Goal: Task Accomplishment & Management: Complete application form

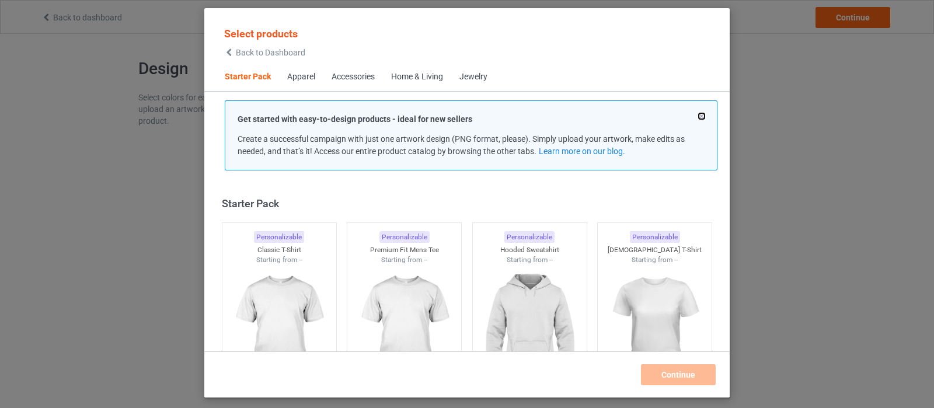
scroll to position [15, 0]
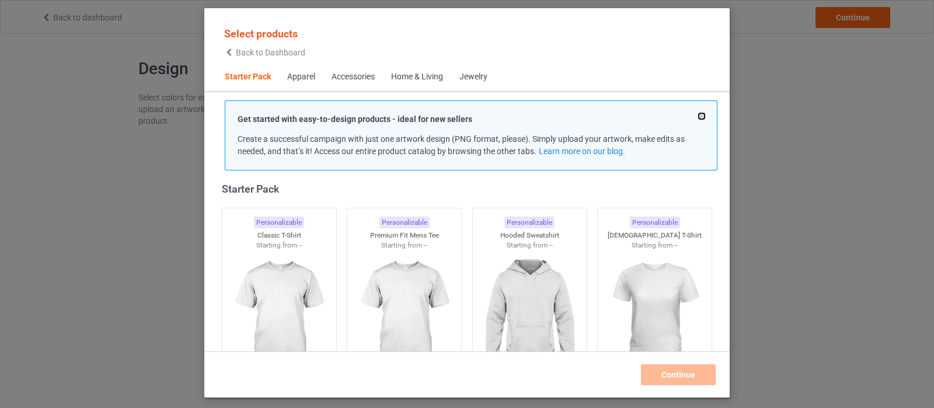
click at [703, 114] on button at bounding box center [701, 116] width 6 height 6
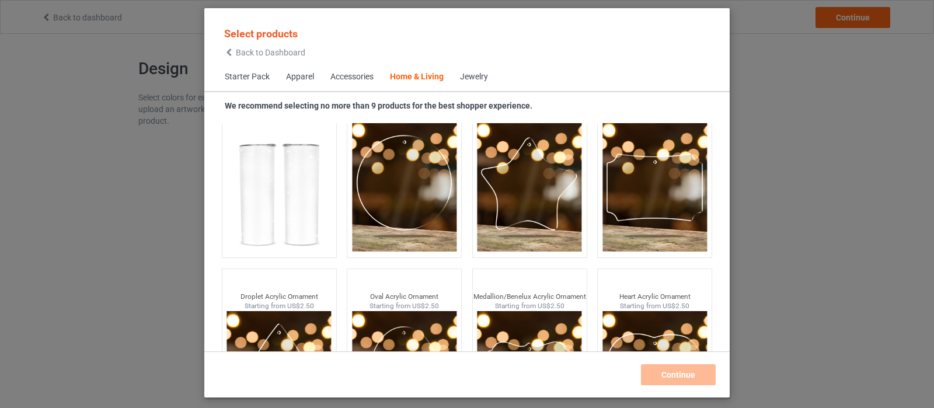
scroll to position [9232, 0]
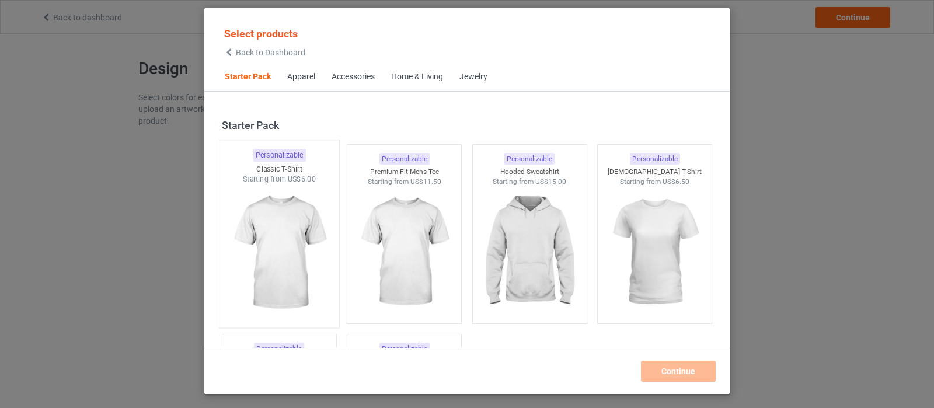
click at [289, 237] on img at bounding box center [279, 252] width 110 height 137
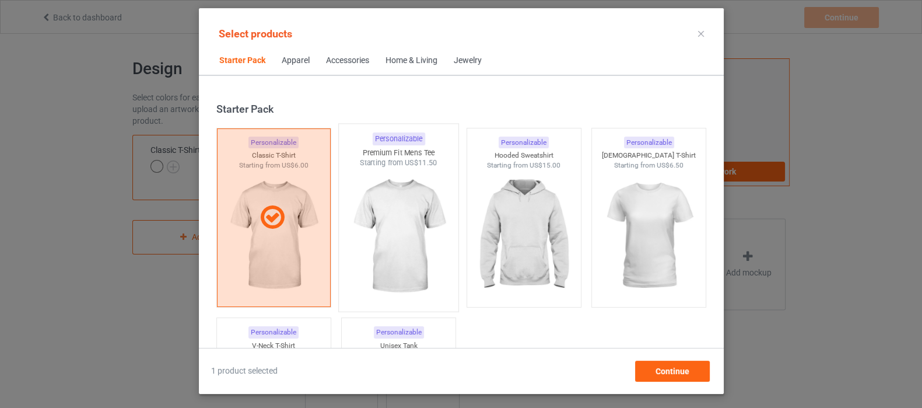
click at [403, 237] on img at bounding box center [399, 236] width 110 height 137
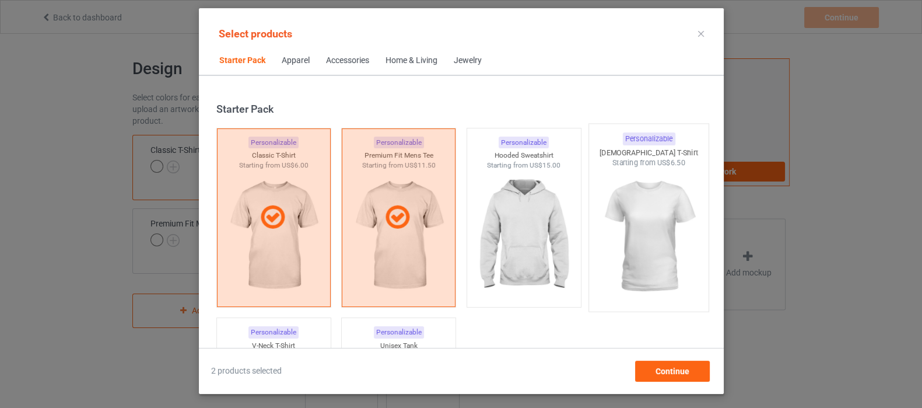
click at [639, 220] on img at bounding box center [649, 236] width 110 height 137
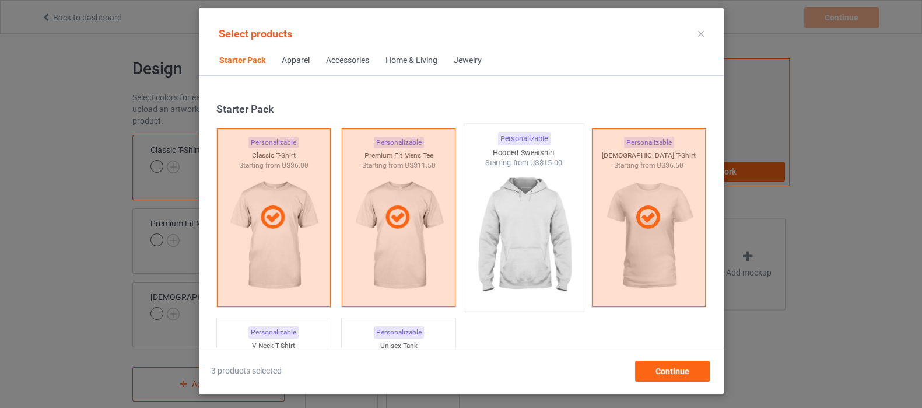
click at [506, 222] on img at bounding box center [524, 236] width 110 height 137
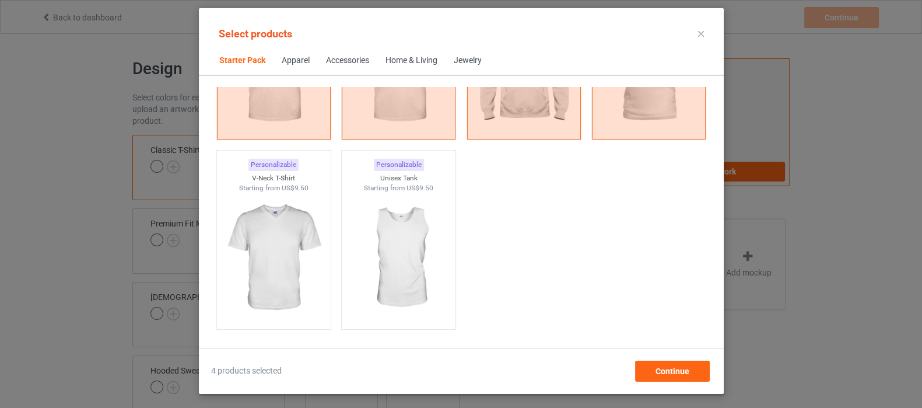
scroll to position [291, 0]
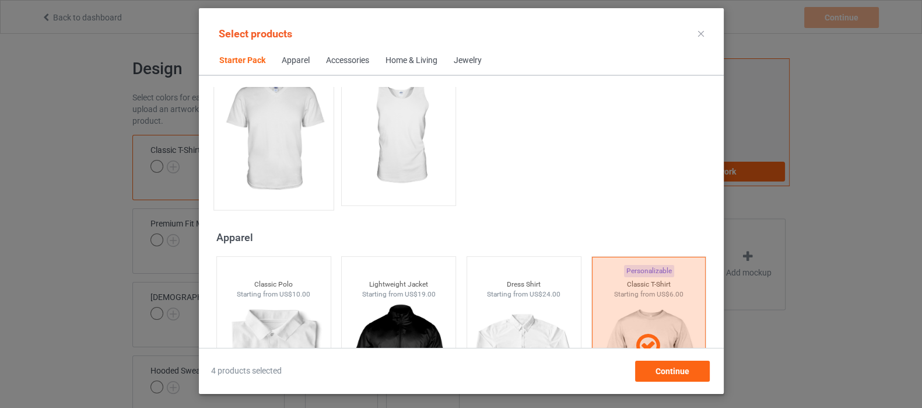
click at [295, 137] on img at bounding box center [274, 135] width 110 height 137
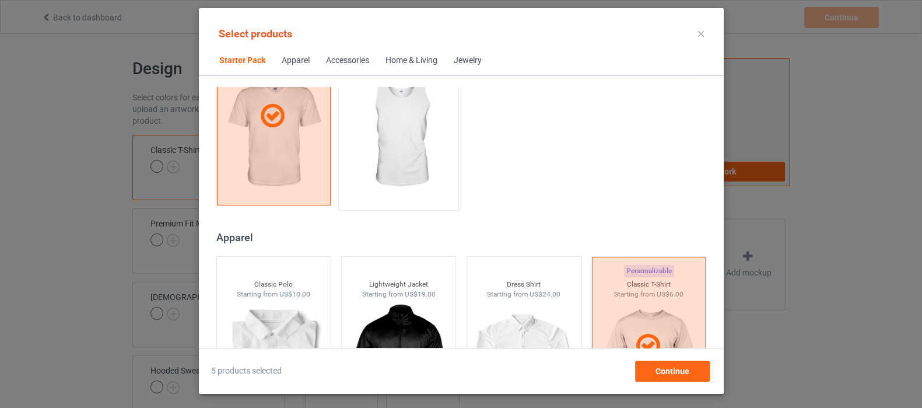
click at [399, 152] on img at bounding box center [399, 135] width 110 height 137
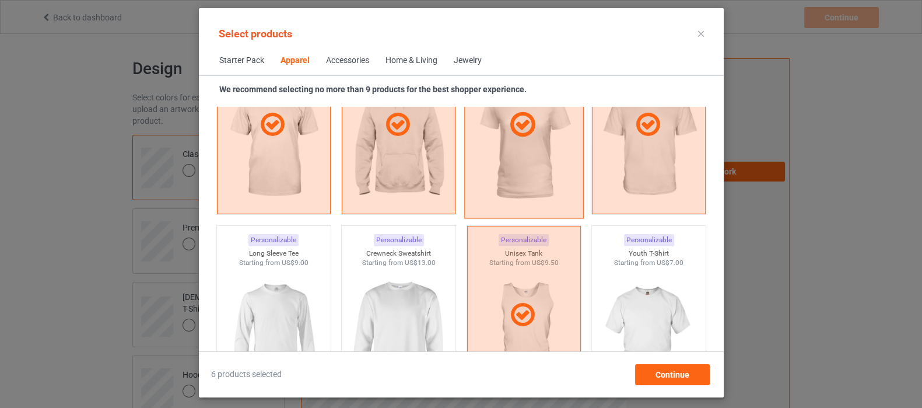
scroll to position [802, 0]
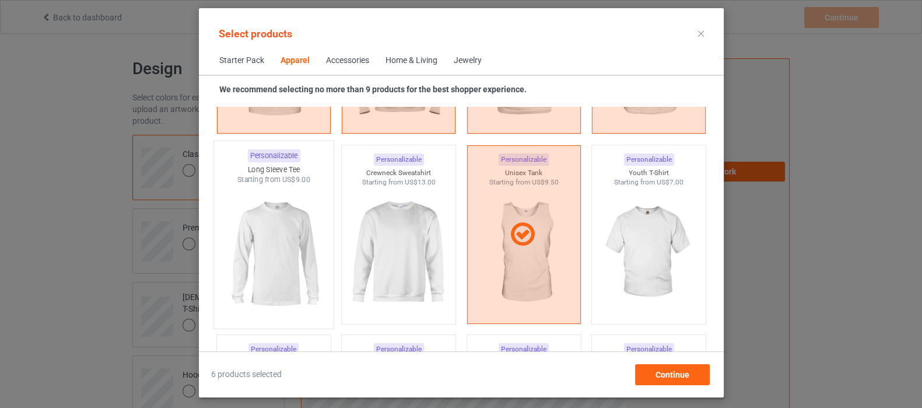
click at [285, 236] on img at bounding box center [274, 253] width 110 height 137
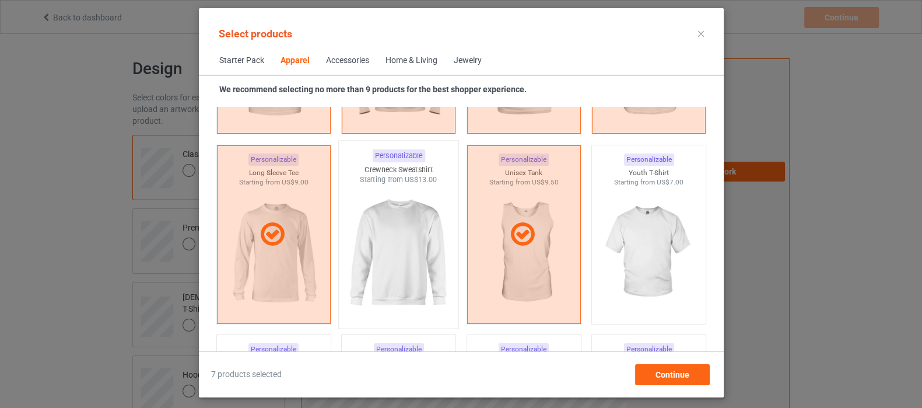
click at [375, 229] on img at bounding box center [399, 253] width 110 height 137
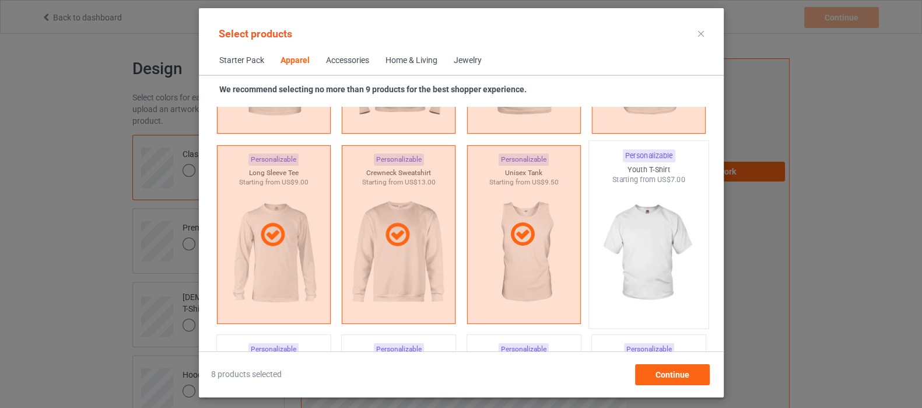
click at [668, 228] on img at bounding box center [649, 253] width 110 height 137
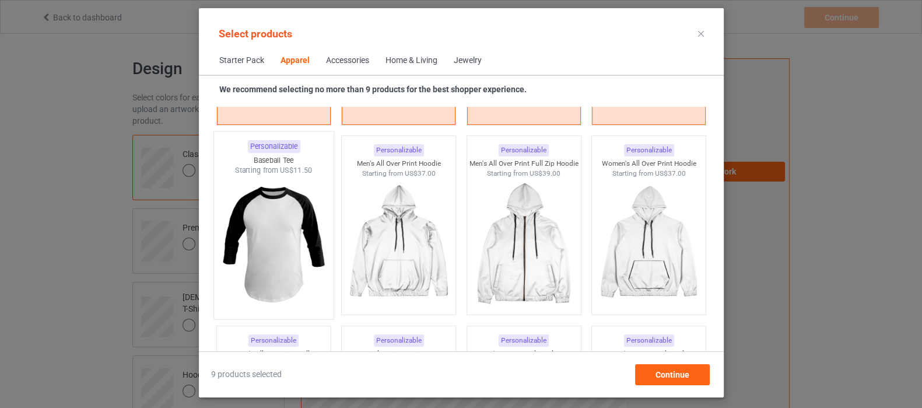
scroll to position [1020, 0]
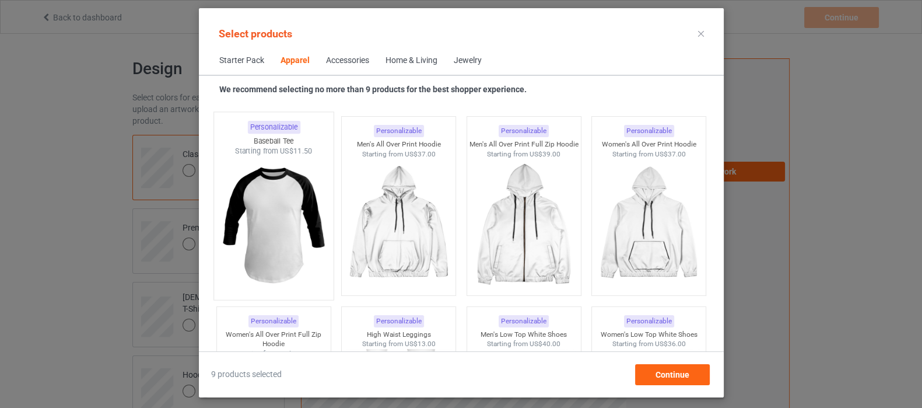
click at [289, 246] on img at bounding box center [274, 224] width 110 height 137
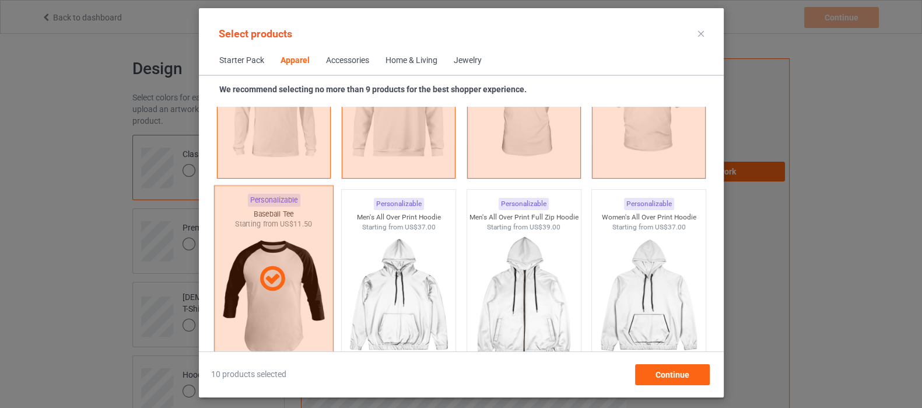
click at [283, 224] on div at bounding box center [274, 279] width 120 height 187
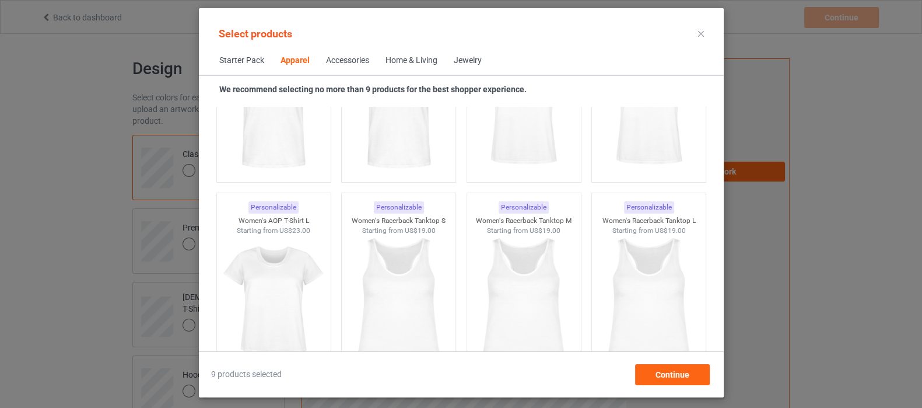
scroll to position [2114, 0]
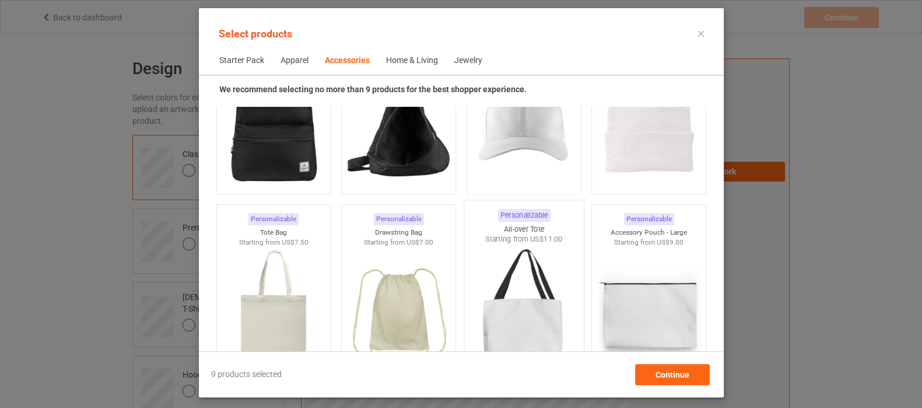
scroll to position [3501, 0]
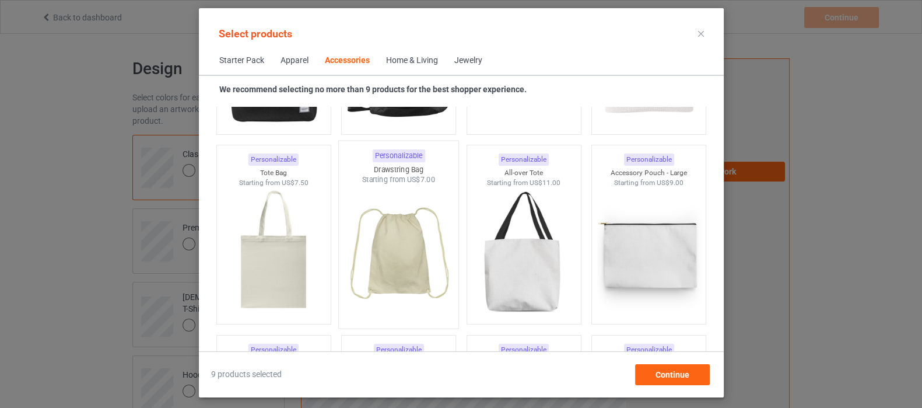
click at [383, 269] on img at bounding box center [399, 253] width 110 height 137
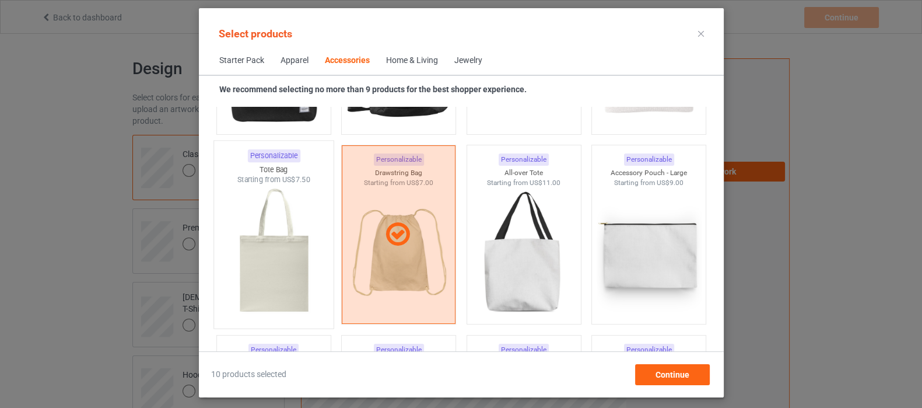
click at [278, 268] on img at bounding box center [274, 253] width 110 height 137
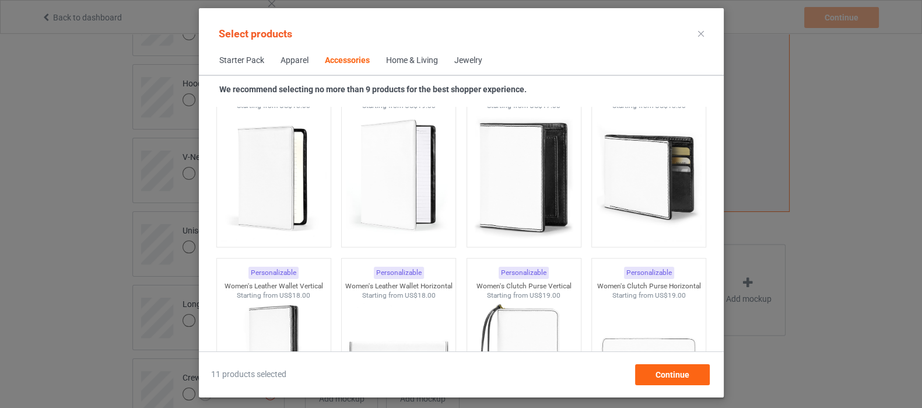
scroll to position [4740, 0]
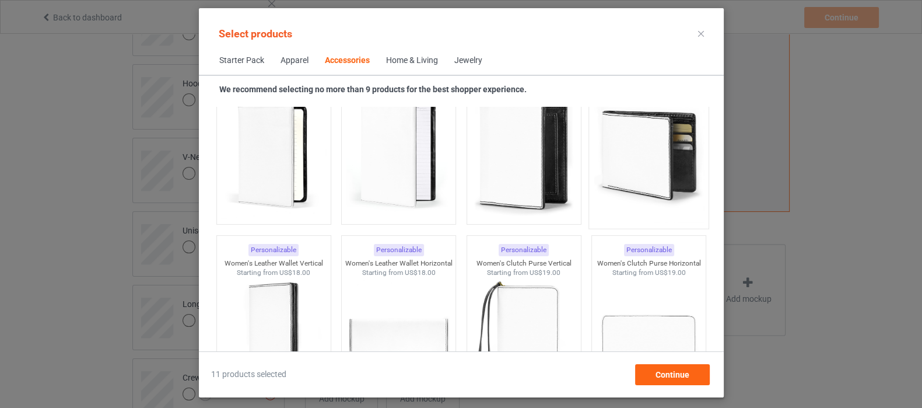
click at [631, 184] on img at bounding box center [649, 153] width 110 height 137
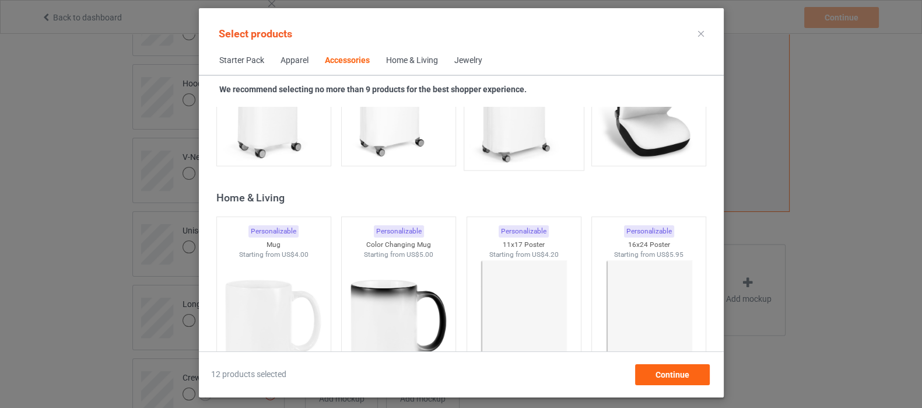
scroll to position [5251, 0]
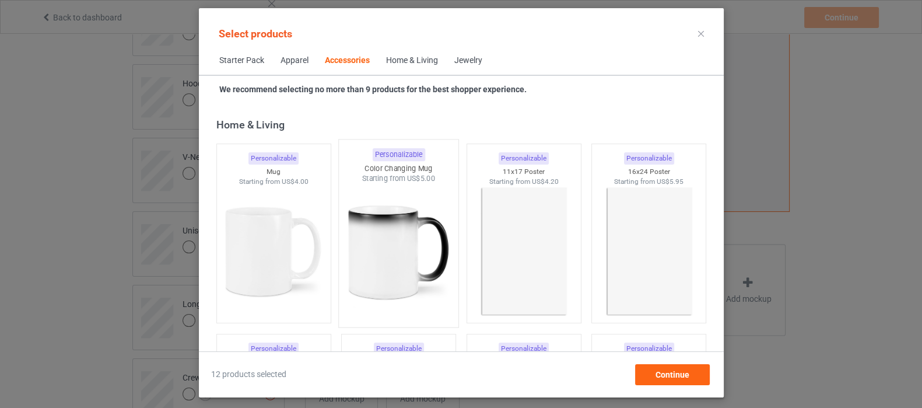
click at [393, 243] on img at bounding box center [399, 252] width 110 height 137
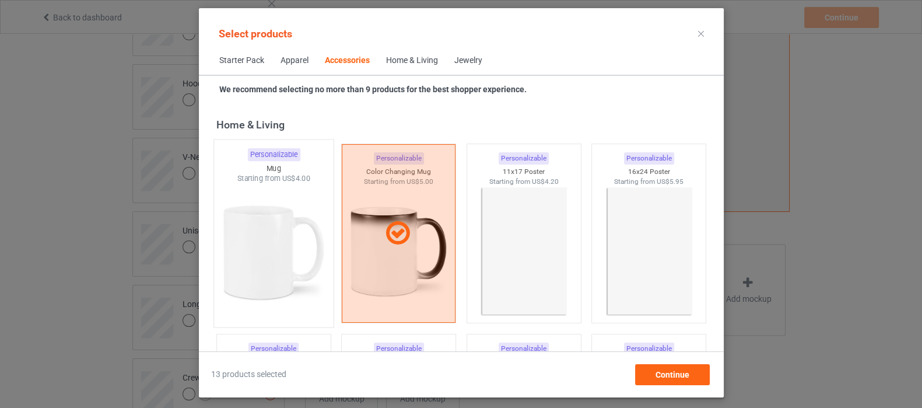
click at [237, 243] on img at bounding box center [274, 252] width 110 height 137
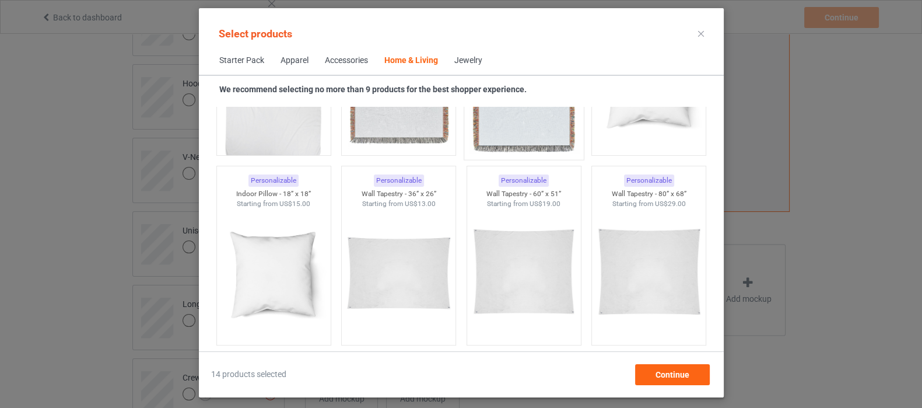
scroll to position [6053, 0]
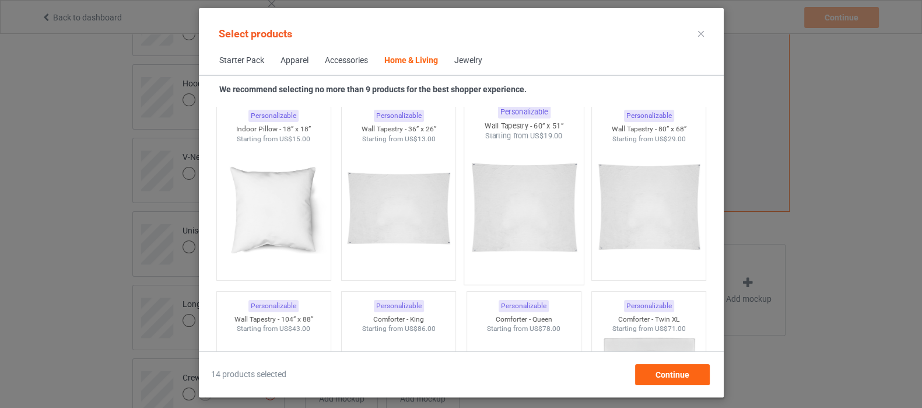
click at [512, 211] on img at bounding box center [524, 209] width 110 height 137
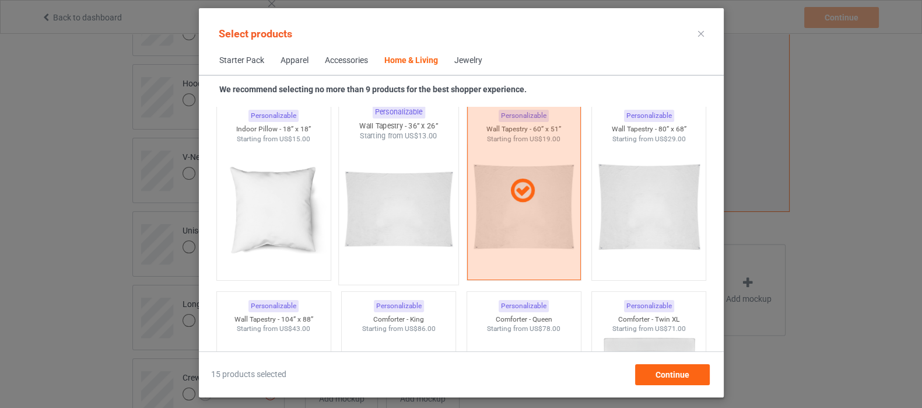
click at [435, 211] on img at bounding box center [399, 209] width 110 height 137
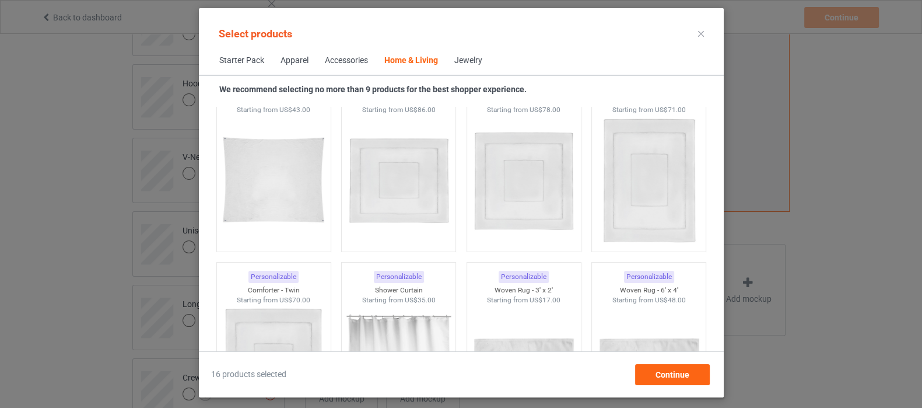
scroll to position [6418, 0]
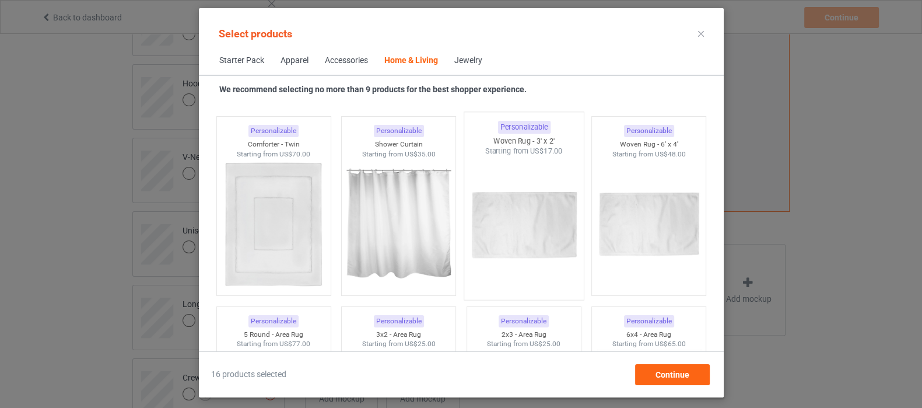
click at [522, 236] on img at bounding box center [524, 224] width 110 height 137
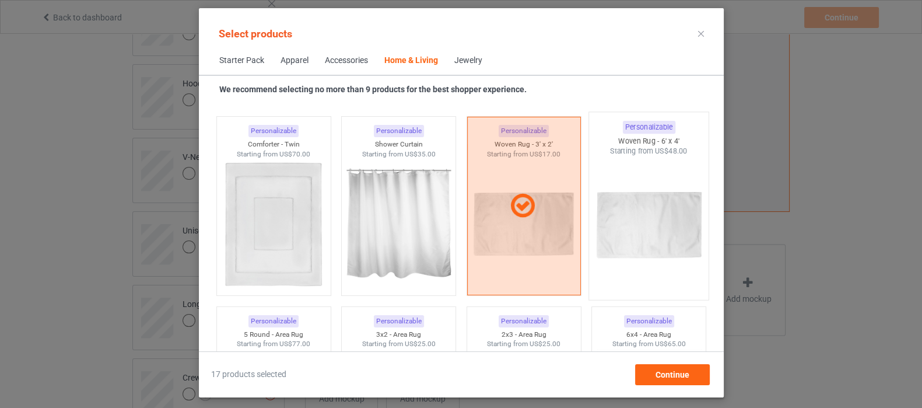
click at [653, 237] on img at bounding box center [649, 224] width 110 height 137
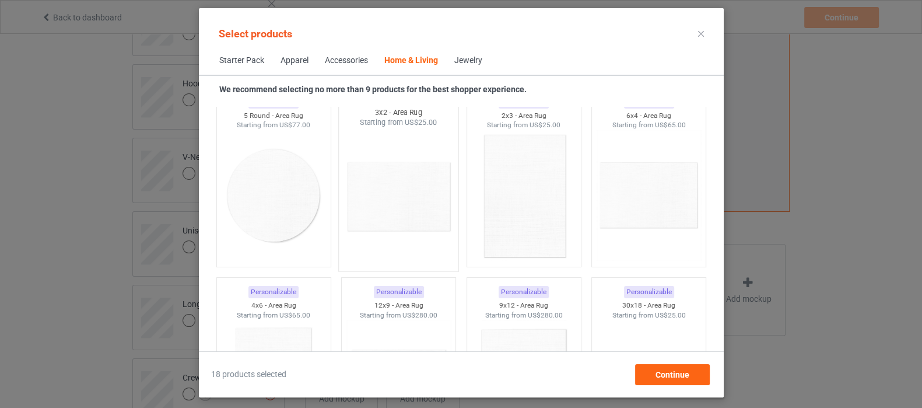
scroll to position [6564, 0]
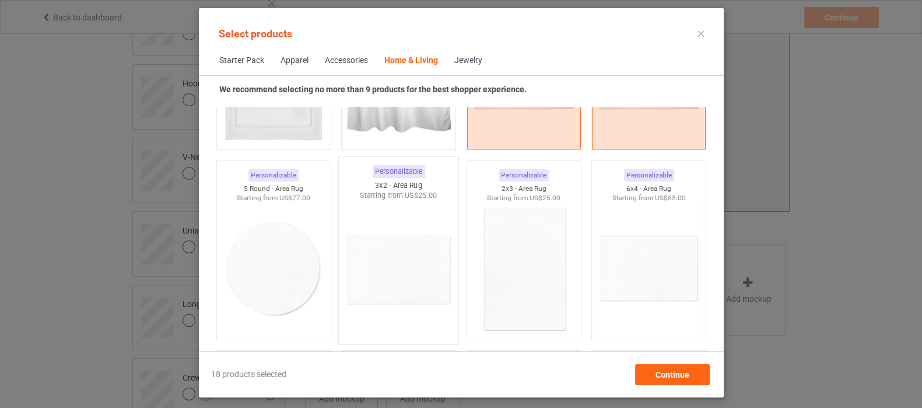
click at [419, 267] on img at bounding box center [399, 269] width 110 height 137
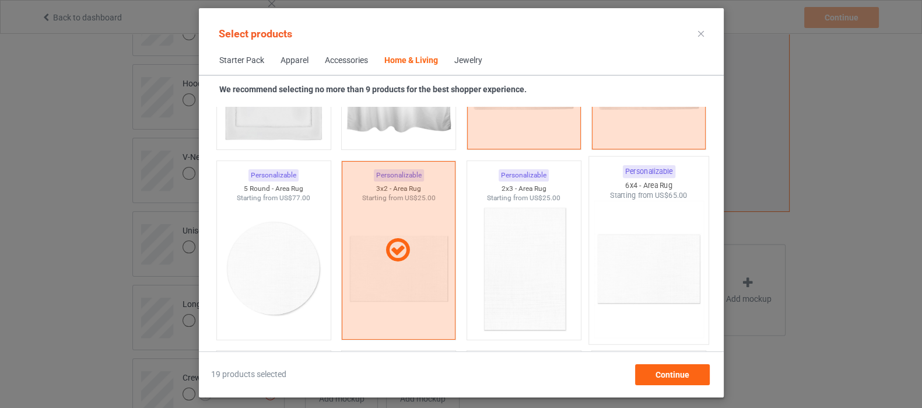
click at [641, 254] on img at bounding box center [649, 269] width 110 height 137
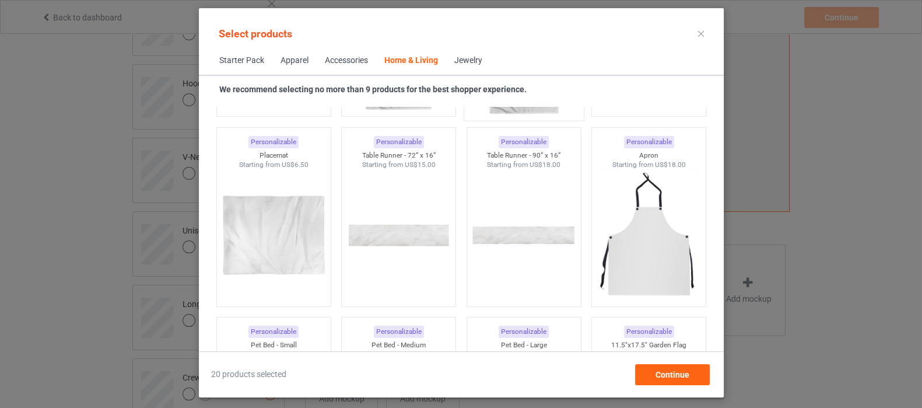
scroll to position [7365, 0]
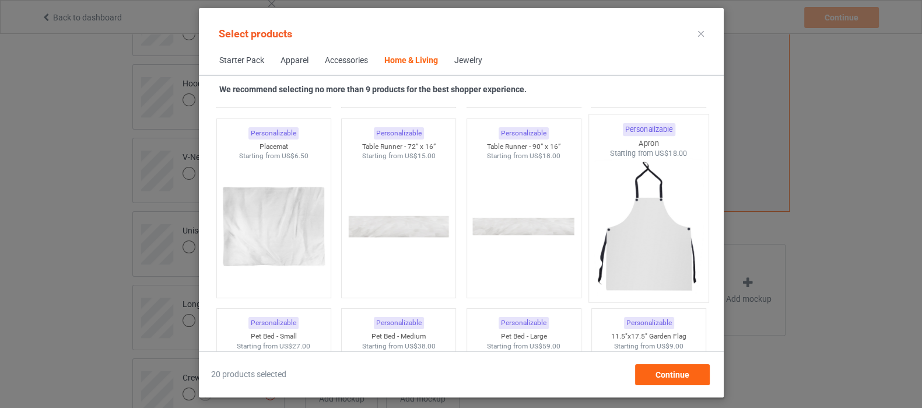
click at [642, 242] on img at bounding box center [649, 227] width 110 height 137
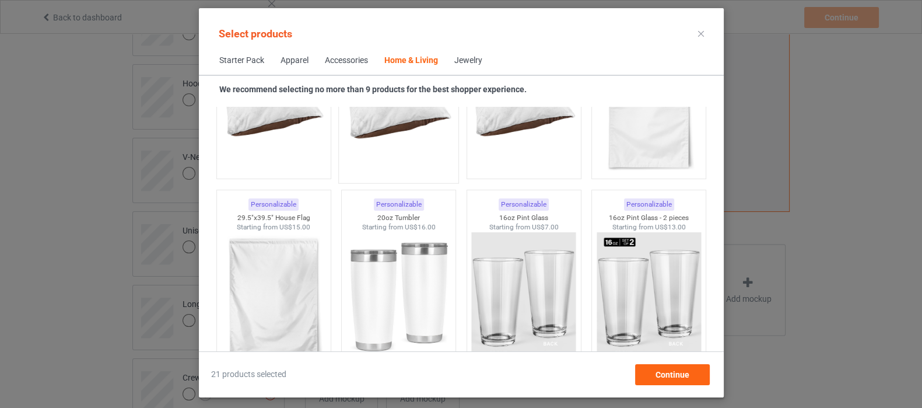
scroll to position [7730, 0]
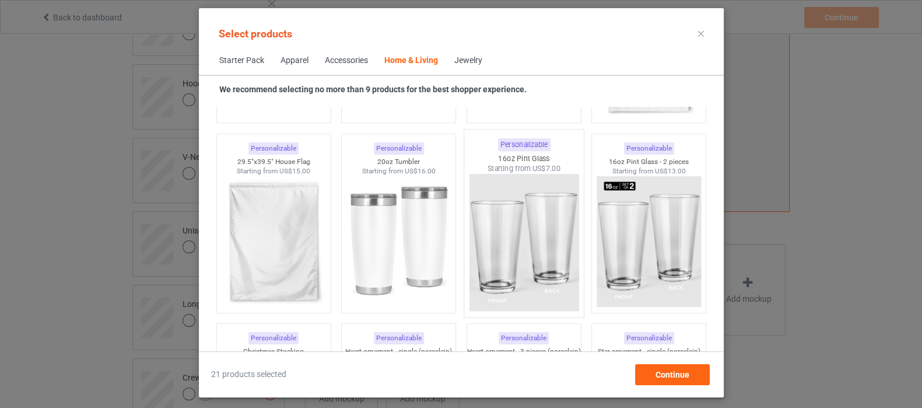
click at [543, 239] on img at bounding box center [524, 242] width 110 height 137
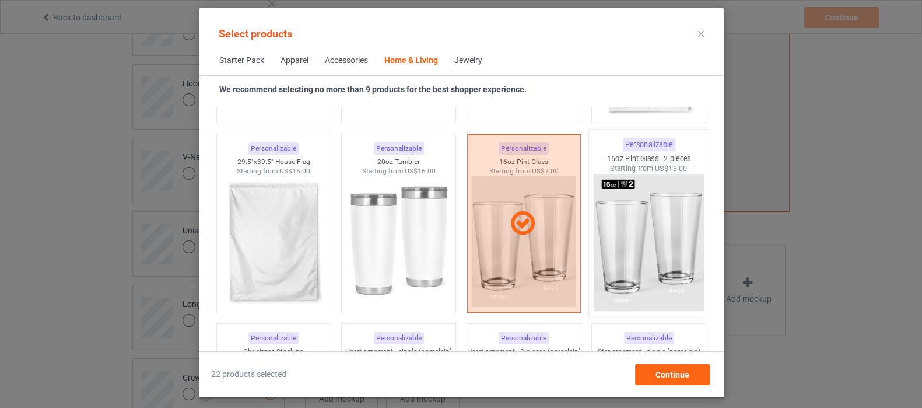
click at [645, 231] on img at bounding box center [649, 242] width 110 height 137
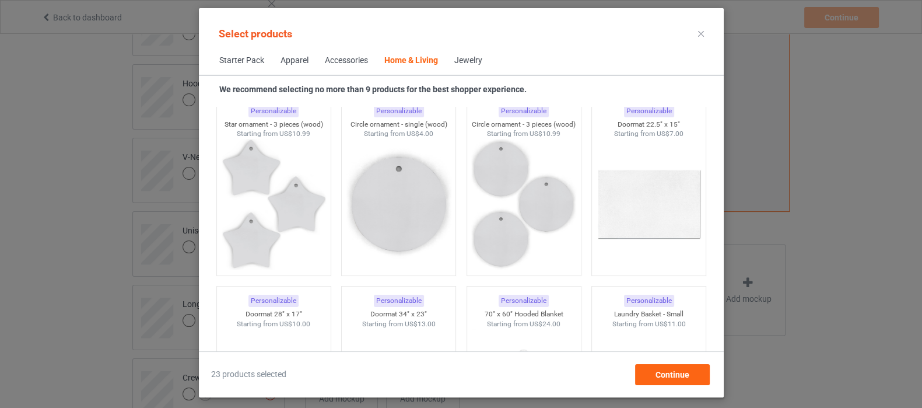
scroll to position [8678, 0]
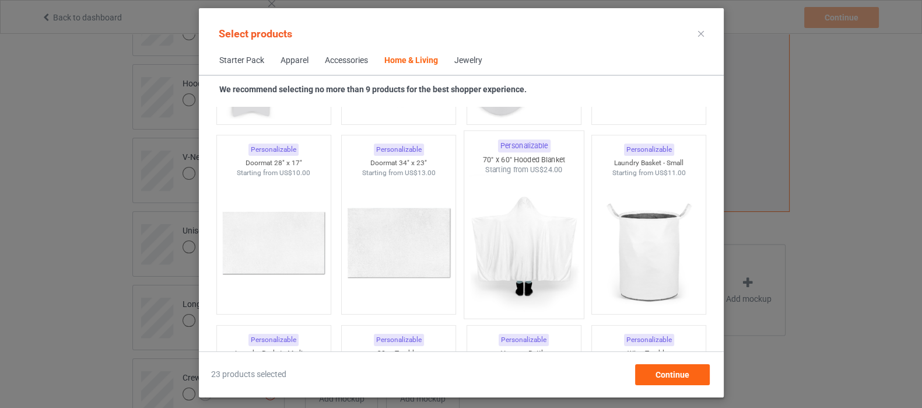
click at [523, 249] on img at bounding box center [524, 243] width 110 height 137
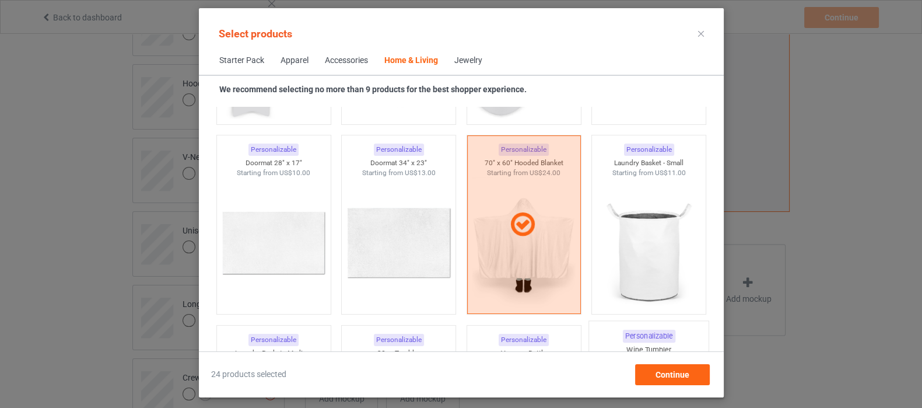
click at [649, 223] on img at bounding box center [649, 242] width 104 height 131
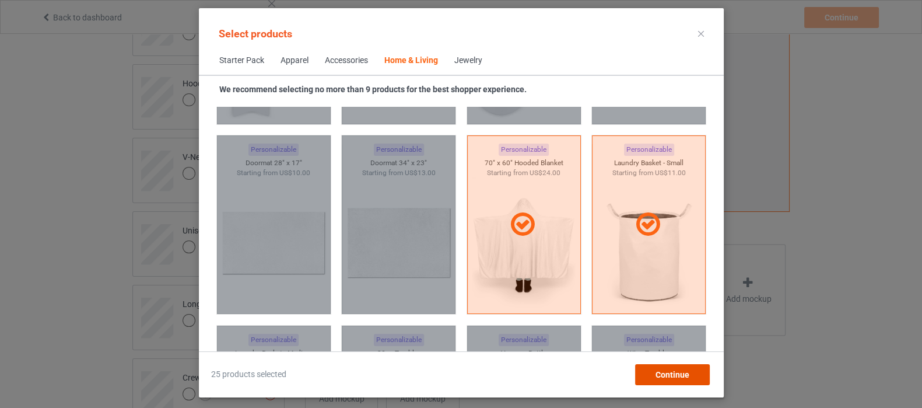
click at [695, 369] on div "Continue" at bounding box center [672, 374] width 75 height 21
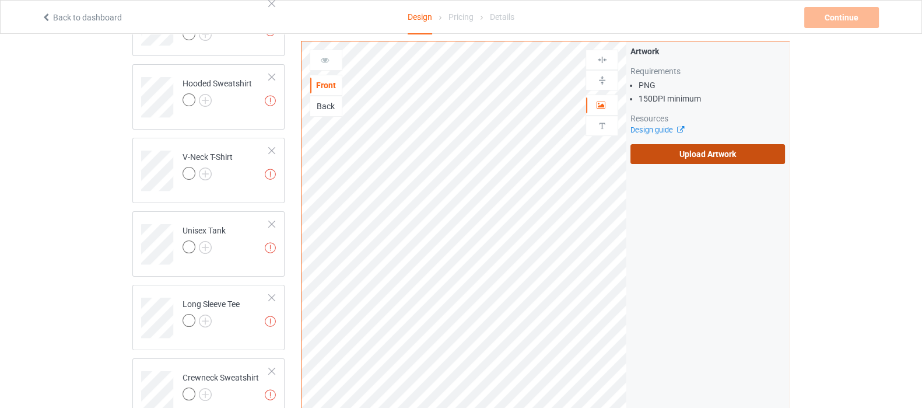
click at [685, 159] on label "Upload Artwork" at bounding box center [708, 154] width 155 height 20
click at [0, 0] on input "Upload Artwork" at bounding box center [0, 0] width 0 height 0
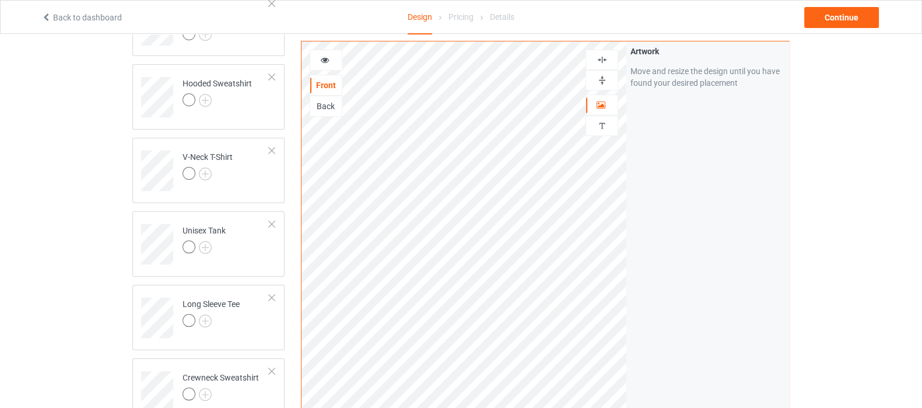
click at [319, 96] on div "Back" at bounding box center [326, 106] width 33 height 21
click at [320, 112] on div "Back" at bounding box center [326, 106] width 33 height 21
click at [318, 109] on div "Back" at bounding box center [326, 106] width 32 height 12
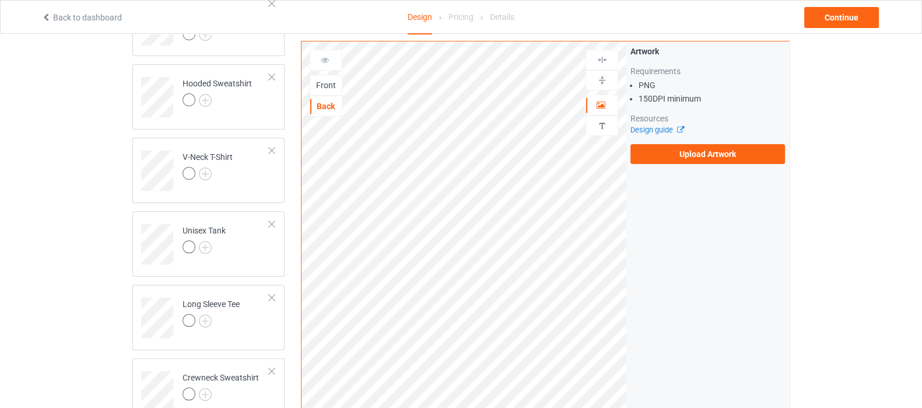
click at [326, 86] on div "Front" at bounding box center [326, 85] width 32 height 12
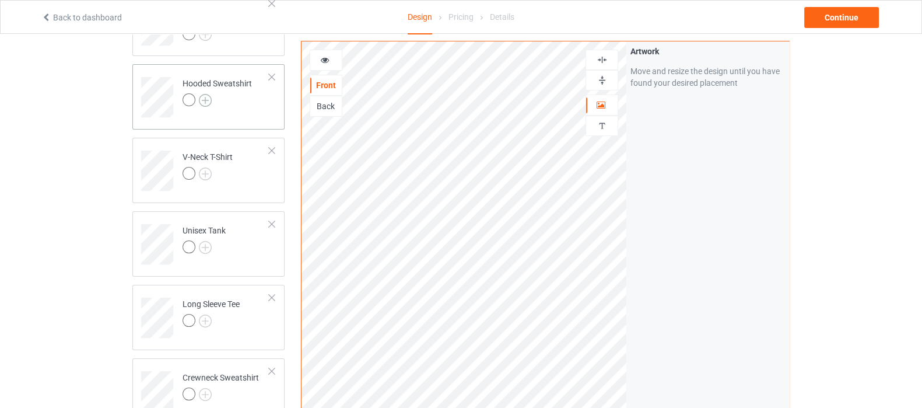
click at [207, 100] on img at bounding box center [205, 100] width 13 height 13
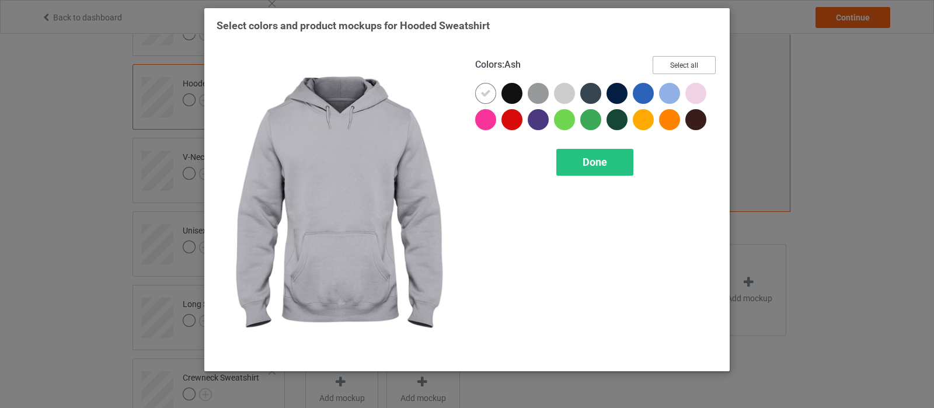
click at [683, 65] on button "Select all" at bounding box center [683, 65] width 63 height 18
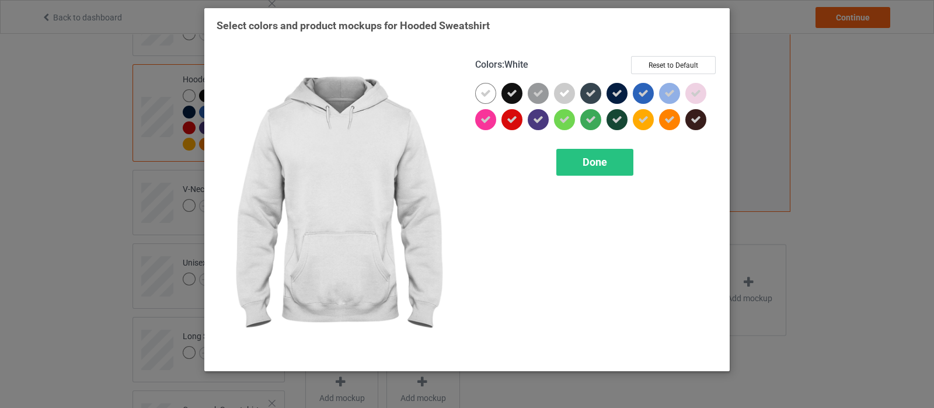
click at [484, 89] on icon at bounding box center [485, 93] width 11 height 11
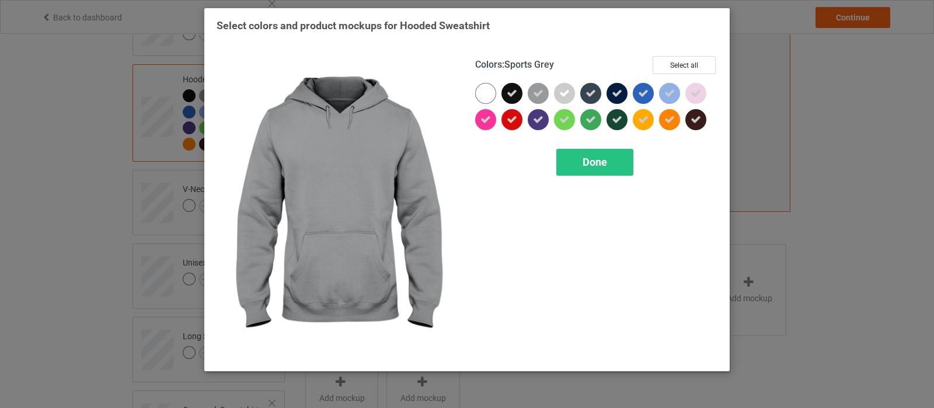
click at [537, 95] on icon at bounding box center [538, 93] width 11 height 11
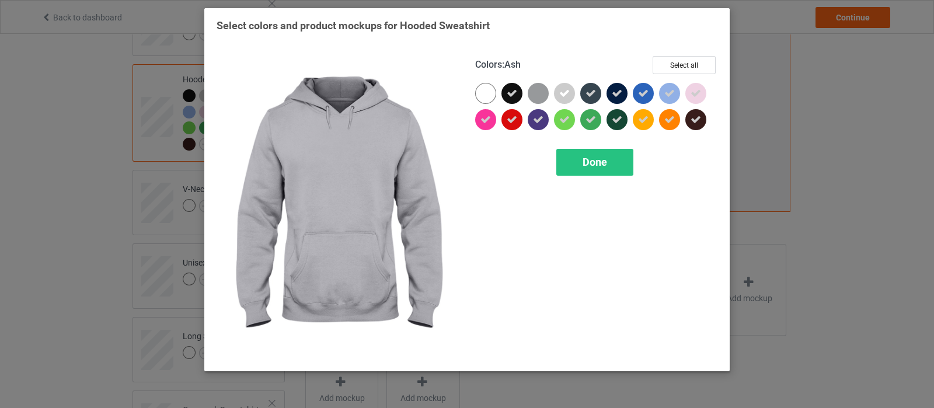
click at [564, 95] on icon at bounding box center [564, 93] width 11 height 11
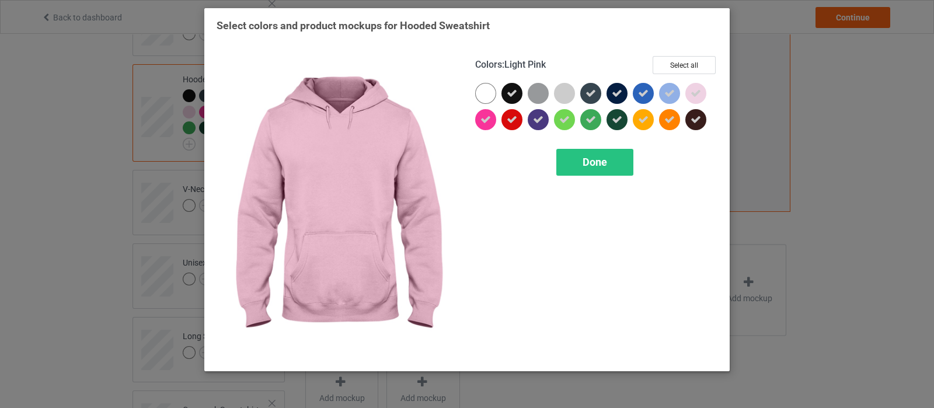
click at [697, 93] on icon at bounding box center [695, 93] width 11 height 11
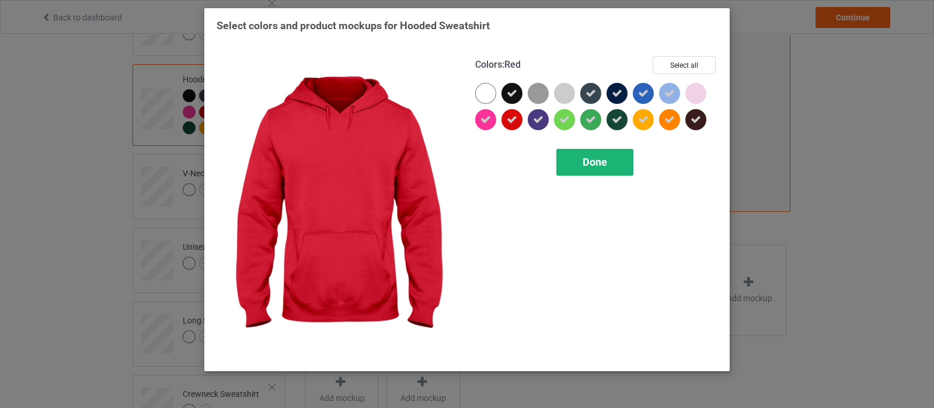
click at [607, 162] on div "Done" at bounding box center [594, 162] width 77 height 27
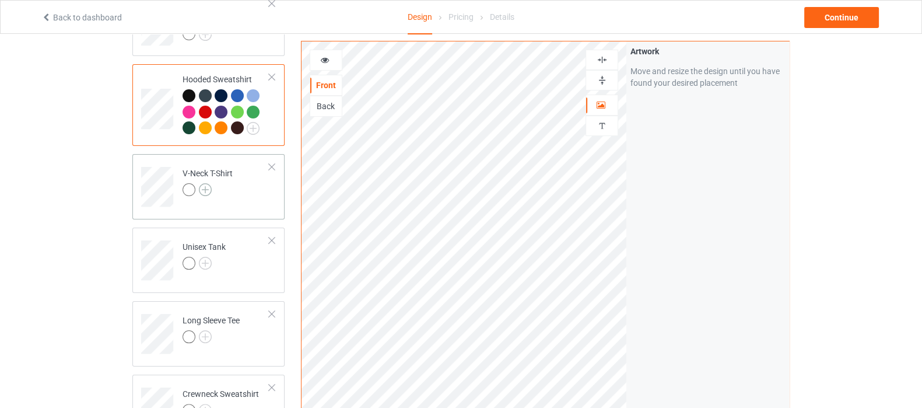
click at [207, 191] on img at bounding box center [205, 189] width 13 height 13
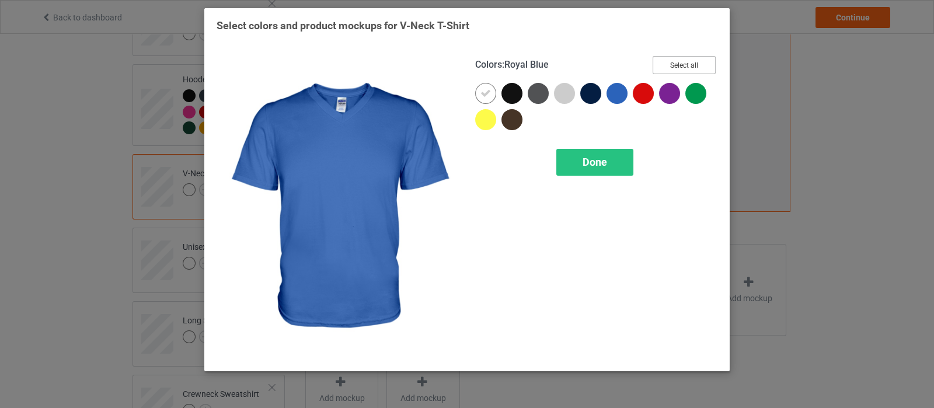
click at [672, 63] on button "Select all" at bounding box center [683, 65] width 63 height 18
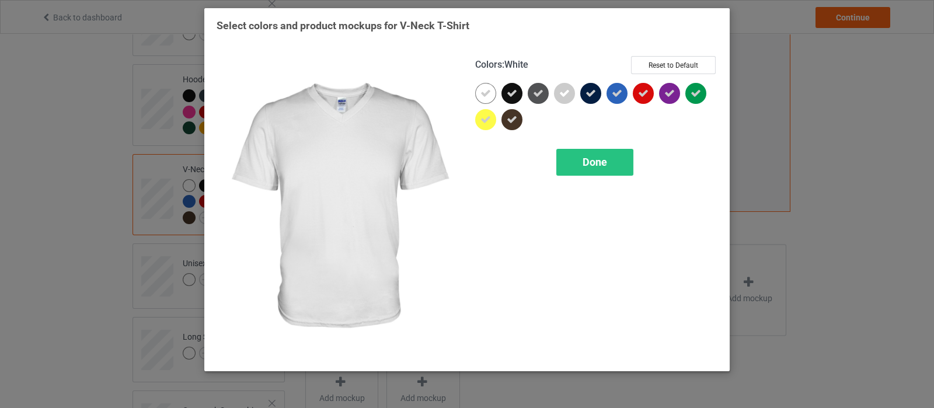
click at [480, 95] on icon at bounding box center [485, 93] width 11 height 11
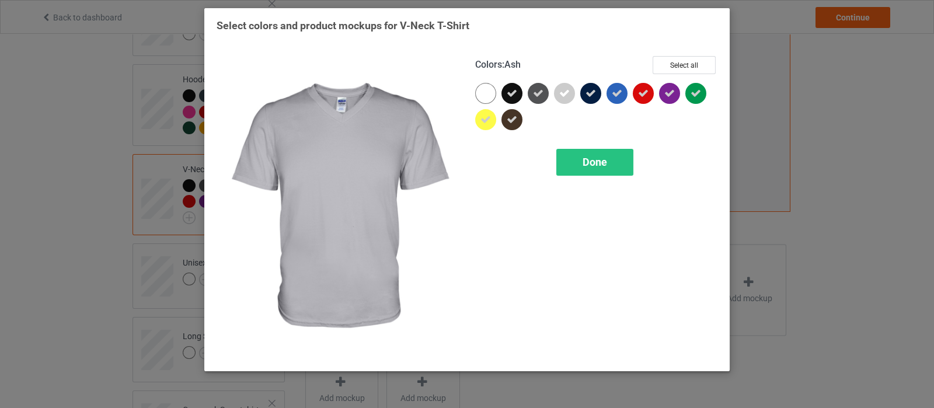
click at [559, 98] on div at bounding box center [564, 93] width 21 height 21
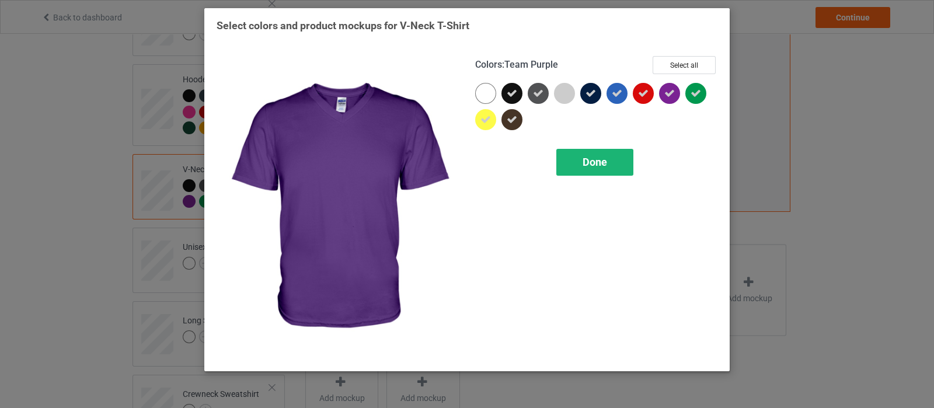
click at [596, 158] on span "Done" at bounding box center [594, 162] width 25 height 12
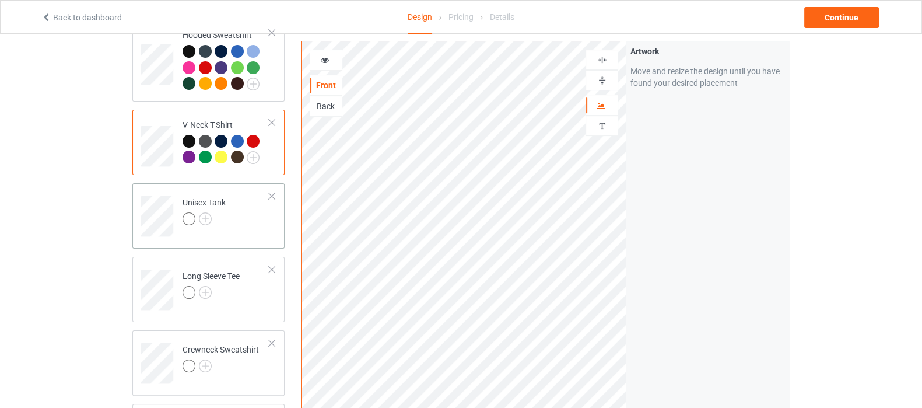
scroll to position [365, 0]
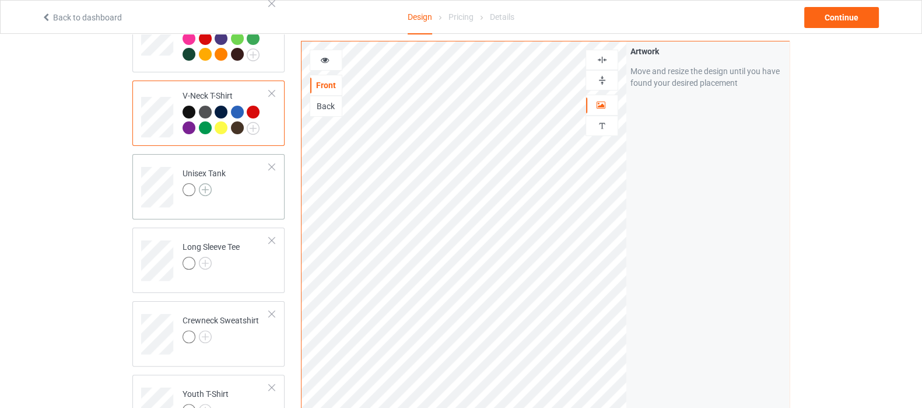
click at [201, 190] on img at bounding box center [205, 189] width 13 height 13
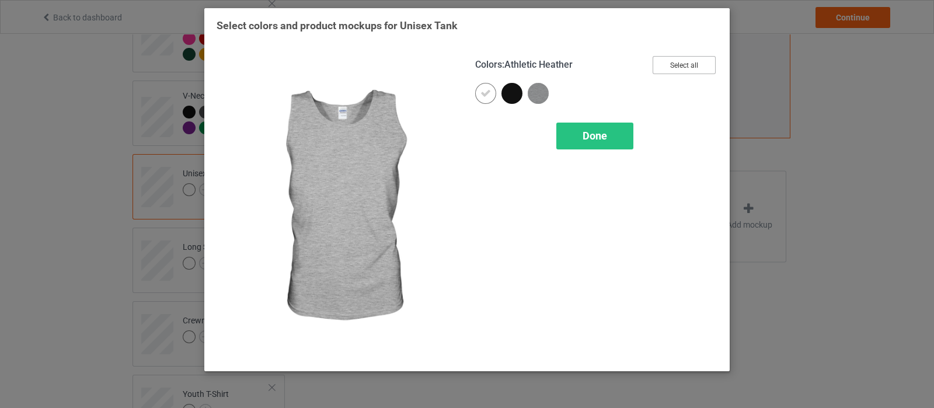
click at [682, 64] on button "Select all" at bounding box center [683, 65] width 63 height 18
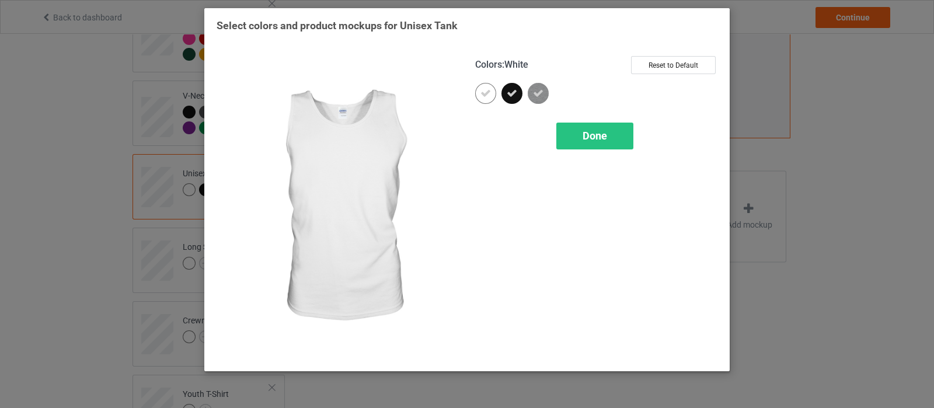
click at [481, 90] on icon at bounding box center [485, 93] width 11 height 11
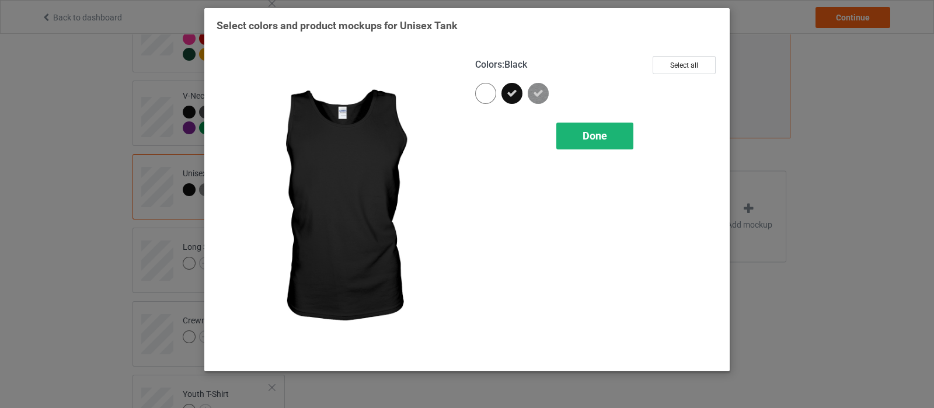
click at [569, 130] on div "Done" at bounding box center [594, 136] width 77 height 27
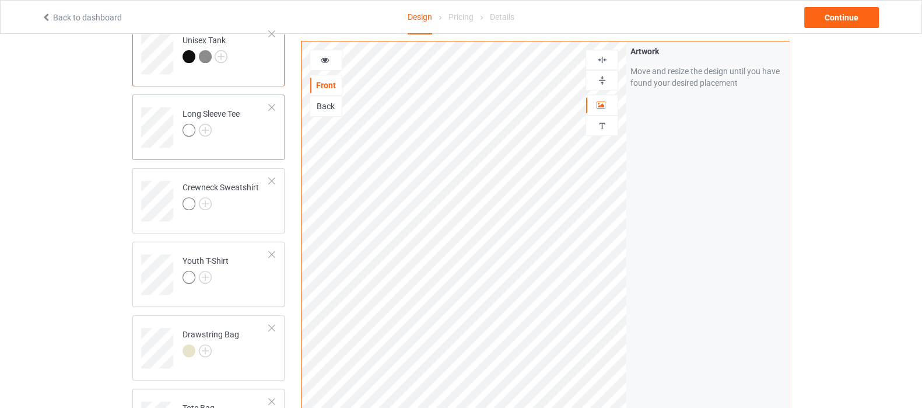
scroll to position [510, 0]
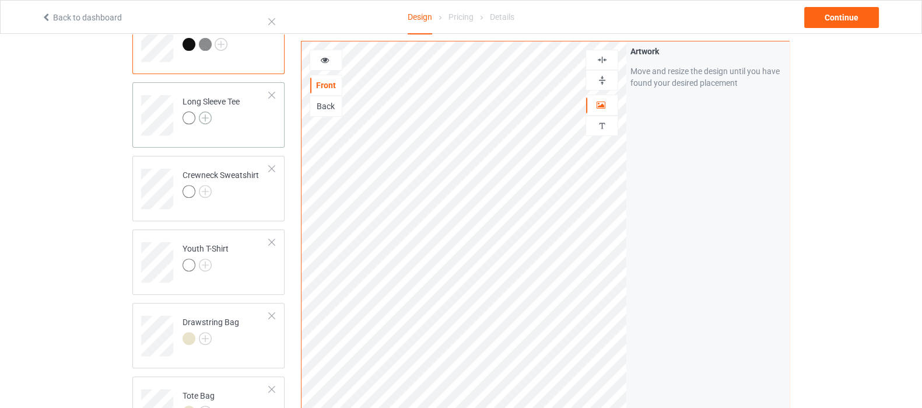
click at [201, 116] on img at bounding box center [205, 117] width 13 height 13
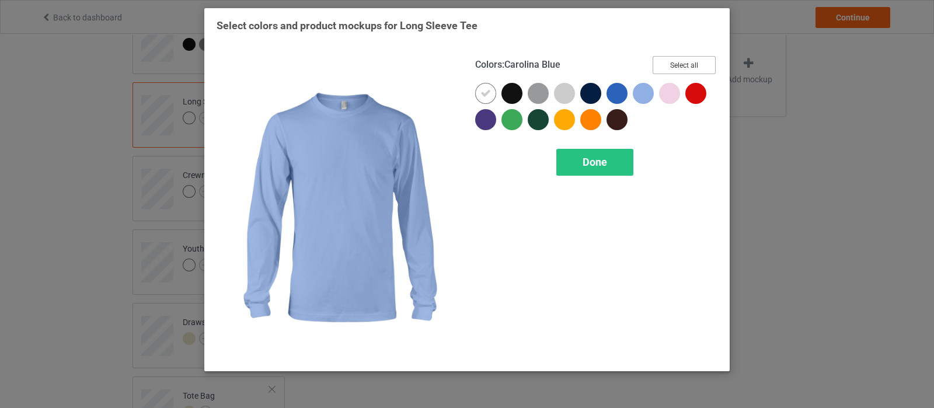
click at [676, 68] on button "Select all" at bounding box center [683, 65] width 63 height 18
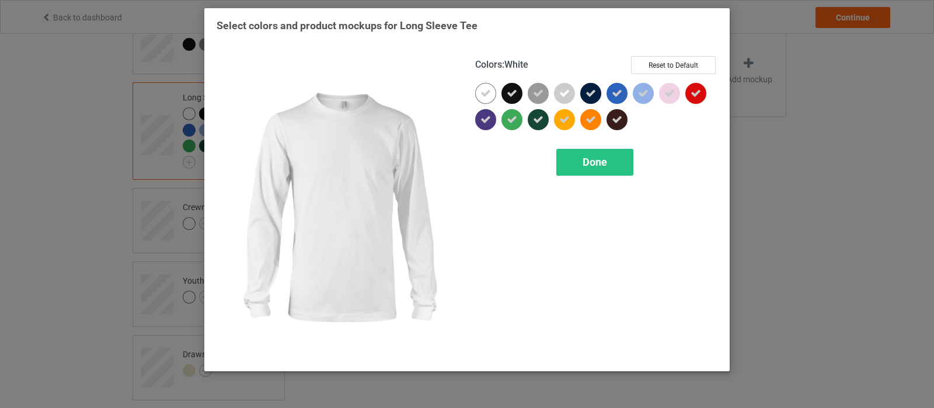
click at [481, 96] on icon at bounding box center [485, 93] width 11 height 11
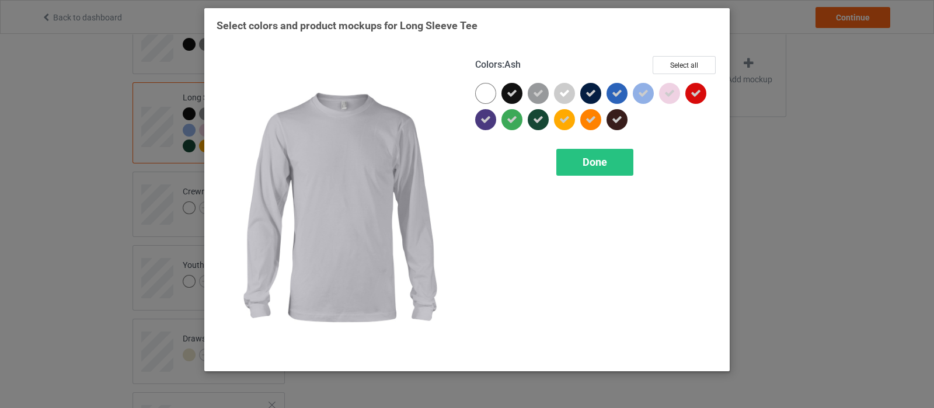
click at [561, 92] on icon at bounding box center [564, 93] width 11 height 11
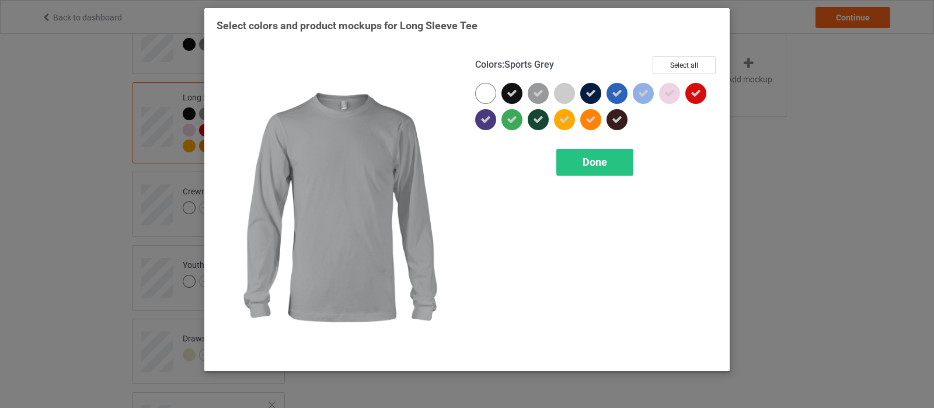
click at [541, 97] on icon at bounding box center [538, 93] width 11 height 11
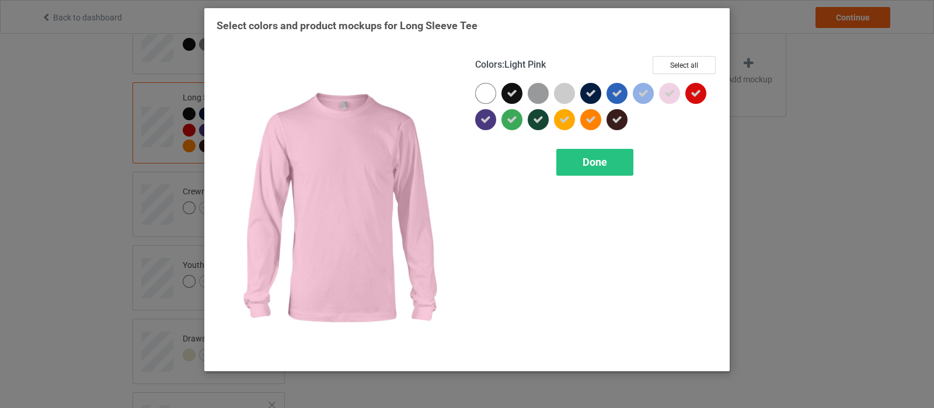
click at [673, 95] on icon at bounding box center [669, 93] width 11 height 11
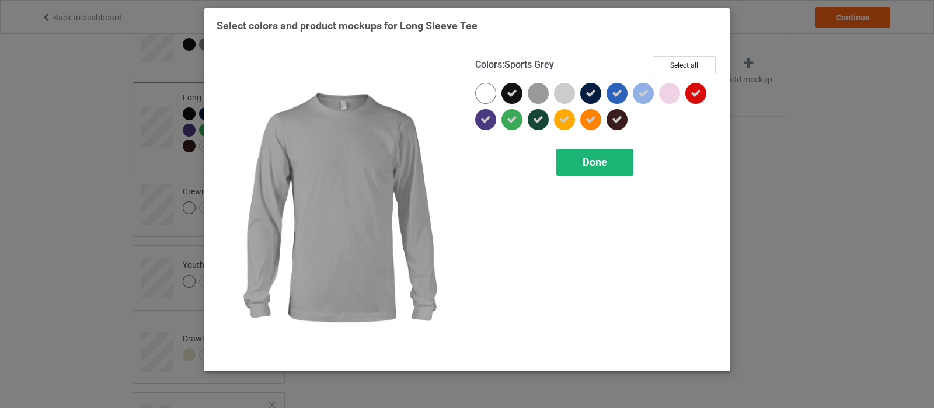
click at [599, 165] on span "Done" at bounding box center [594, 162] width 25 height 12
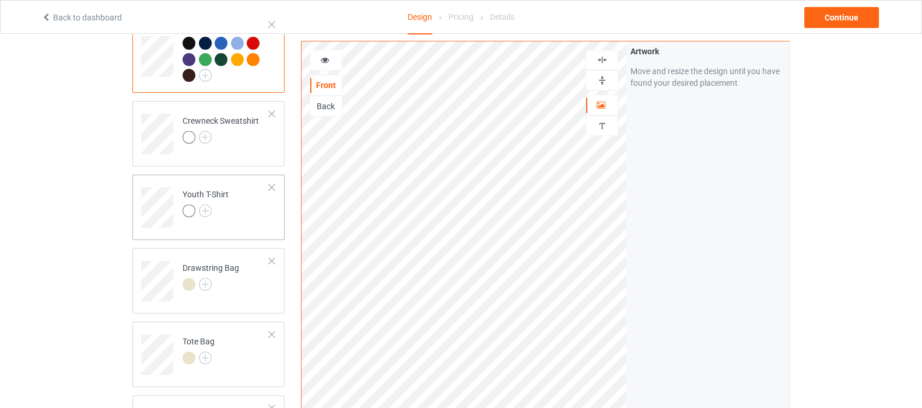
scroll to position [583, 0]
click at [200, 137] on img at bounding box center [205, 134] width 13 height 13
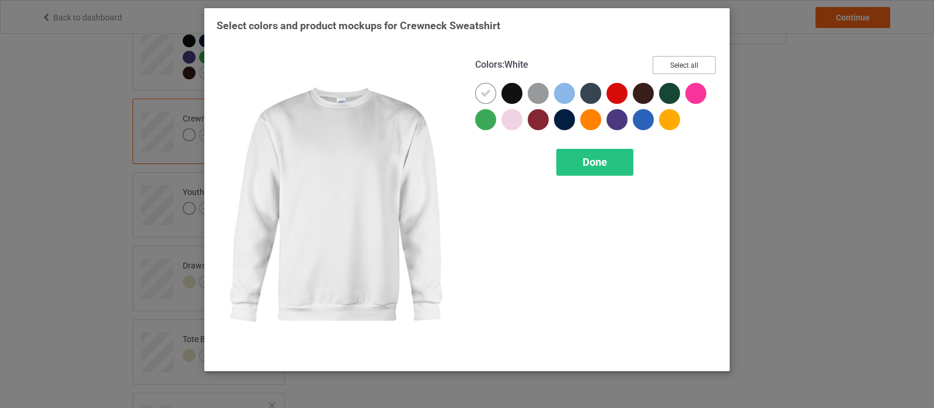
click at [682, 67] on button "Select all" at bounding box center [683, 65] width 63 height 18
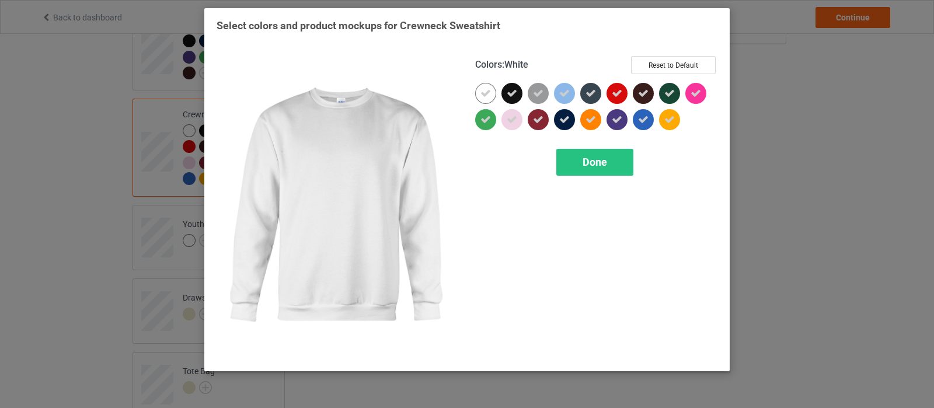
click at [484, 97] on icon at bounding box center [485, 93] width 11 height 11
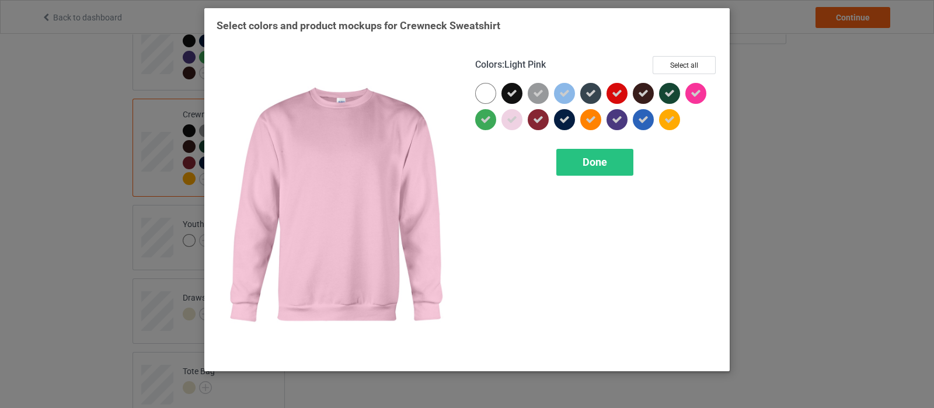
click at [516, 124] on icon at bounding box center [511, 119] width 11 height 11
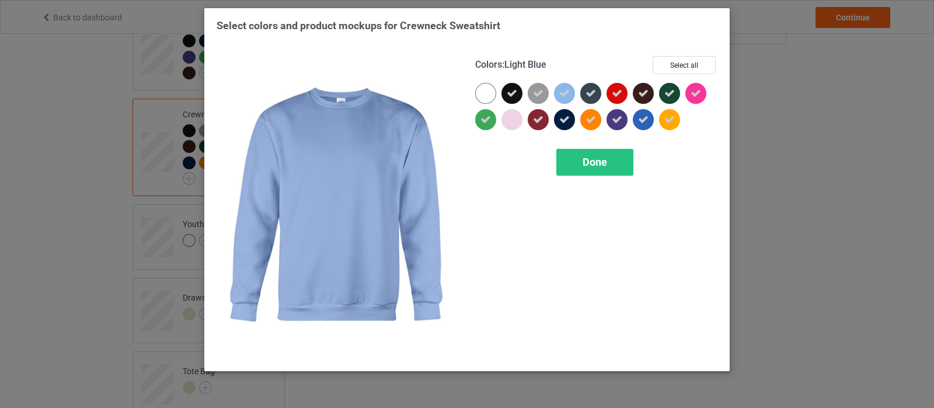
click at [560, 95] on icon at bounding box center [564, 93] width 11 height 11
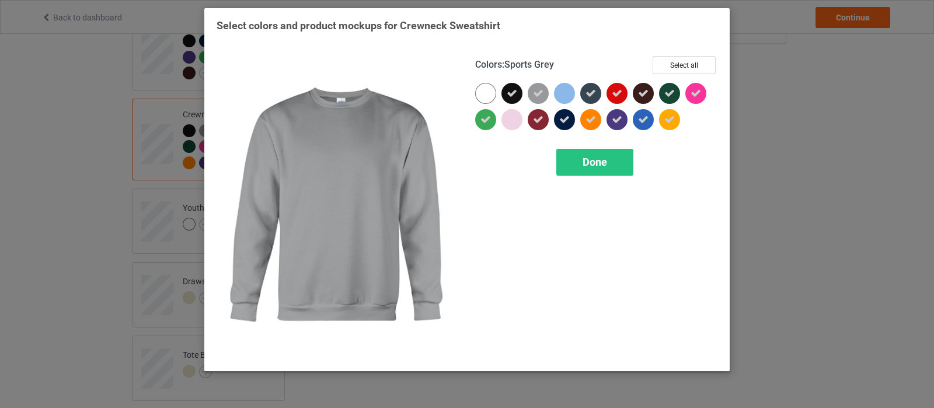
click at [532, 97] on div at bounding box center [537, 93] width 21 height 21
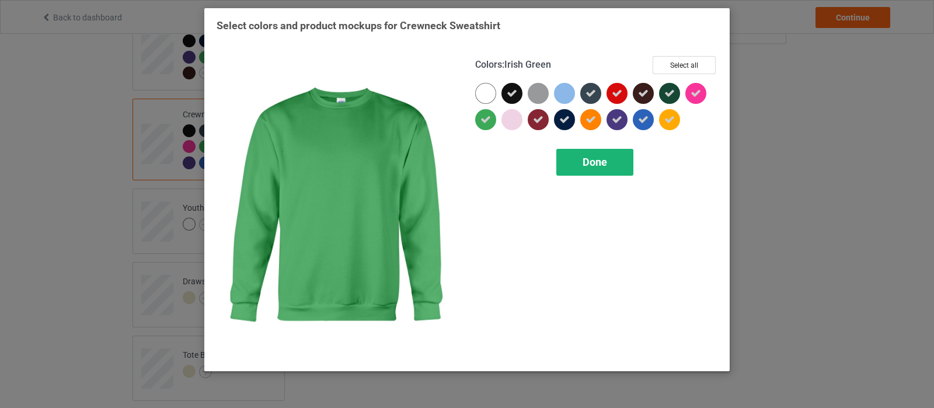
click at [585, 170] on div "Done" at bounding box center [594, 162] width 77 height 27
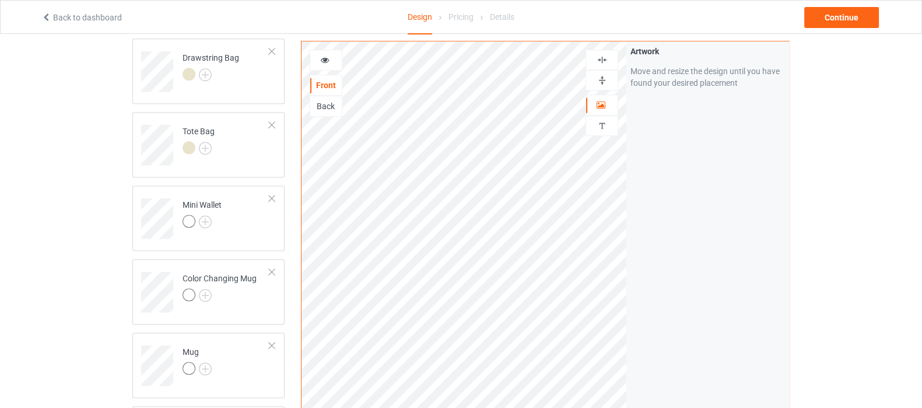
scroll to position [875, 0]
click at [204, 153] on img at bounding box center [205, 152] width 13 height 13
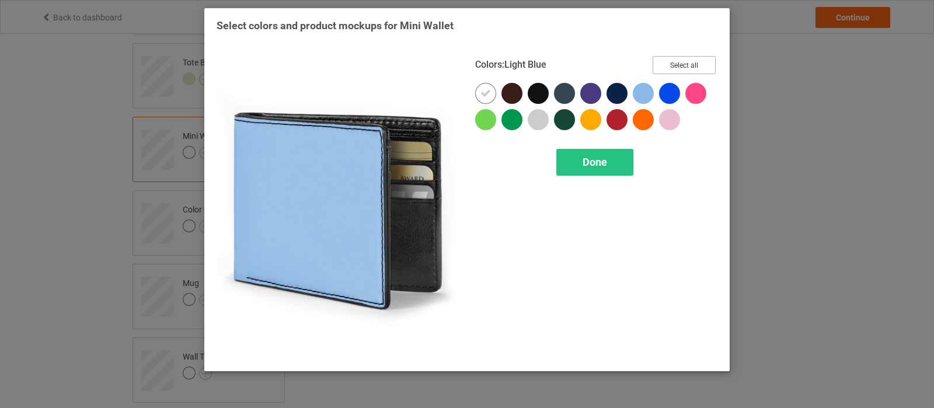
click at [672, 57] on button "Select all" at bounding box center [683, 65] width 63 height 18
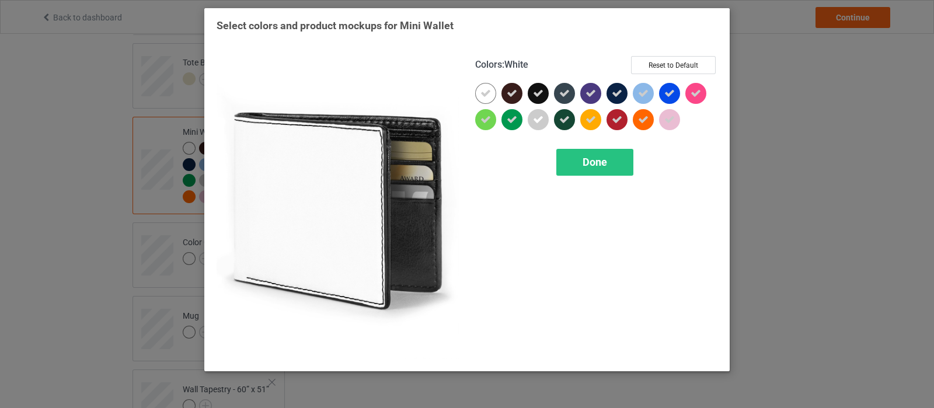
click at [493, 89] on div at bounding box center [485, 93] width 21 height 21
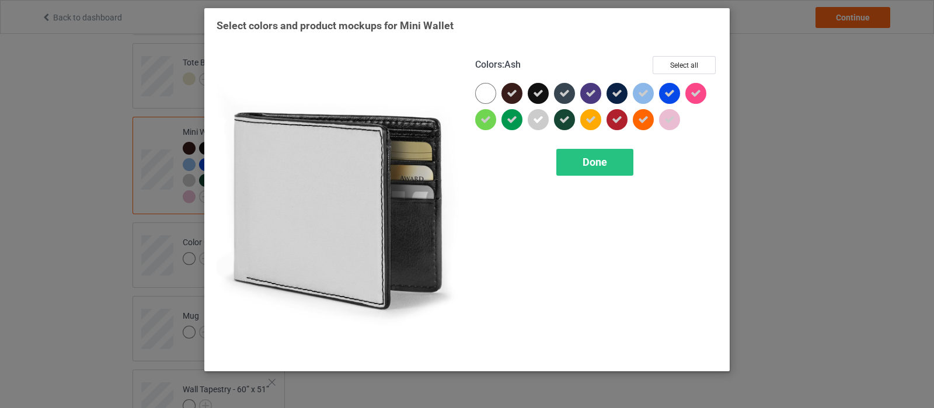
click at [541, 121] on icon at bounding box center [538, 119] width 11 height 11
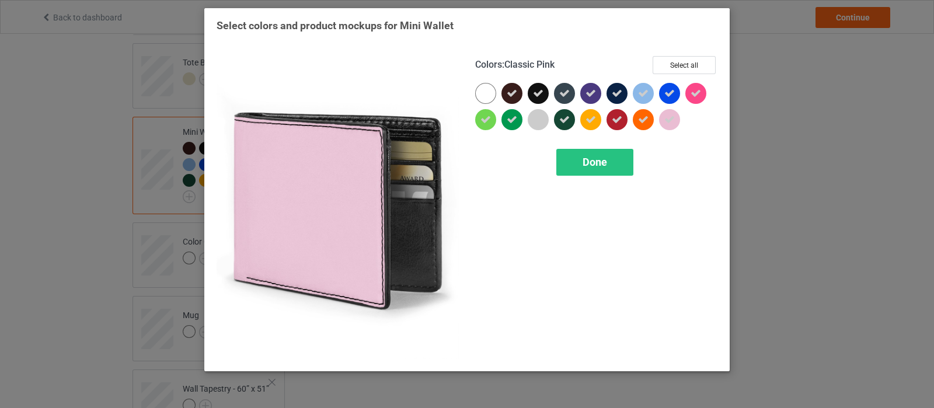
click at [672, 121] on icon at bounding box center [669, 119] width 11 height 11
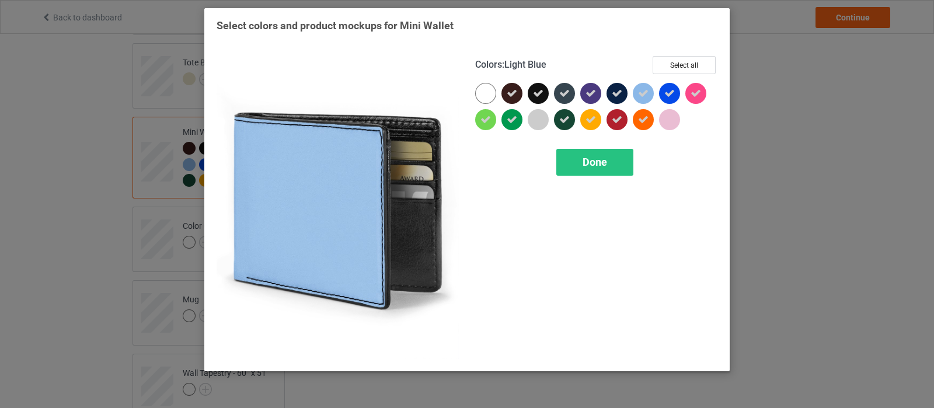
click at [648, 94] on icon at bounding box center [643, 93] width 11 height 11
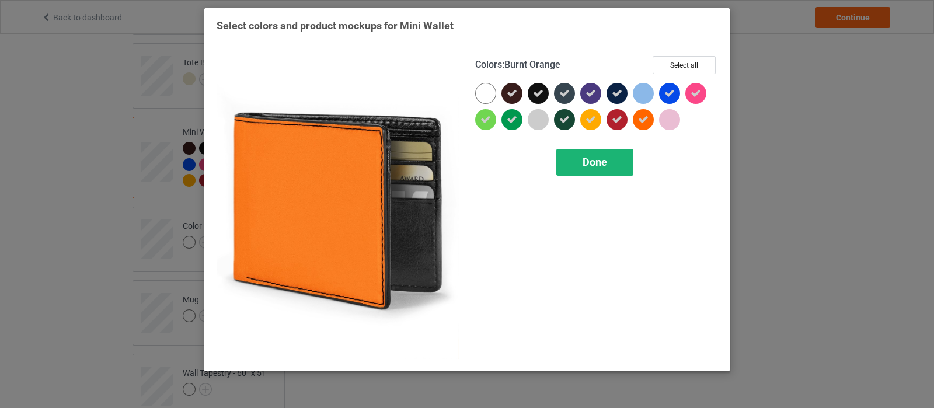
click at [618, 159] on div "Done" at bounding box center [594, 162] width 77 height 27
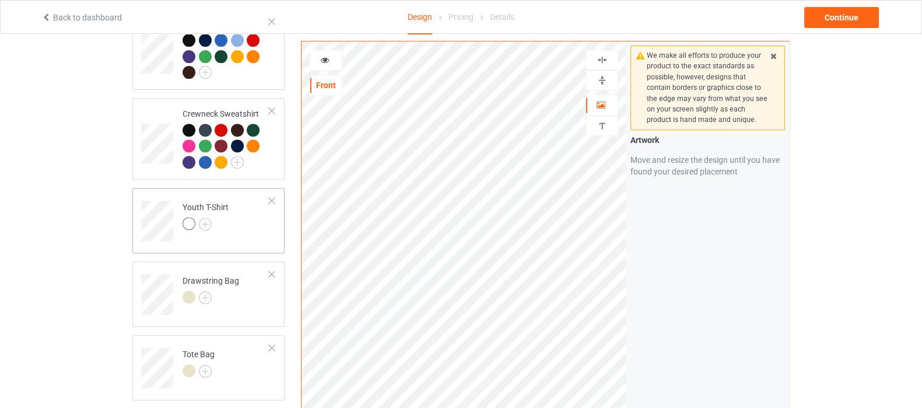
scroll to position [583, 0]
click at [200, 226] on img at bounding box center [205, 224] width 13 height 13
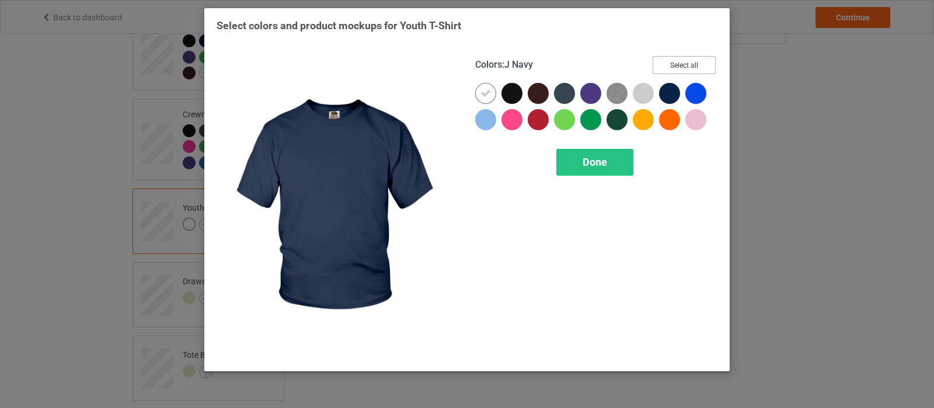
click at [695, 71] on button "Select all" at bounding box center [683, 65] width 63 height 18
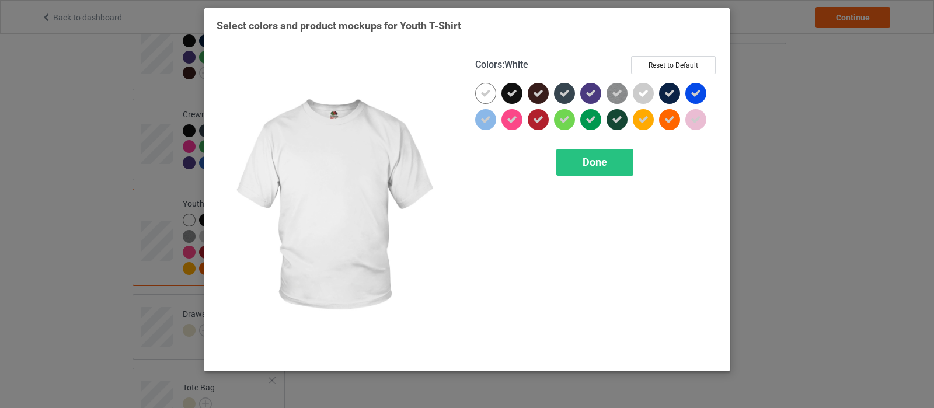
click at [482, 97] on icon at bounding box center [485, 93] width 11 height 11
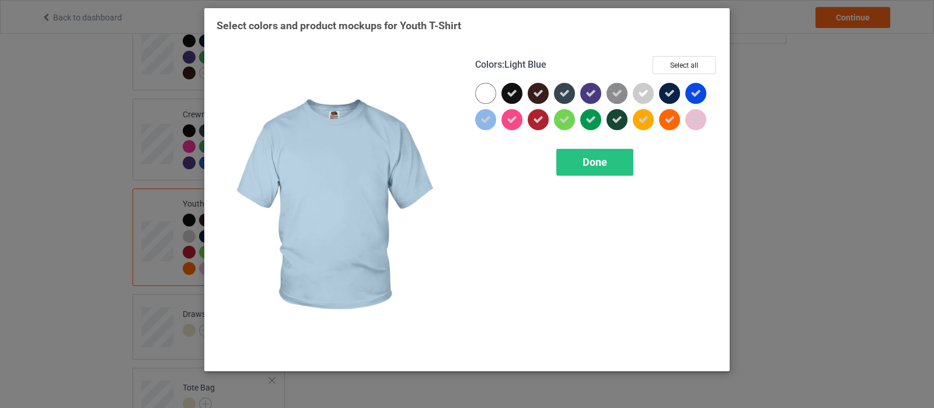
click at [486, 123] on icon at bounding box center [485, 119] width 11 height 11
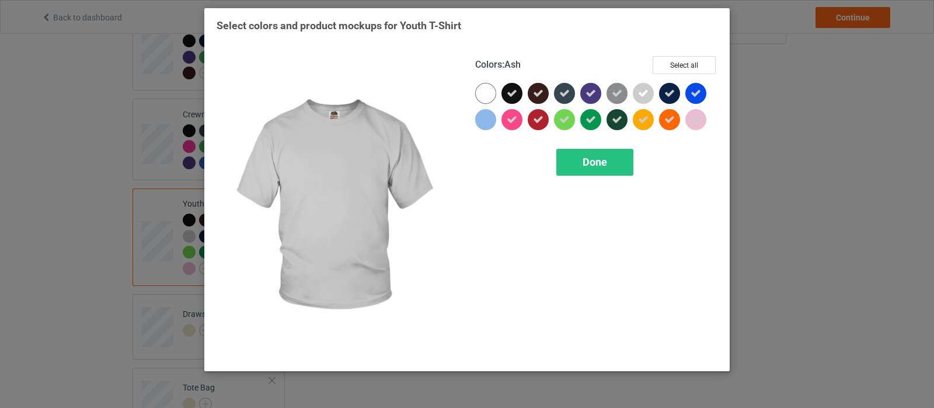
click at [642, 100] on div at bounding box center [642, 93] width 21 height 21
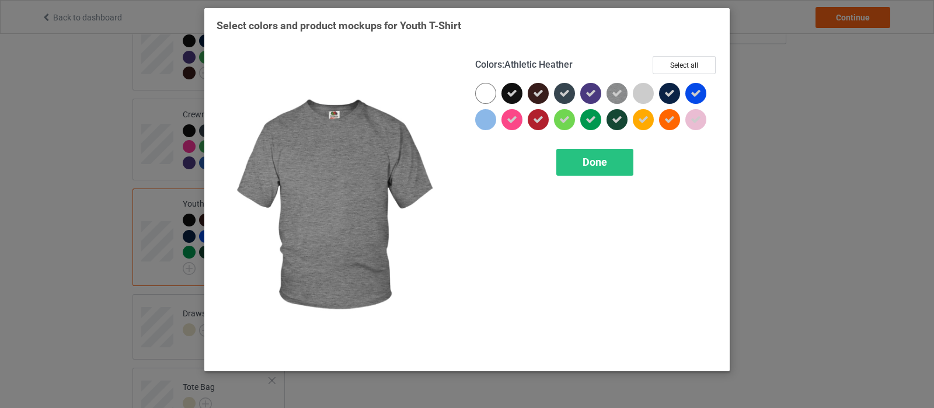
click at [626, 97] on img at bounding box center [616, 93] width 21 height 21
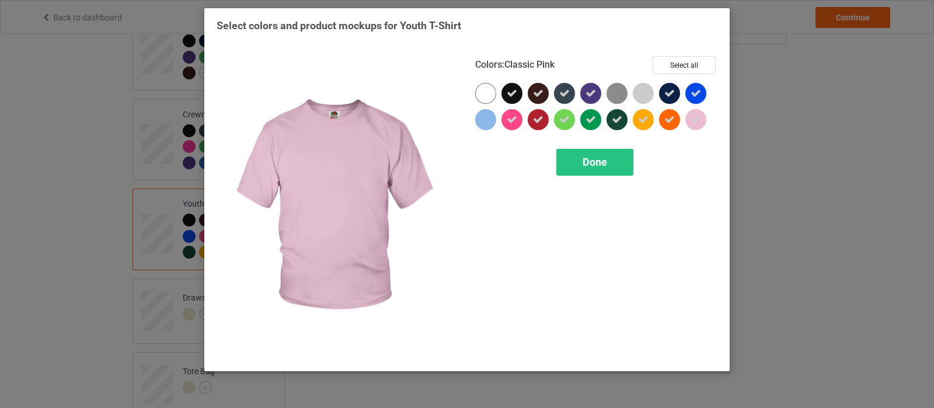
click at [697, 119] on icon at bounding box center [695, 119] width 11 height 11
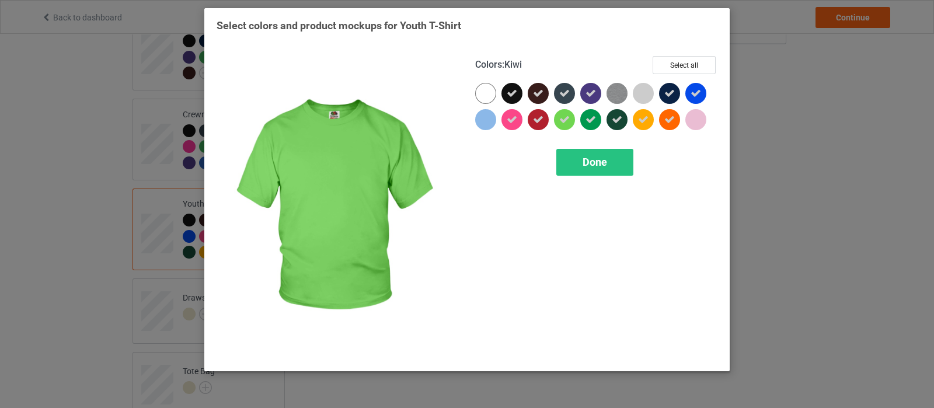
click at [565, 130] on div at bounding box center [564, 119] width 21 height 21
click at [565, 157] on div "Done" at bounding box center [594, 162] width 77 height 27
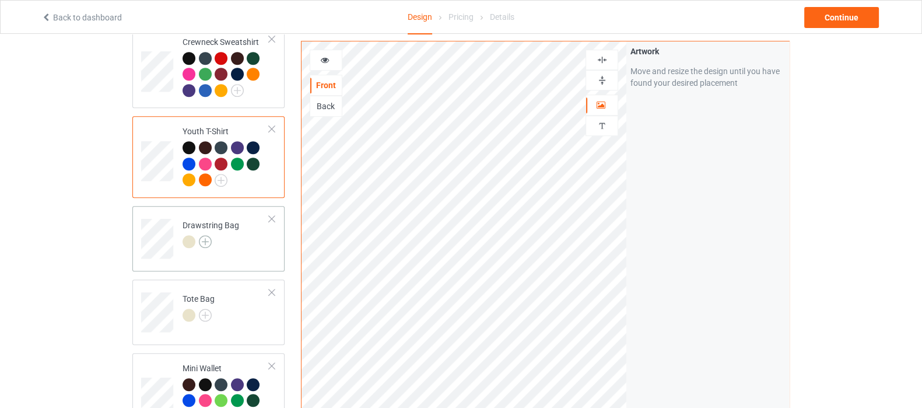
scroll to position [656, 0]
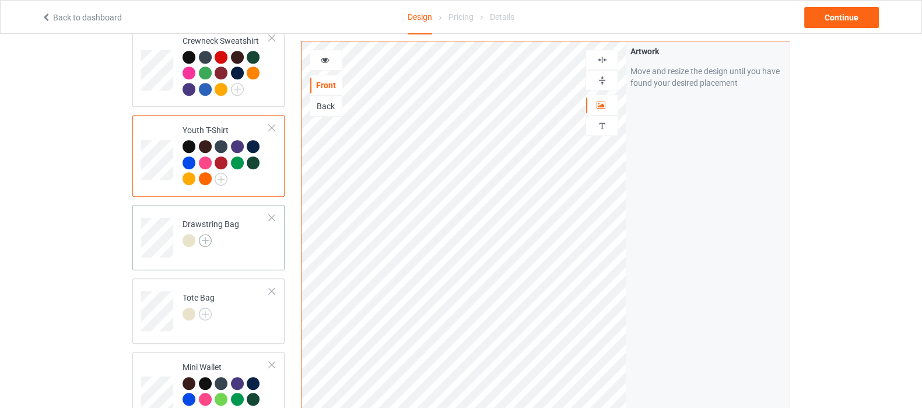
click at [204, 237] on img at bounding box center [205, 240] width 13 height 13
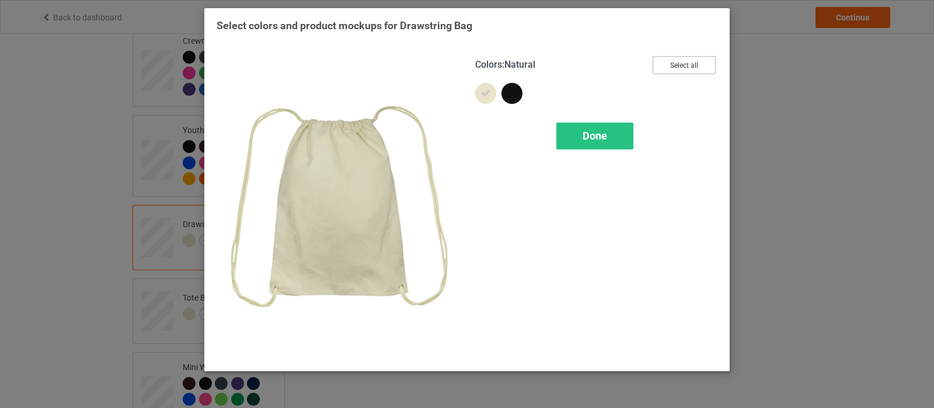
click at [694, 57] on button "Select all" at bounding box center [683, 65] width 63 height 18
click at [623, 131] on div "Done" at bounding box center [594, 136] width 77 height 27
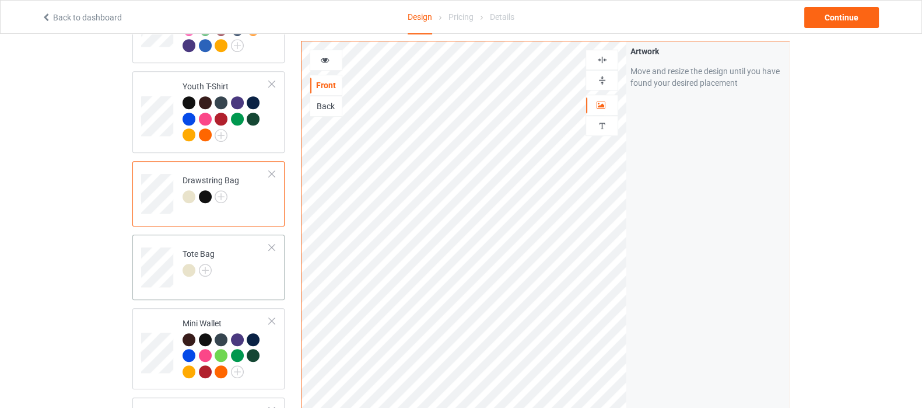
scroll to position [729, 0]
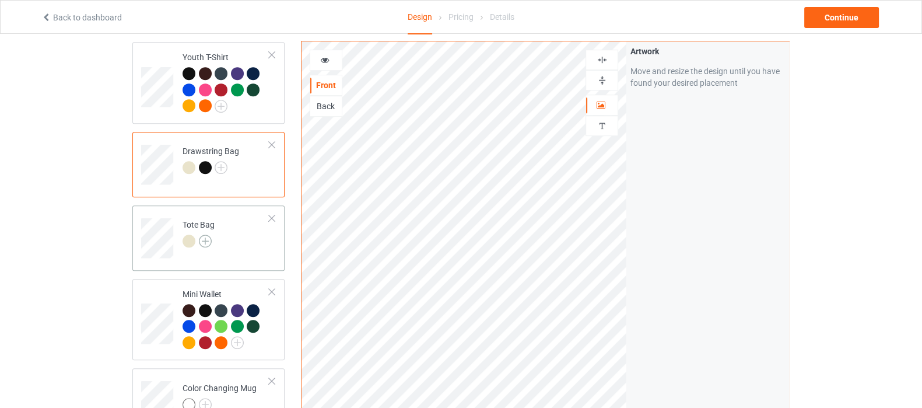
click at [209, 239] on img at bounding box center [205, 241] width 13 height 13
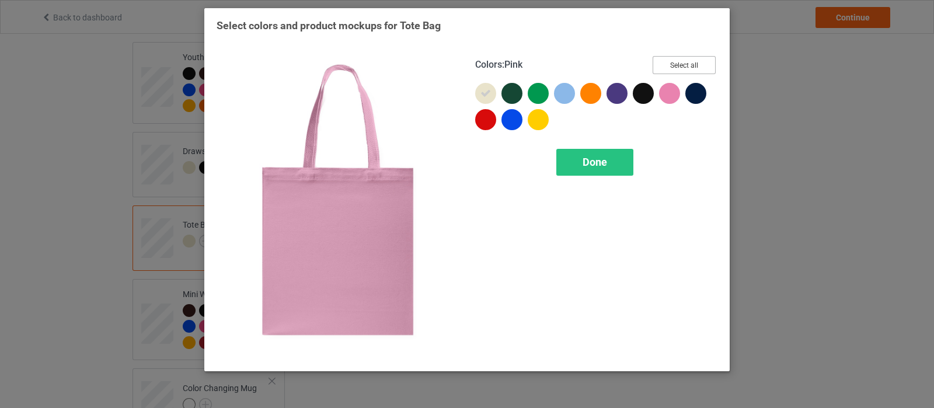
drag, startPoint x: 681, startPoint y: 65, endPoint x: 656, endPoint y: 73, distance: 26.4
click at [681, 65] on button "Select all" at bounding box center [683, 65] width 63 height 18
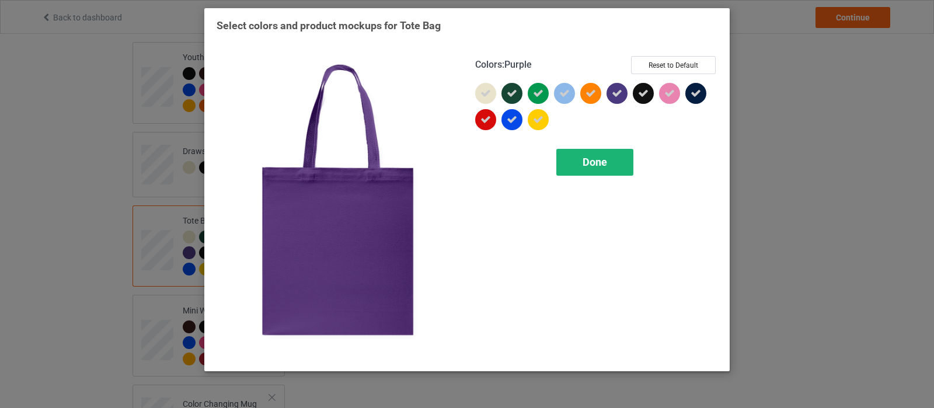
click at [599, 159] on span "Done" at bounding box center [594, 162] width 25 height 12
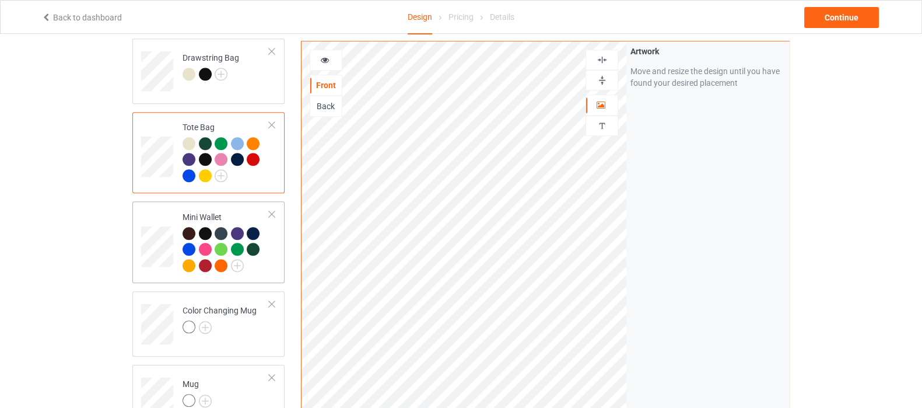
scroll to position [875, 0]
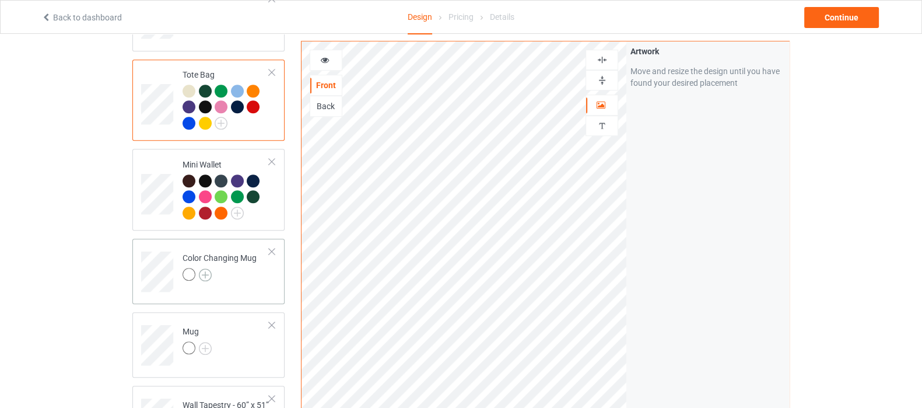
click at [208, 272] on img at bounding box center [205, 274] width 13 height 13
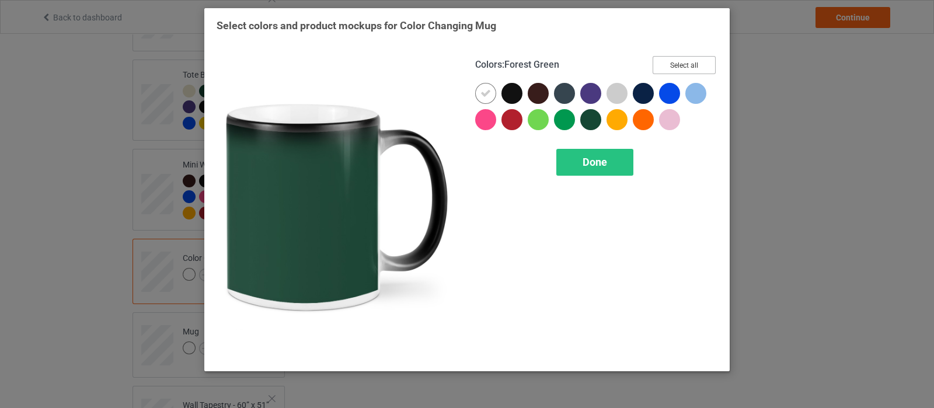
click at [675, 65] on button "Select all" at bounding box center [683, 65] width 63 height 18
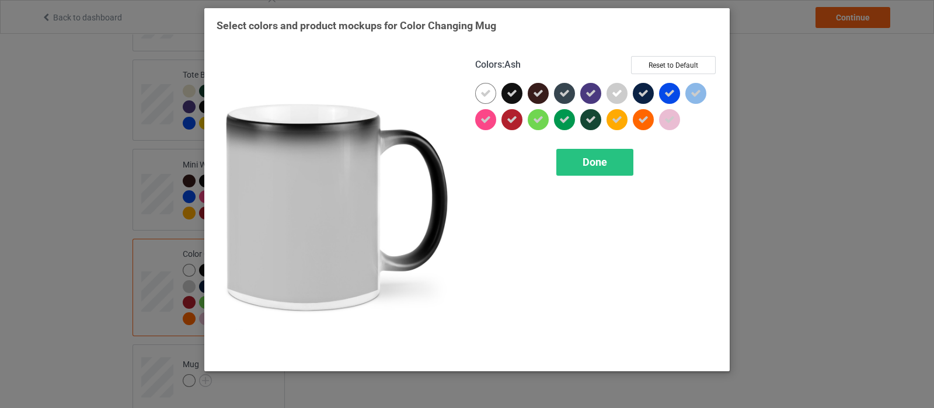
click at [612, 101] on div at bounding box center [616, 93] width 21 height 21
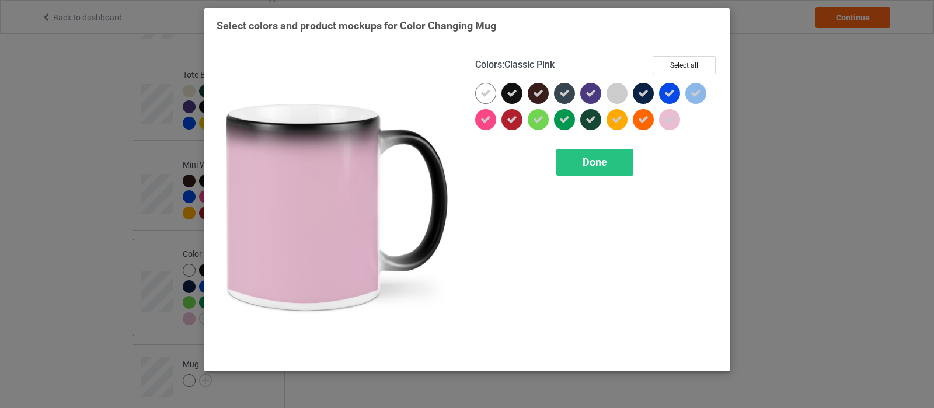
click at [668, 117] on icon at bounding box center [669, 119] width 11 height 11
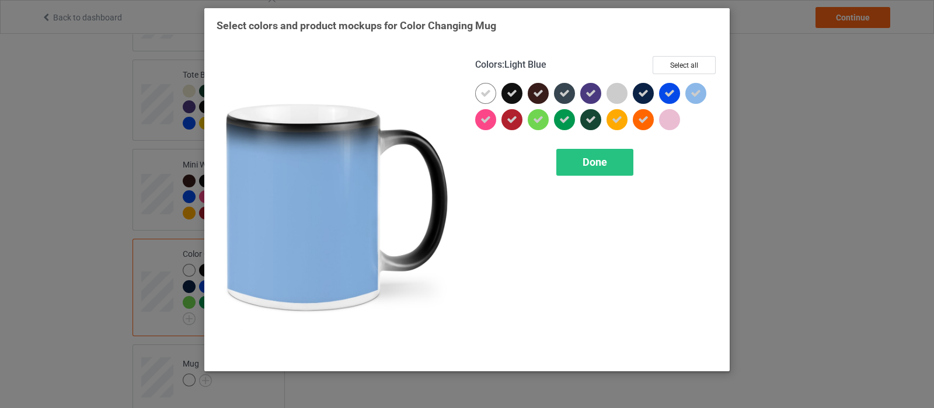
click at [691, 92] on icon at bounding box center [695, 93] width 11 height 11
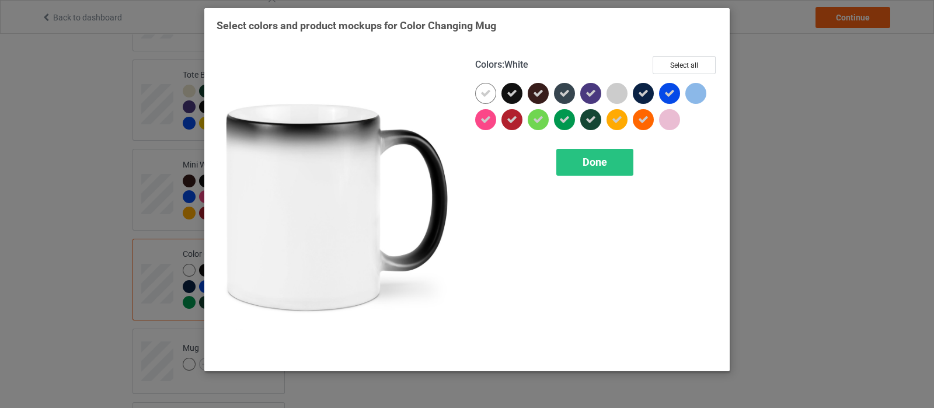
click at [484, 94] on icon at bounding box center [485, 93] width 11 height 11
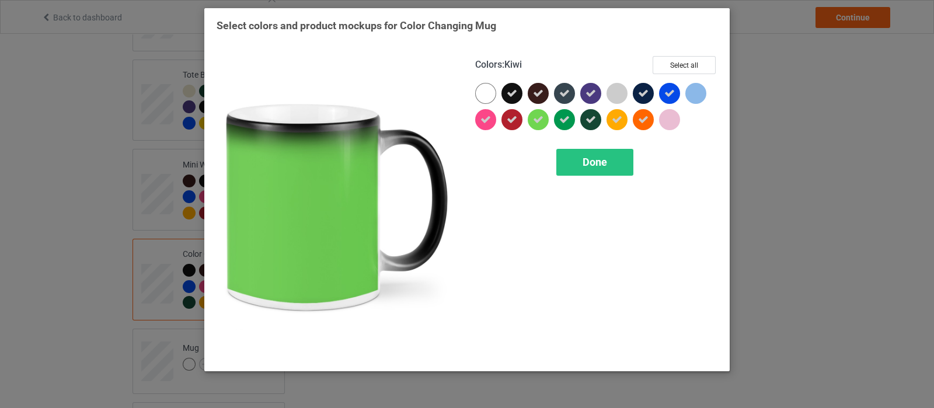
click at [536, 118] on icon at bounding box center [538, 119] width 11 height 11
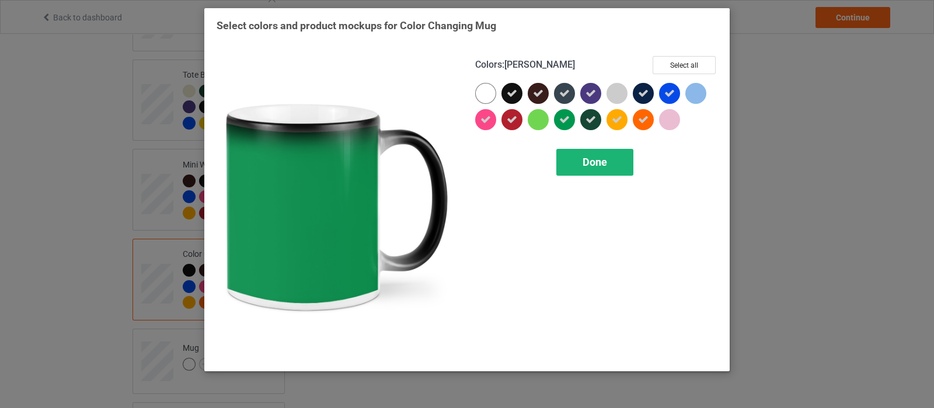
click at [577, 162] on div "Done" at bounding box center [594, 162] width 77 height 27
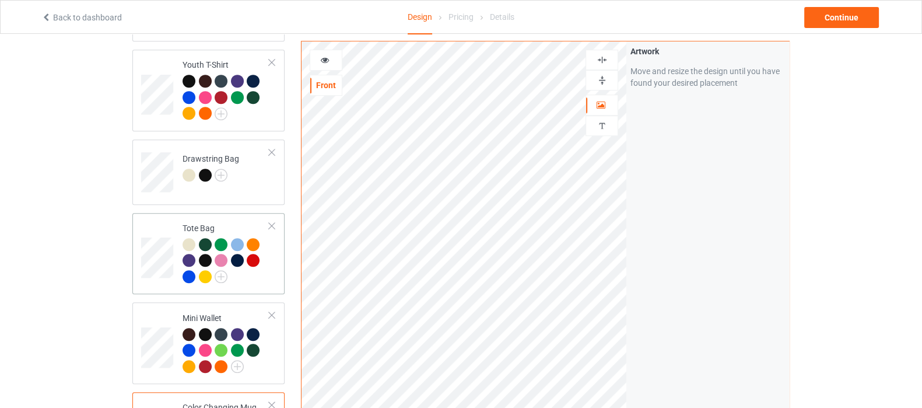
scroll to position [656, 0]
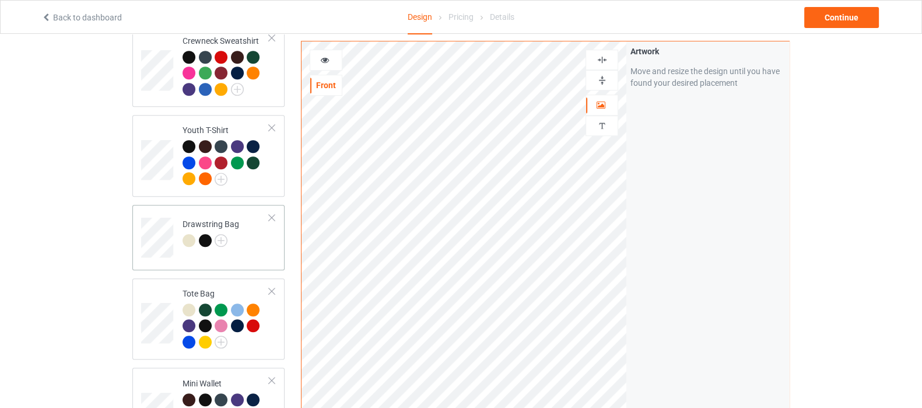
click at [246, 243] on td "Drawstring Bag" at bounding box center [226, 233] width 100 height 48
click at [604, 81] on img at bounding box center [602, 80] width 11 height 11
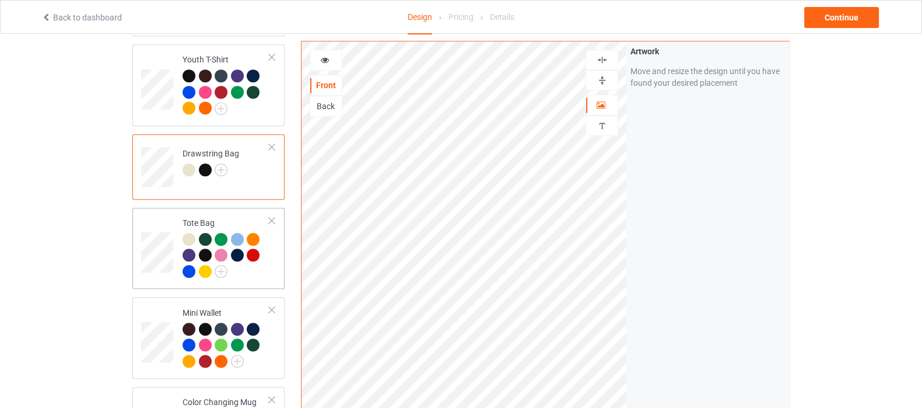
scroll to position [729, 0]
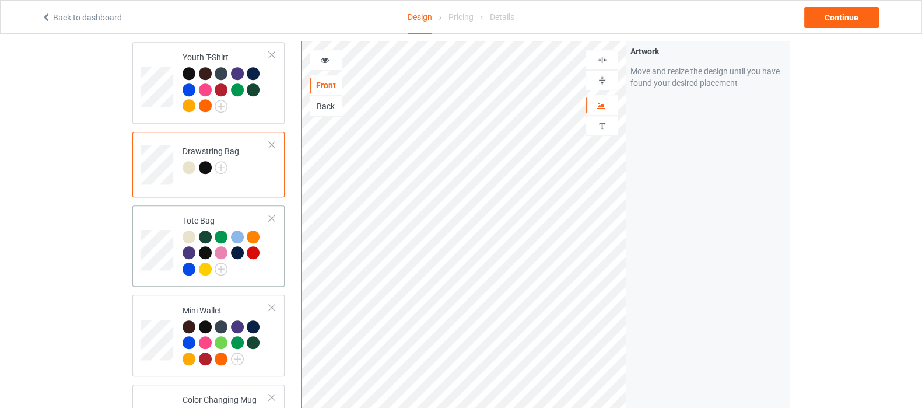
click at [265, 267] on div at bounding box center [226, 254] width 87 height 48
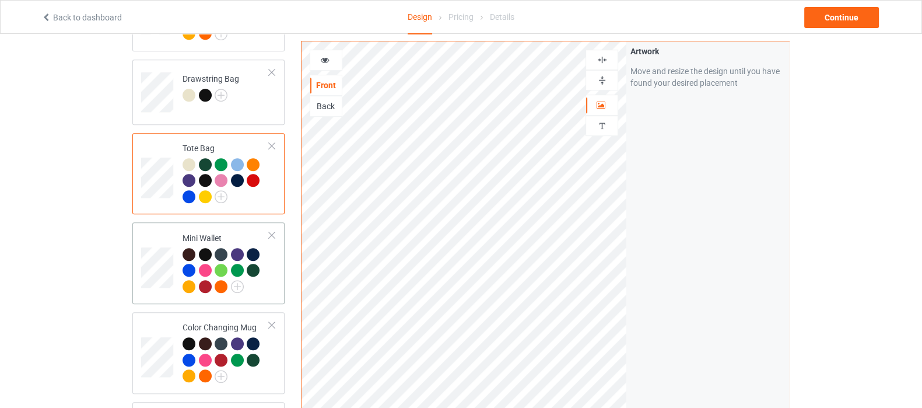
scroll to position [802, 0]
click at [274, 292] on td "Mini Wallet" at bounding box center [226, 262] width 100 height 72
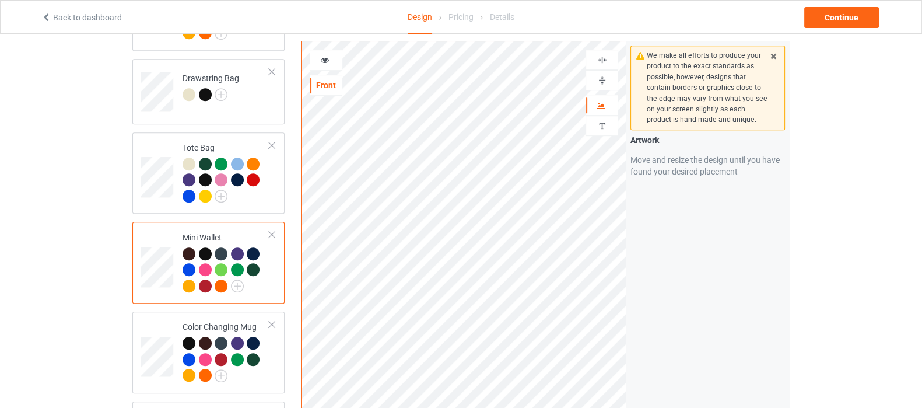
click at [606, 82] on img at bounding box center [602, 80] width 11 height 11
click at [327, 66] on div at bounding box center [326, 60] width 33 height 21
click at [325, 62] on icon at bounding box center [325, 58] width 10 height 8
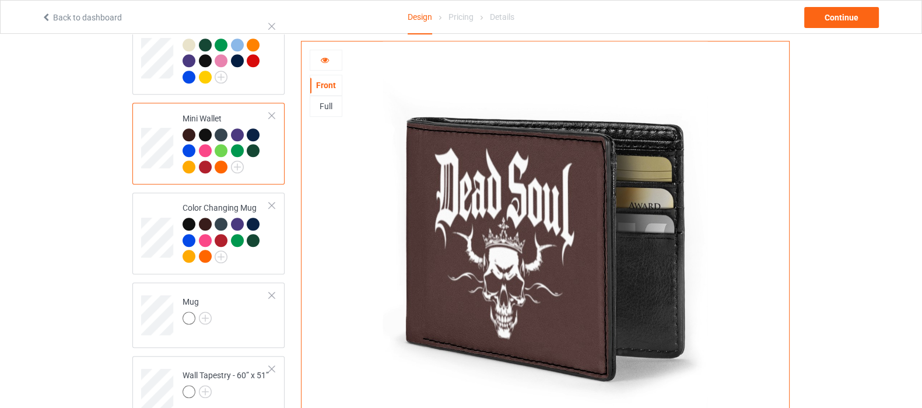
scroll to position [948, 0]
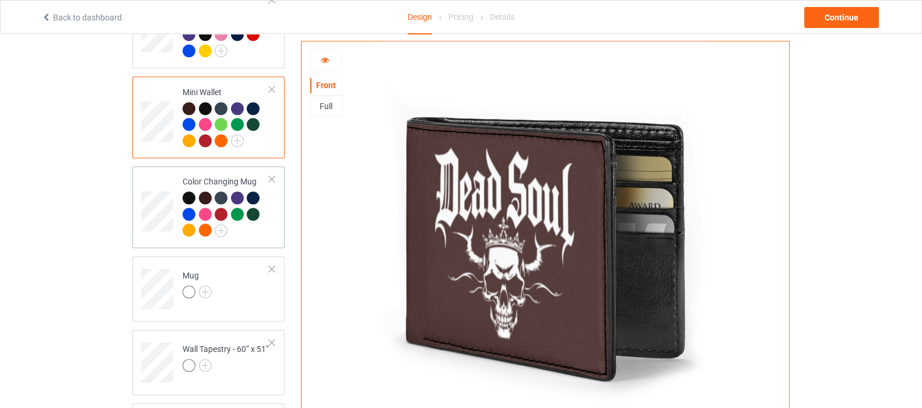
click at [261, 237] on div at bounding box center [226, 215] width 87 height 48
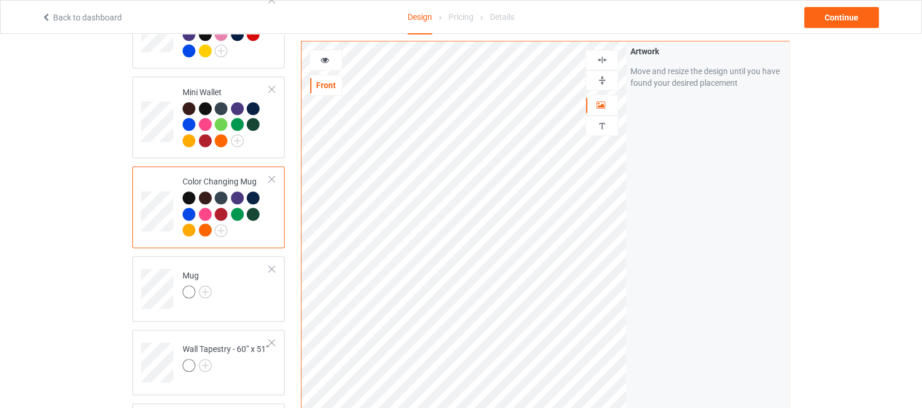
click at [331, 62] on div at bounding box center [326, 60] width 32 height 12
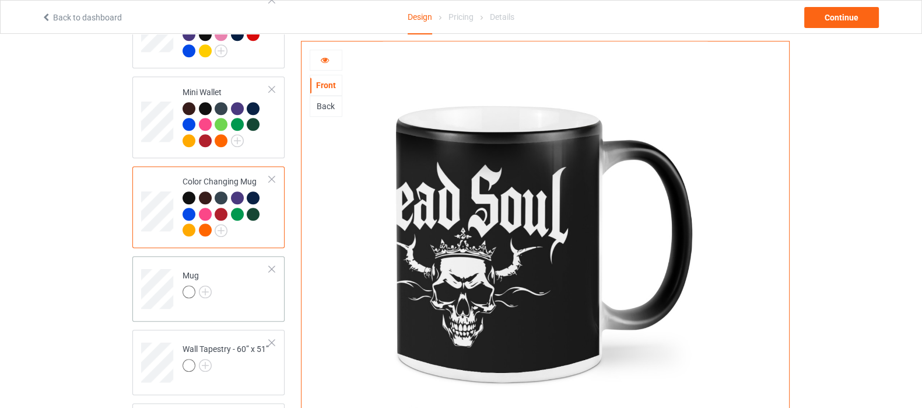
click at [226, 293] on td "Mug" at bounding box center [226, 285] width 100 height 48
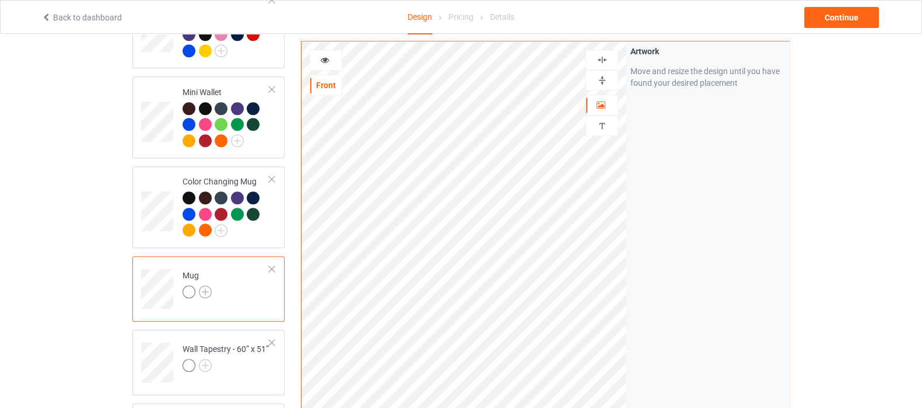
click at [208, 287] on img at bounding box center [205, 291] width 13 height 13
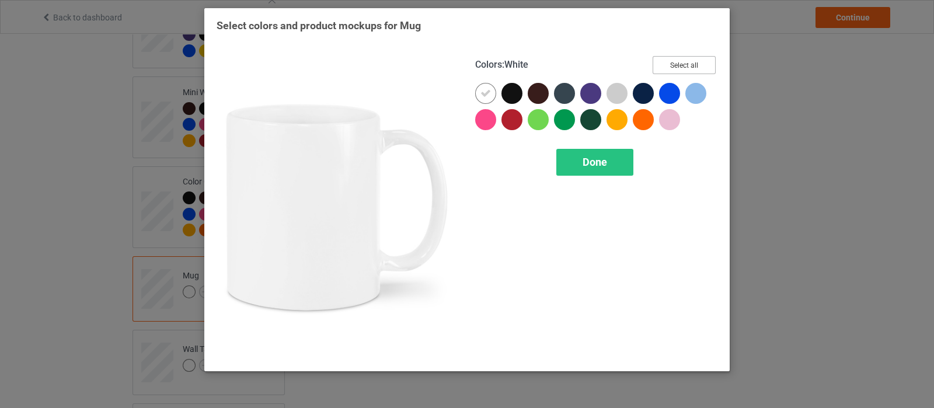
click at [677, 65] on button "Select all" at bounding box center [683, 65] width 63 height 18
click at [480, 95] on icon at bounding box center [485, 93] width 11 height 11
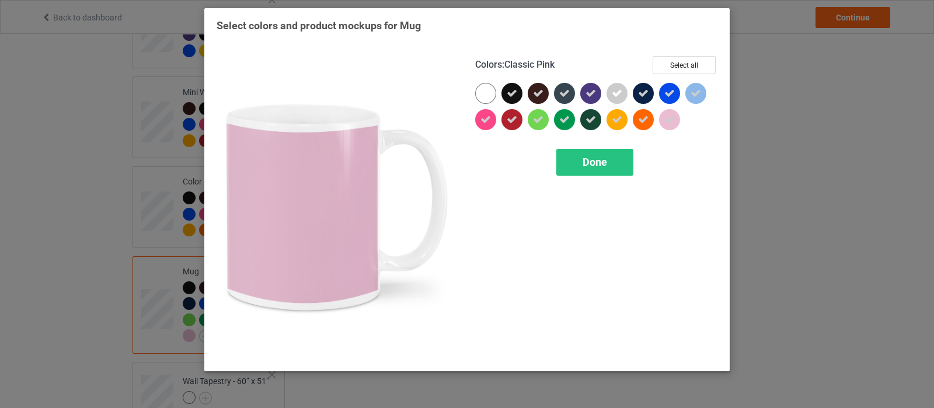
click at [670, 118] on icon at bounding box center [669, 119] width 11 height 11
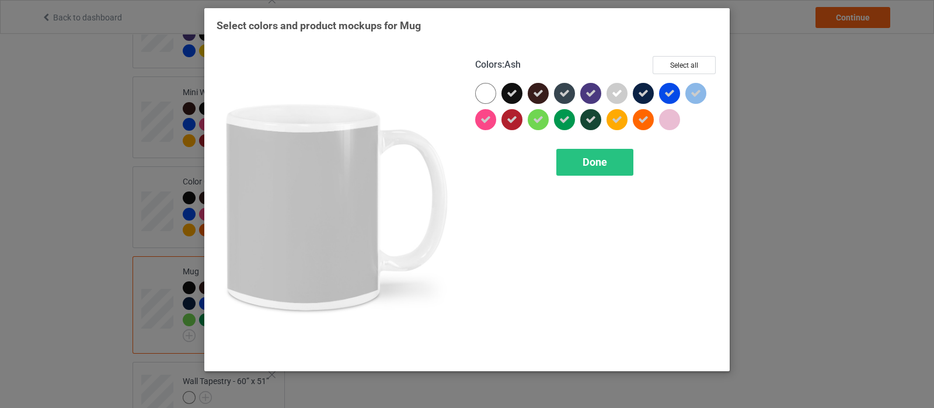
click at [621, 93] on icon at bounding box center [616, 93] width 11 height 11
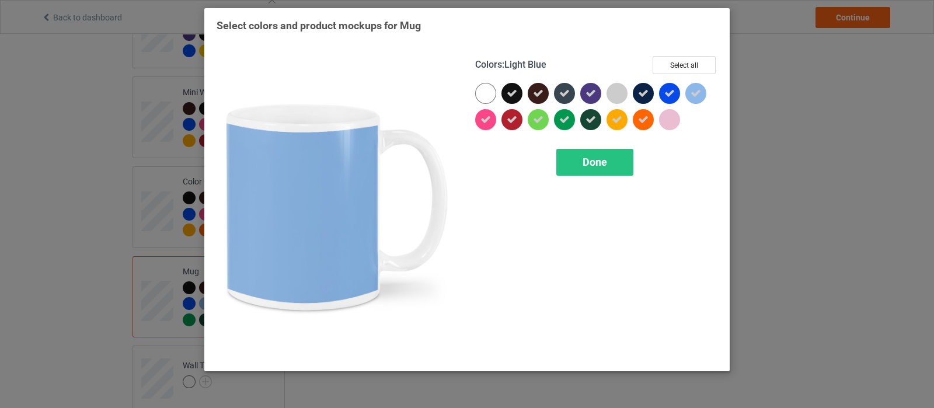
click at [692, 97] on icon at bounding box center [695, 93] width 11 height 11
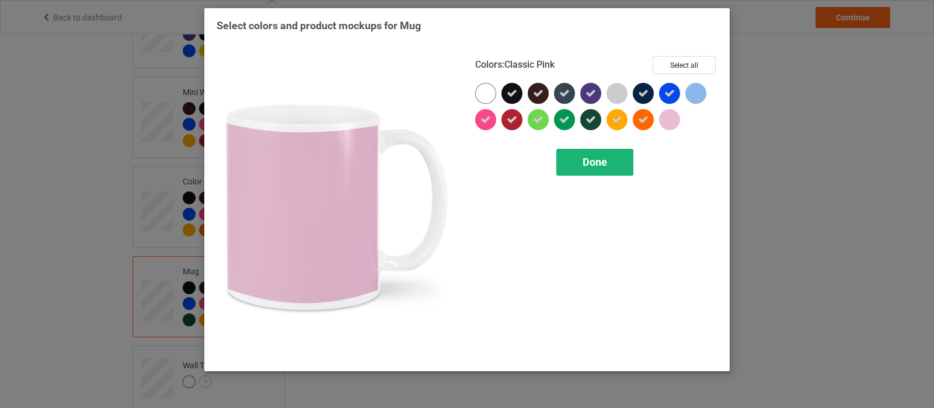
click at [623, 168] on div "Done" at bounding box center [594, 162] width 77 height 27
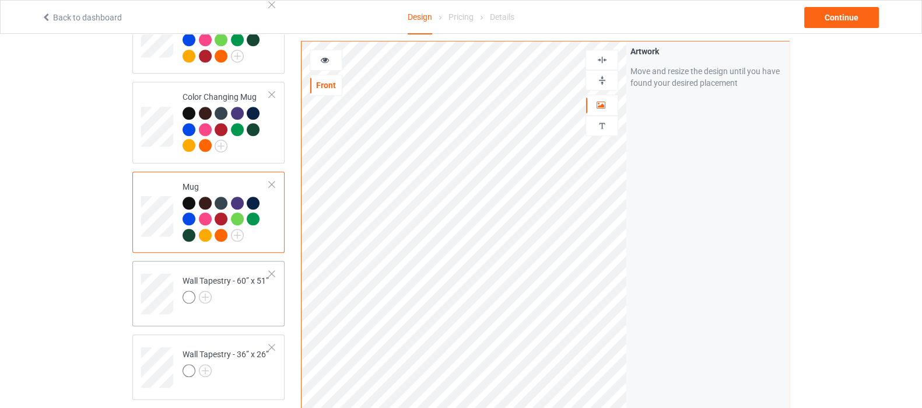
scroll to position [1093, 0]
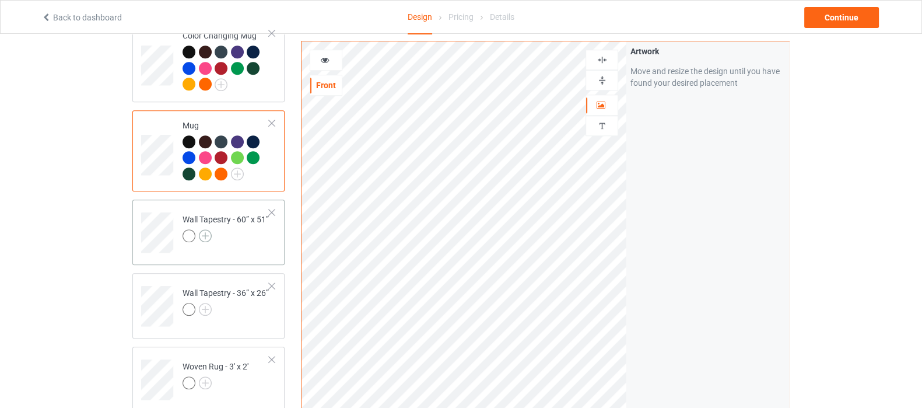
click at [207, 242] on img at bounding box center [205, 235] width 13 height 13
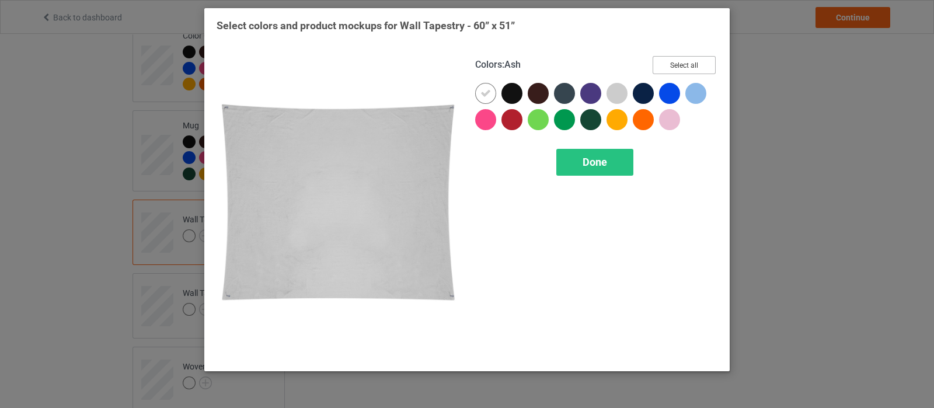
click at [693, 62] on button "Select all" at bounding box center [683, 65] width 63 height 18
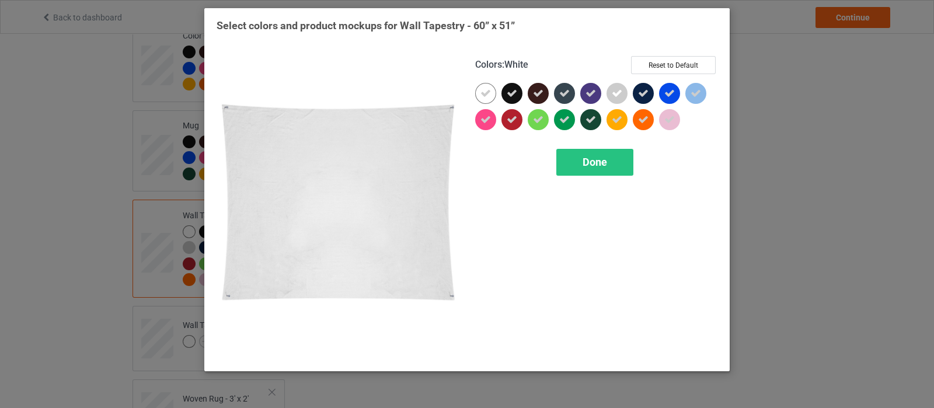
click at [484, 95] on icon at bounding box center [485, 93] width 11 height 11
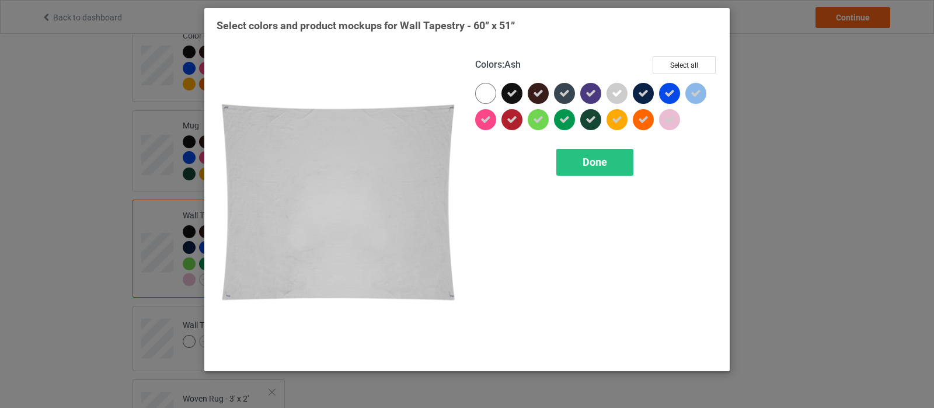
click at [621, 97] on icon at bounding box center [616, 93] width 11 height 11
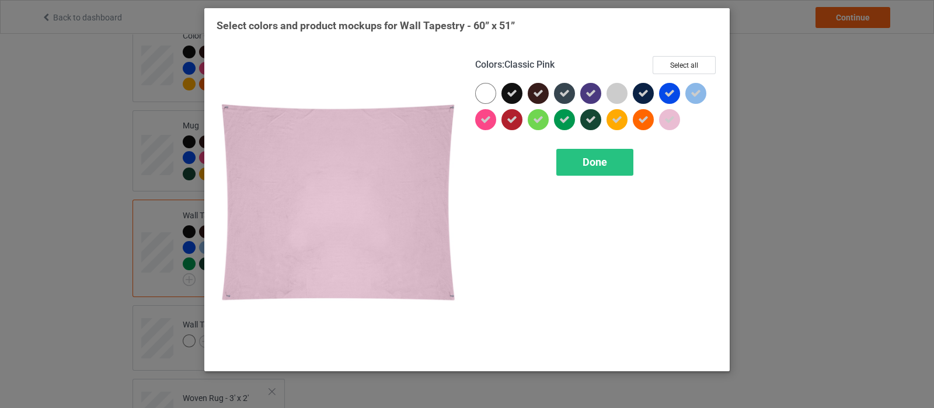
click at [664, 119] on icon at bounding box center [669, 119] width 11 height 11
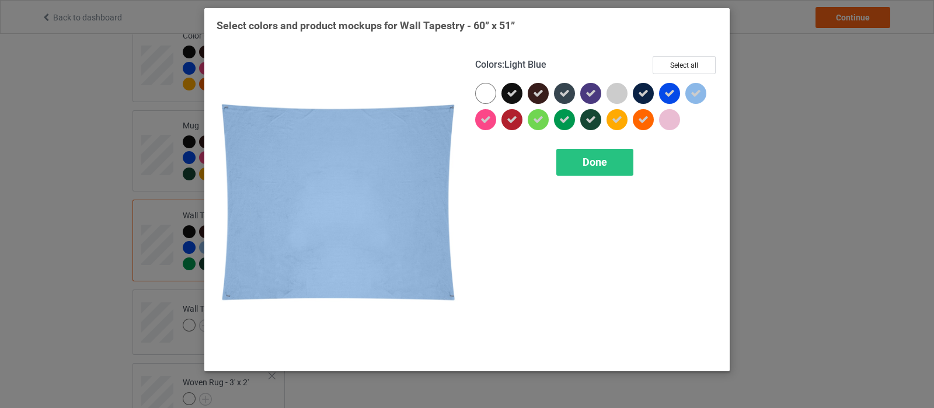
click at [694, 87] on div at bounding box center [695, 93] width 21 height 21
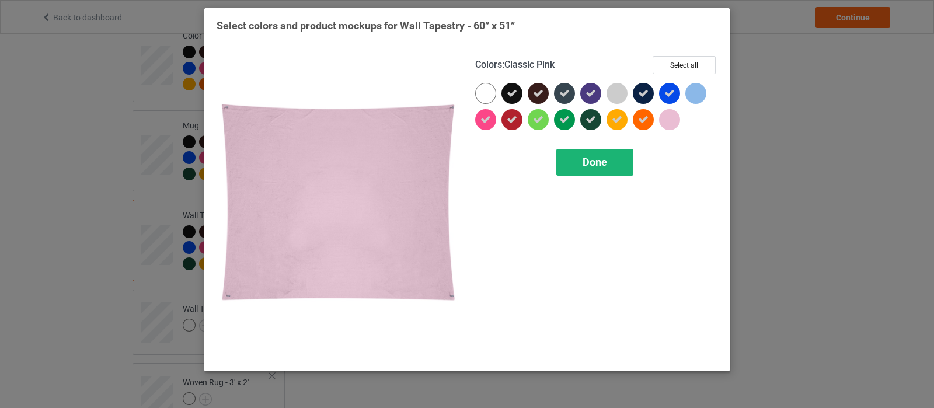
click at [578, 165] on div "Done" at bounding box center [594, 162] width 77 height 27
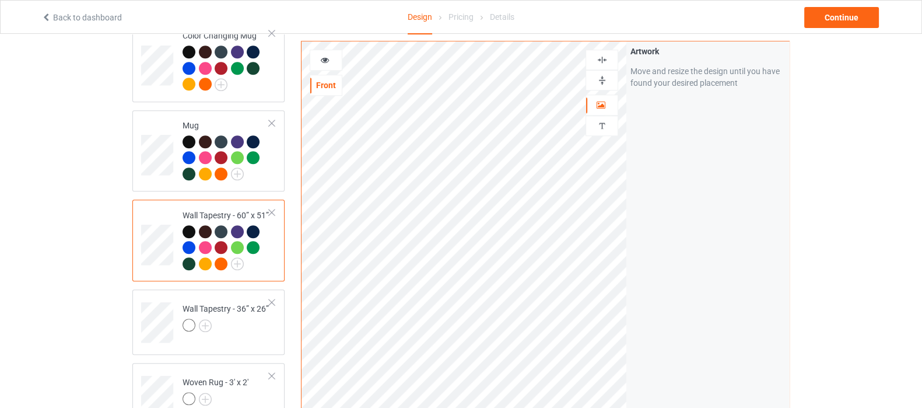
click at [600, 54] on img at bounding box center [602, 59] width 11 height 11
click at [603, 79] on img at bounding box center [602, 80] width 11 height 11
click at [602, 57] on img at bounding box center [602, 59] width 11 height 11
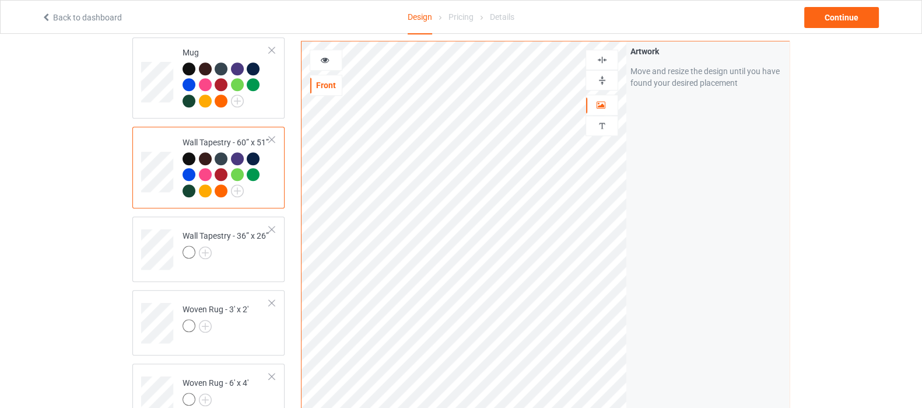
scroll to position [1166, 0]
click at [328, 62] on icon at bounding box center [325, 58] width 10 height 8
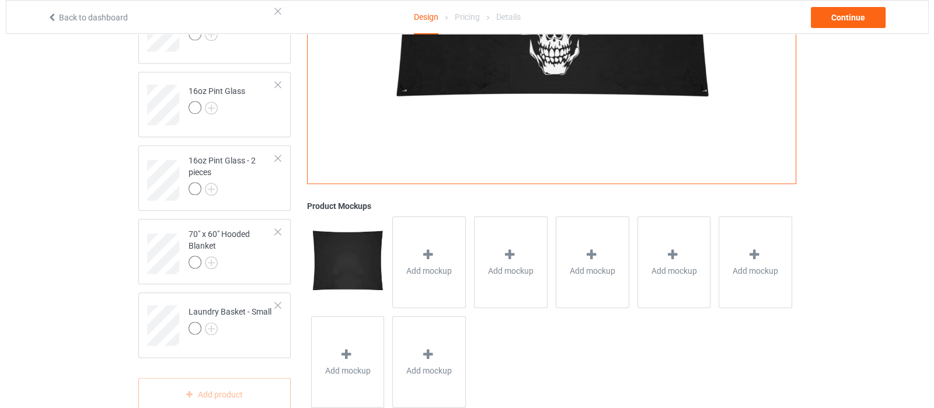
scroll to position [1789, 0]
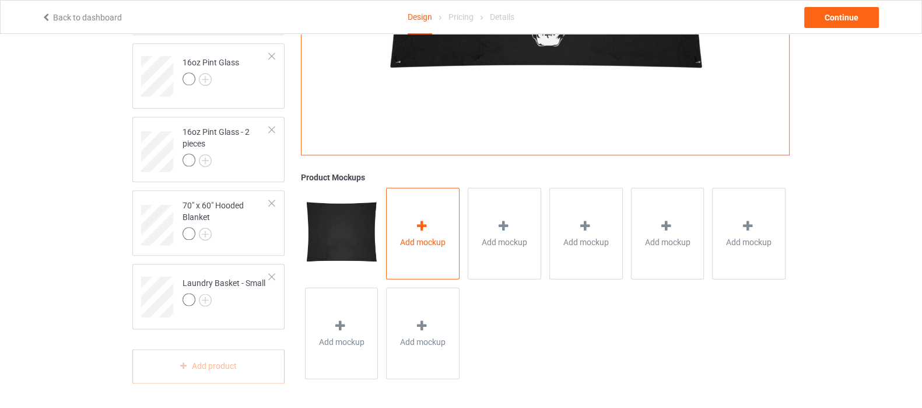
click at [421, 228] on icon at bounding box center [422, 226] width 15 height 12
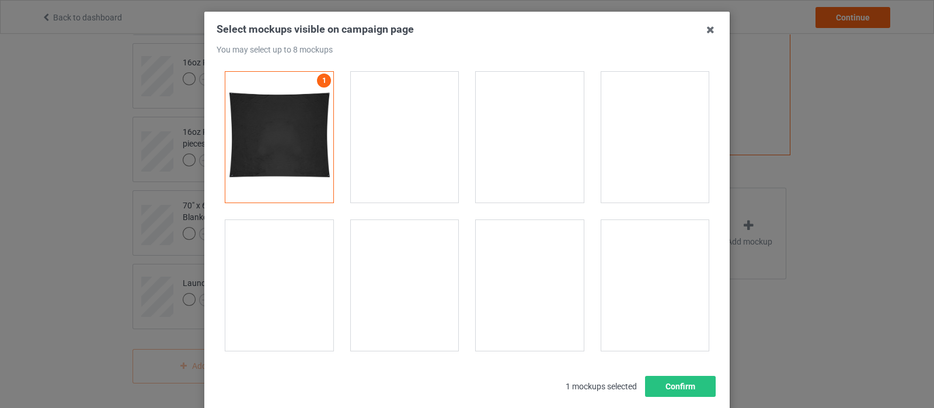
scroll to position [0, 0]
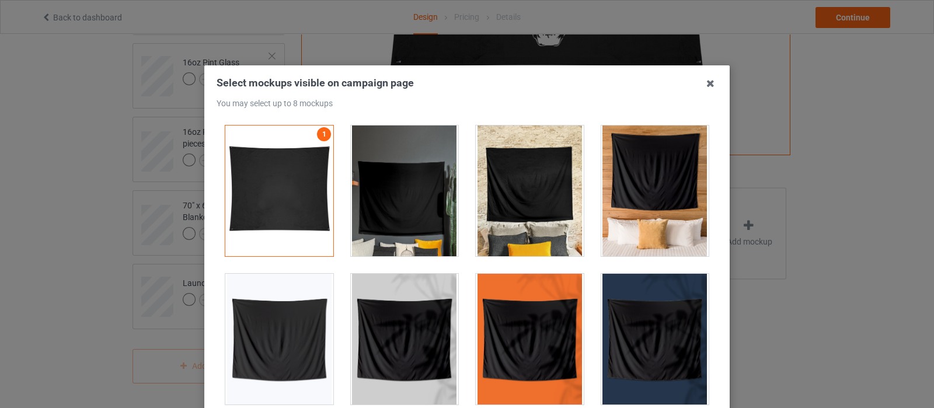
click at [651, 176] on div at bounding box center [655, 190] width 108 height 131
click at [525, 195] on div at bounding box center [530, 190] width 108 height 131
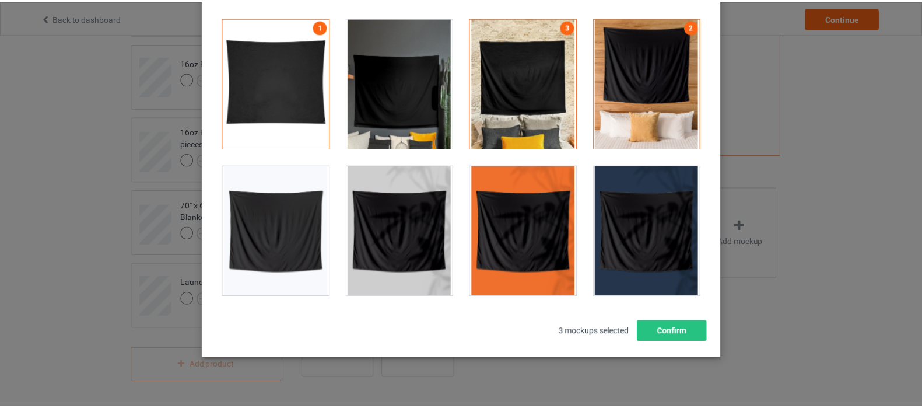
scroll to position [123, 0]
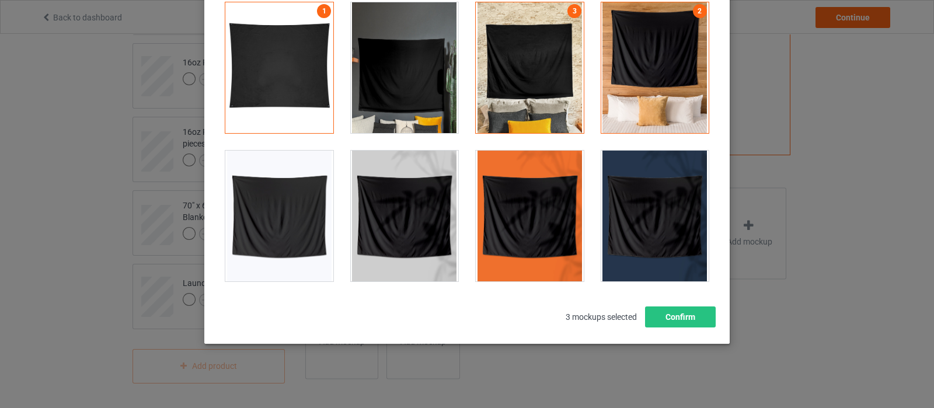
click at [649, 202] on div at bounding box center [655, 216] width 108 height 131
click at [517, 208] on div at bounding box center [530, 216] width 108 height 131
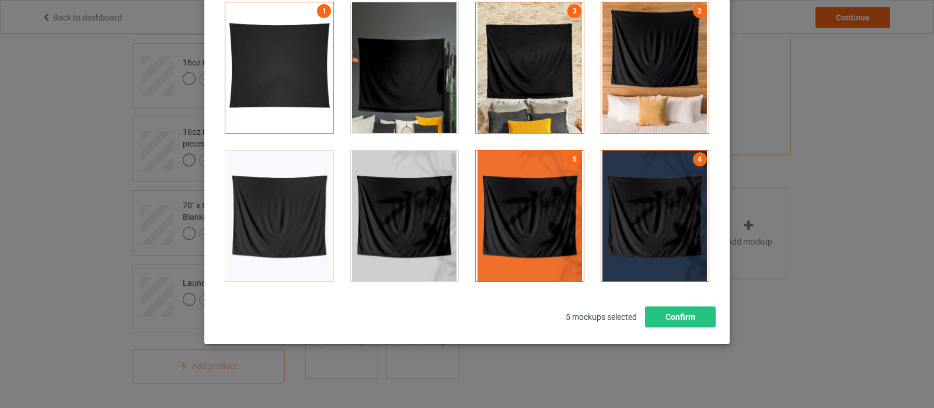
click at [417, 217] on div at bounding box center [405, 216] width 108 height 131
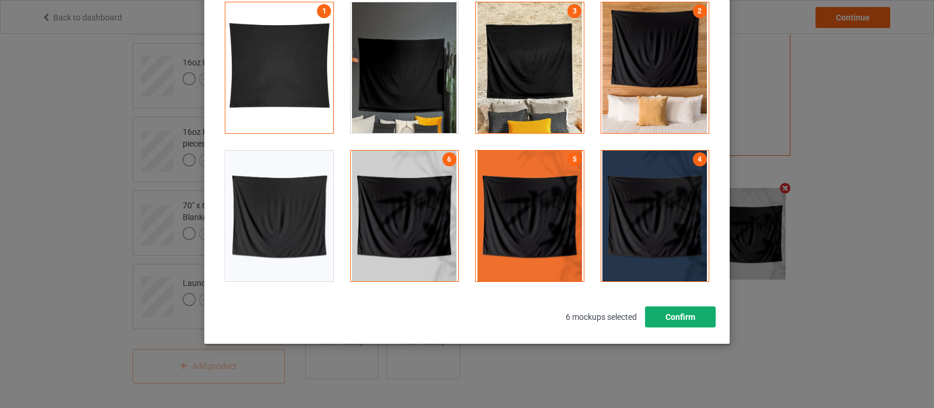
click at [667, 310] on button "Confirm" at bounding box center [680, 316] width 71 height 21
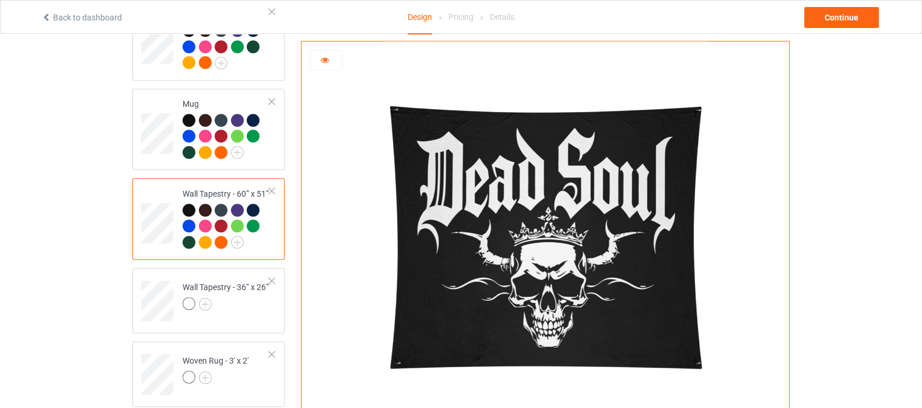
scroll to position [1206, 0]
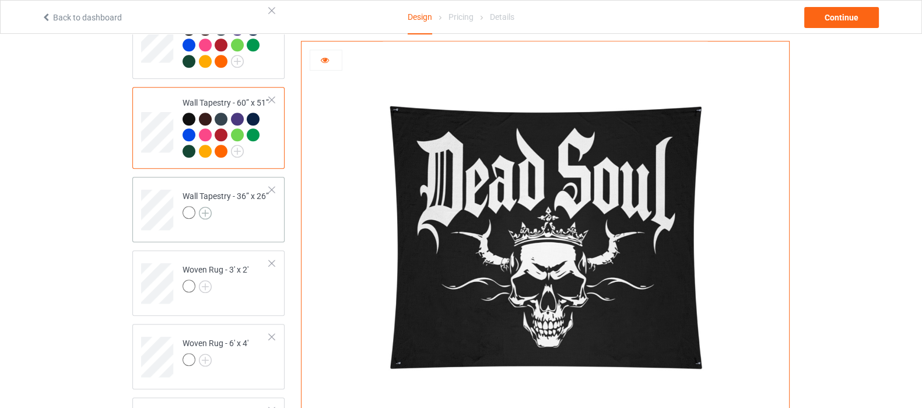
click at [206, 219] on img at bounding box center [205, 213] width 13 height 13
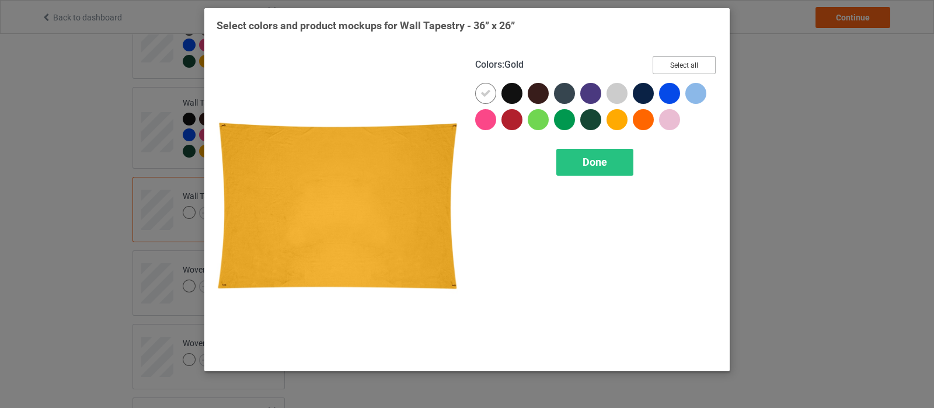
click at [671, 68] on button "Select all" at bounding box center [683, 65] width 63 height 18
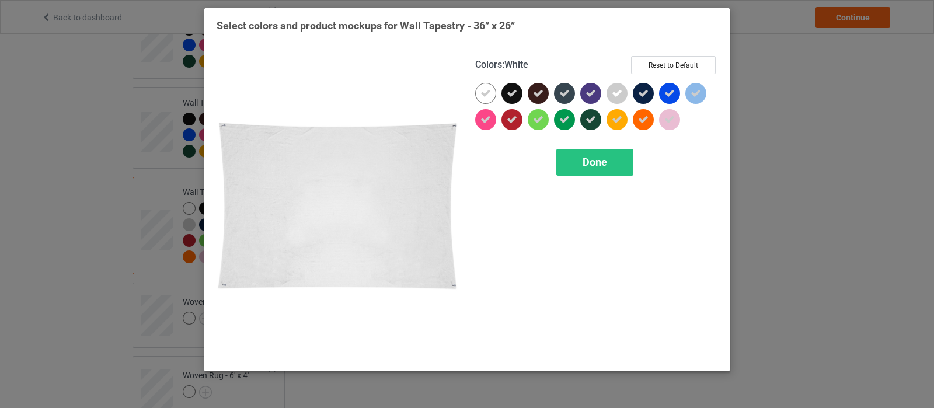
drag, startPoint x: 485, startPoint y: 102, endPoint x: 603, endPoint y: 88, distance: 119.2
click at [485, 100] on div at bounding box center [485, 93] width 21 height 21
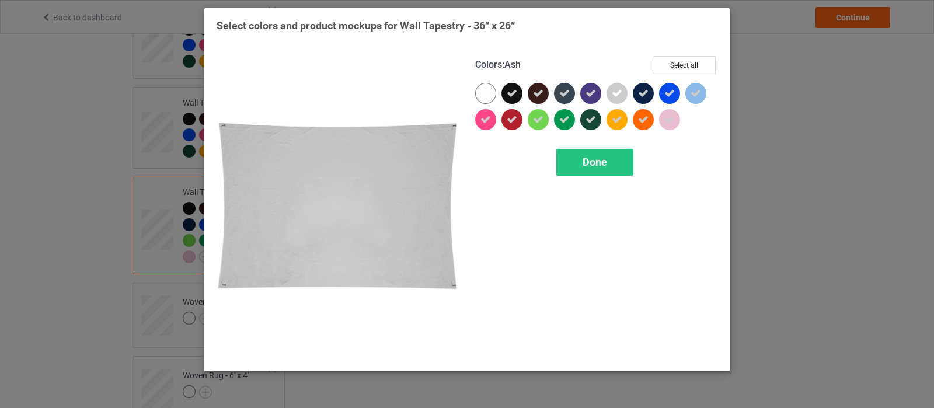
drag, startPoint x: 620, startPoint y: 88, endPoint x: 661, endPoint y: 113, distance: 47.9
click at [625, 89] on div at bounding box center [616, 93] width 21 height 21
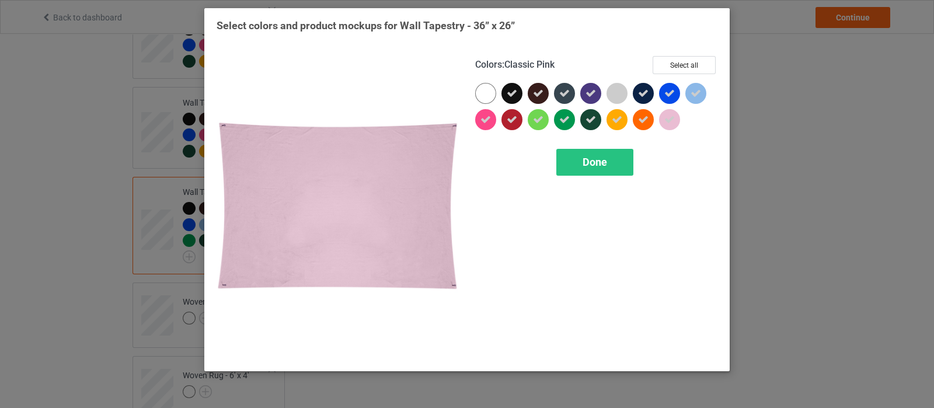
drag, startPoint x: 677, startPoint y: 121, endPoint x: 697, endPoint y: 111, distance: 22.7
click at [677, 118] on div at bounding box center [669, 119] width 21 height 21
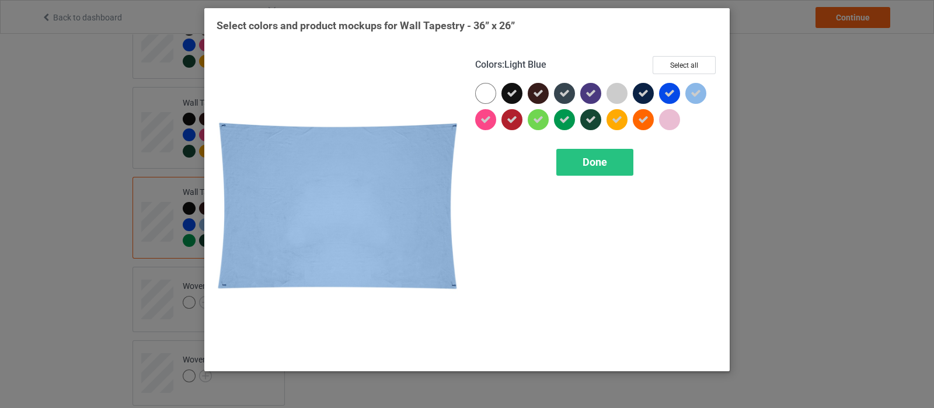
click at [700, 96] on icon at bounding box center [695, 93] width 11 height 11
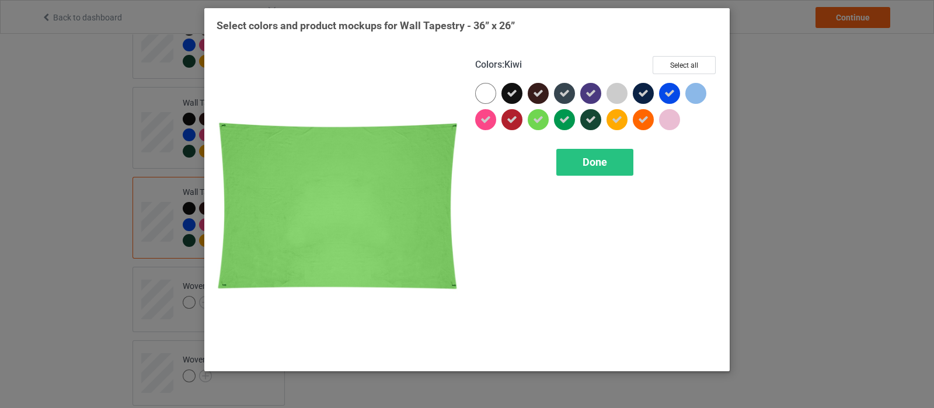
click at [541, 123] on icon at bounding box center [538, 119] width 11 height 11
drag, startPoint x: 532, startPoint y: 123, endPoint x: 583, endPoint y: 145, distance: 56.7
click at [532, 123] on div at bounding box center [537, 119] width 21 height 21
click at [586, 153] on div "Done" at bounding box center [594, 162] width 77 height 27
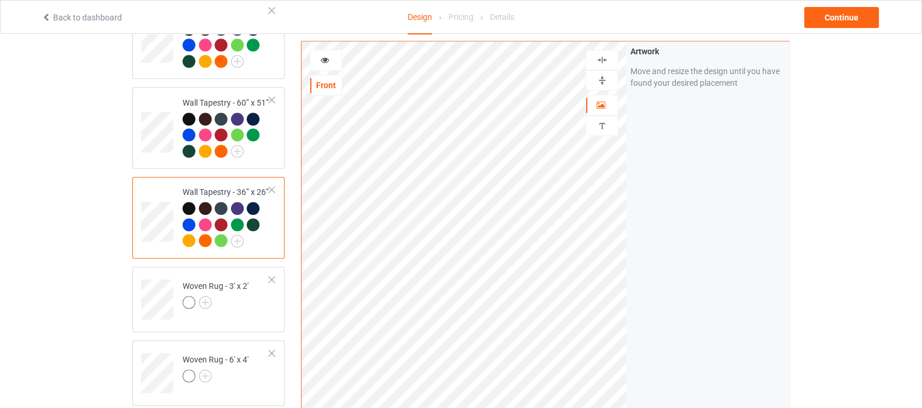
click at [600, 62] on img at bounding box center [602, 59] width 11 height 11
click at [606, 82] on img at bounding box center [602, 80] width 11 height 11
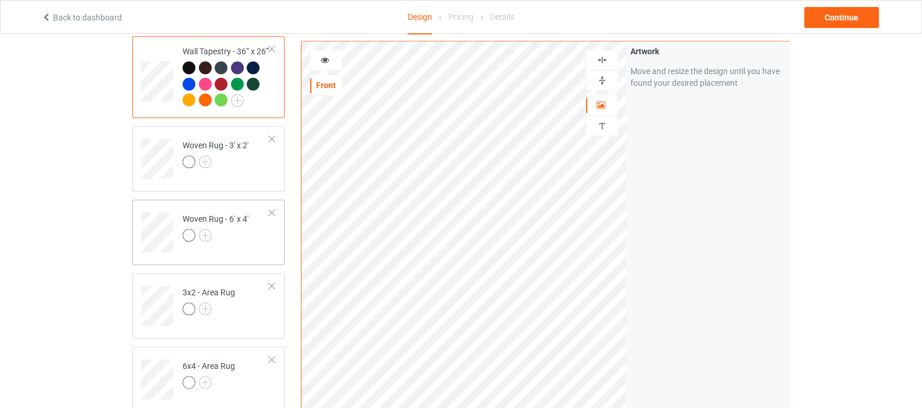
scroll to position [1352, 0]
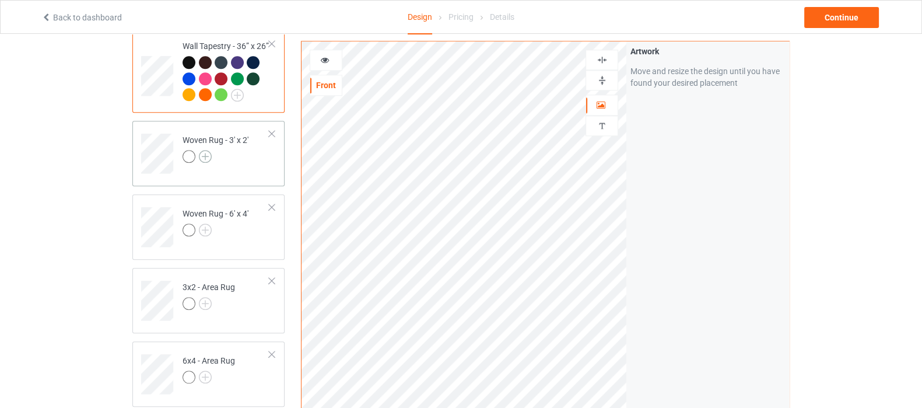
click at [208, 163] on img at bounding box center [205, 156] width 13 height 13
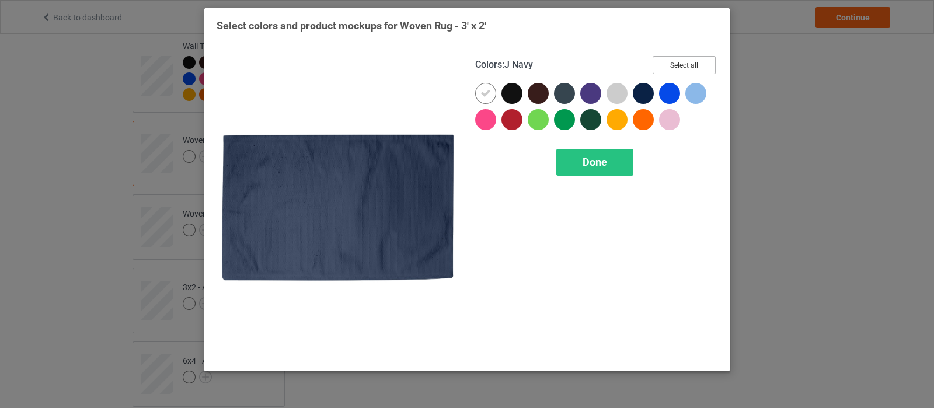
click at [677, 67] on button "Select all" at bounding box center [683, 65] width 63 height 18
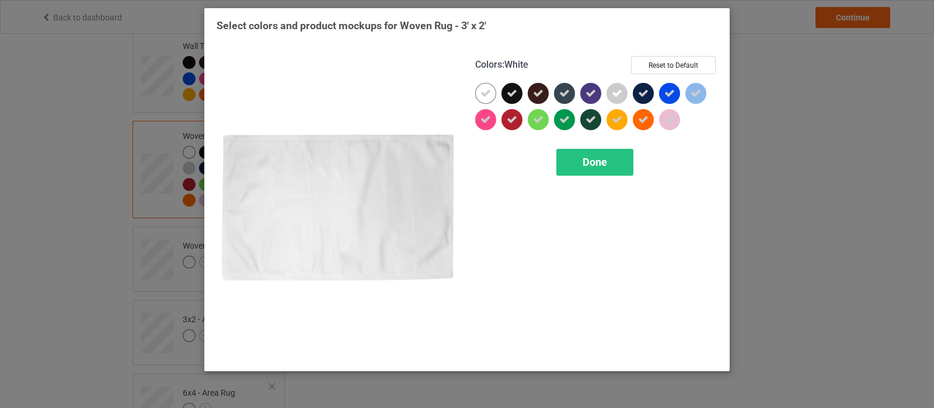
click at [484, 98] on icon at bounding box center [485, 93] width 11 height 11
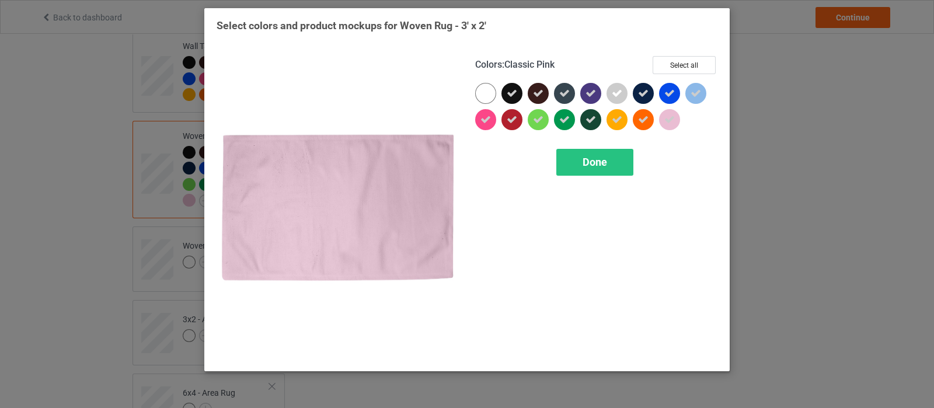
click at [668, 124] on icon at bounding box center [669, 119] width 11 height 11
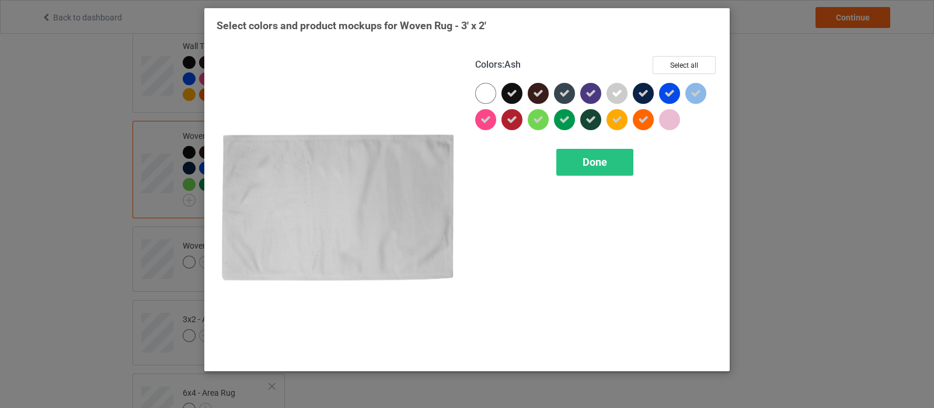
drag, startPoint x: 623, startPoint y: 96, endPoint x: 634, endPoint y: 95, distance: 11.1
click at [623, 96] on div at bounding box center [616, 93] width 21 height 21
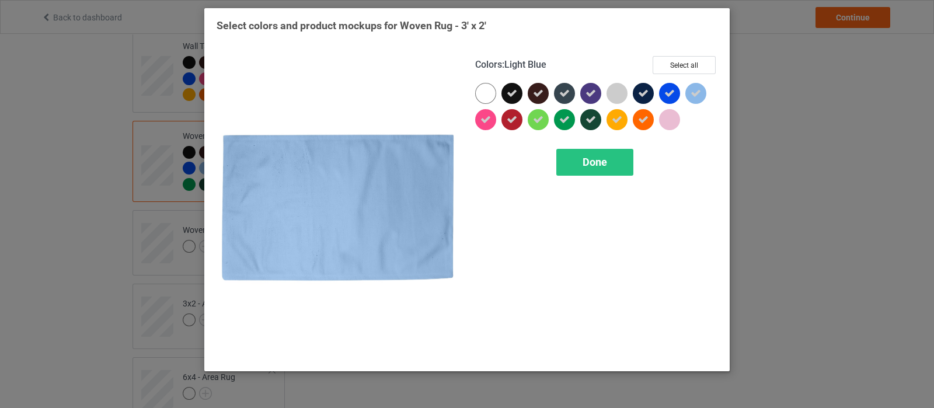
click at [694, 95] on icon at bounding box center [695, 93] width 11 height 11
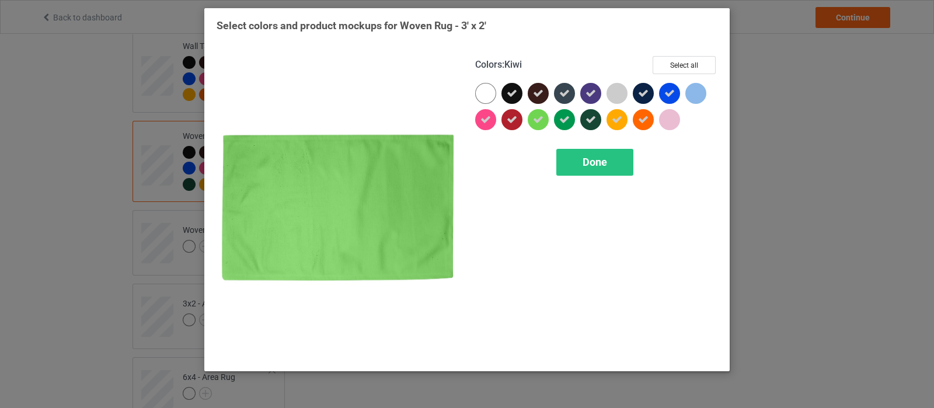
click at [533, 122] on icon at bounding box center [538, 119] width 11 height 11
click at [594, 173] on div "Done" at bounding box center [594, 162] width 77 height 27
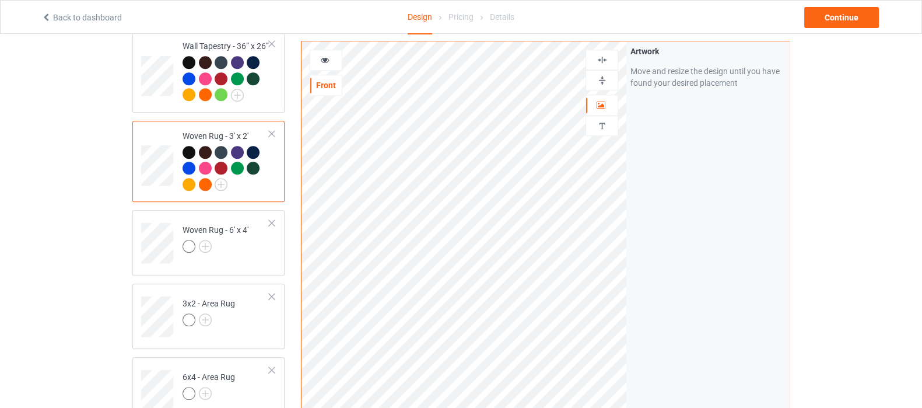
click at [609, 78] on div at bounding box center [602, 80] width 32 height 11
click at [601, 57] on img at bounding box center [602, 59] width 11 height 11
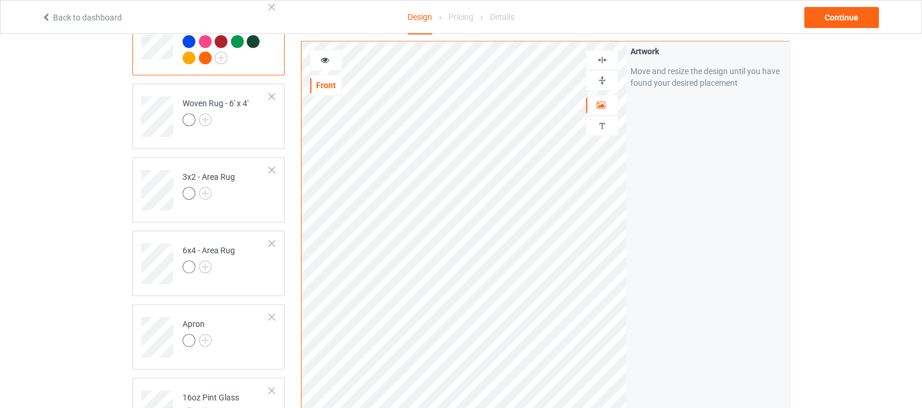
scroll to position [1498, 0]
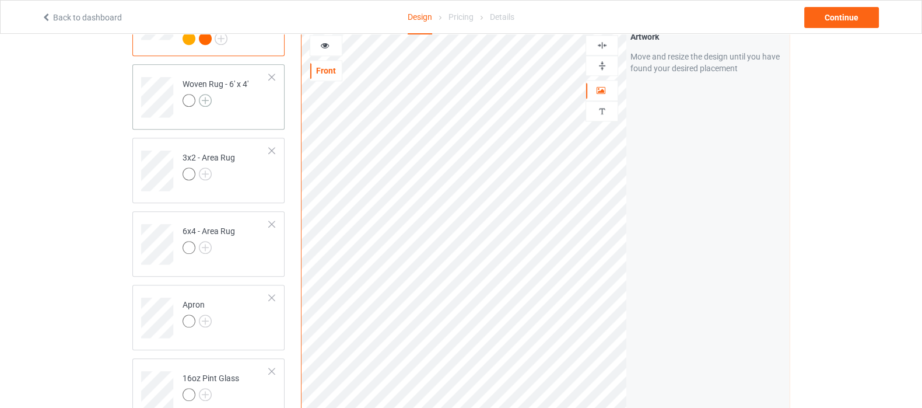
click at [208, 107] on img at bounding box center [205, 100] width 13 height 13
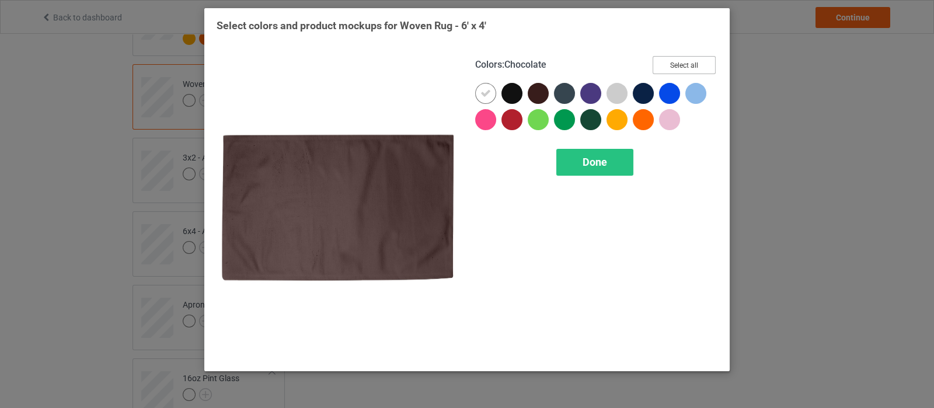
click at [690, 65] on button "Select all" at bounding box center [683, 65] width 63 height 18
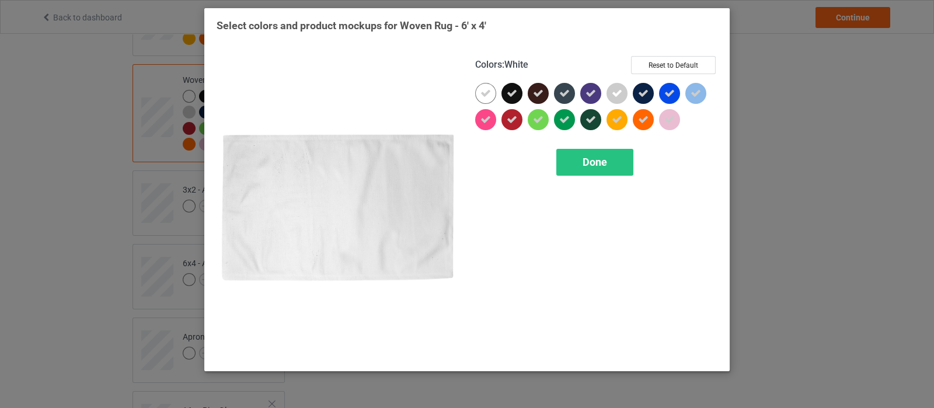
click at [483, 101] on div at bounding box center [485, 93] width 21 height 21
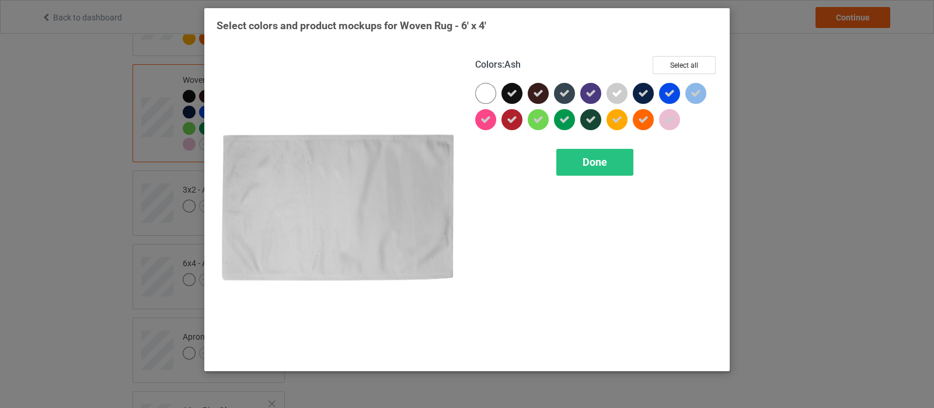
click at [624, 95] on div at bounding box center [616, 93] width 21 height 21
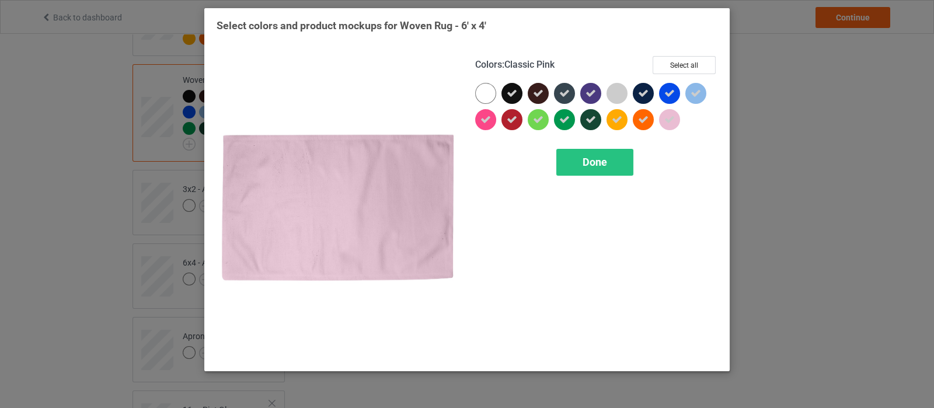
click at [666, 122] on icon at bounding box center [669, 119] width 11 height 11
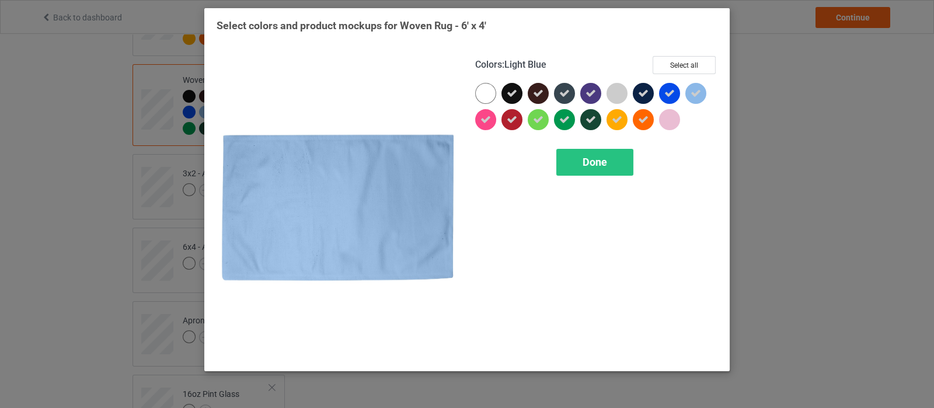
click at [692, 97] on icon at bounding box center [695, 93] width 11 height 11
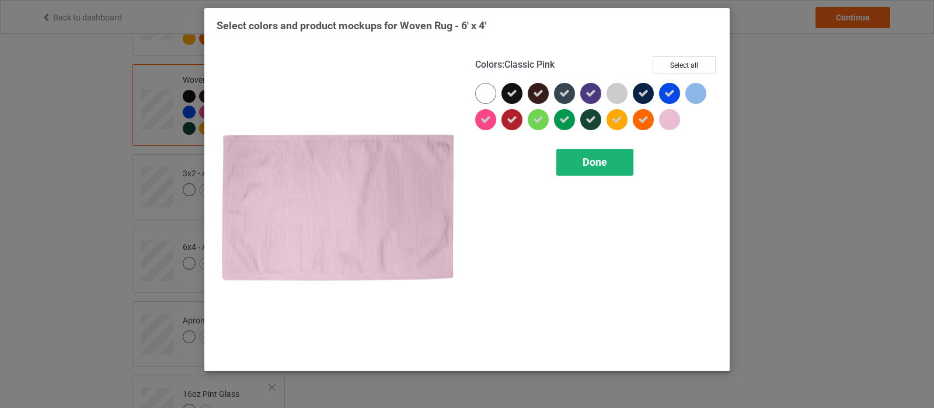
click at [594, 163] on span "Done" at bounding box center [594, 162] width 25 height 12
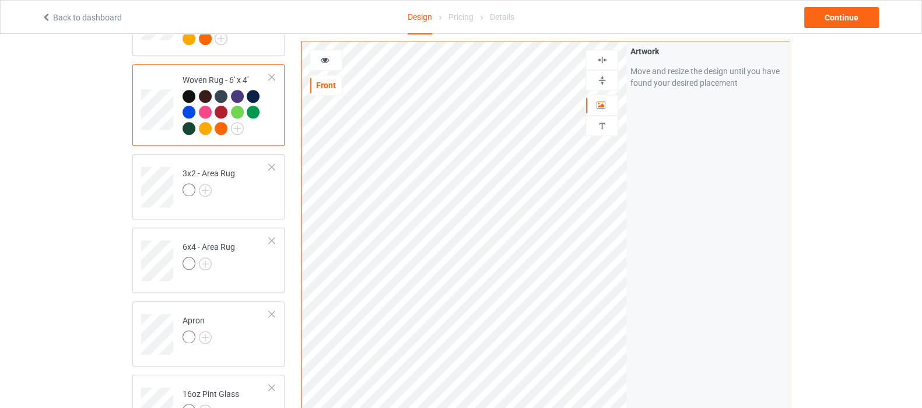
click at [600, 81] on img at bounding box center [602, 80] width 11 height 11
click at [607, 78] on img at bounding box center [602, 80] width 11 height 11
click at [604, 58] on img at bounding box center [602, 59] width 11 height 11
click at [609, 81] on div at bounding box center [602, 80] width 32 height 11
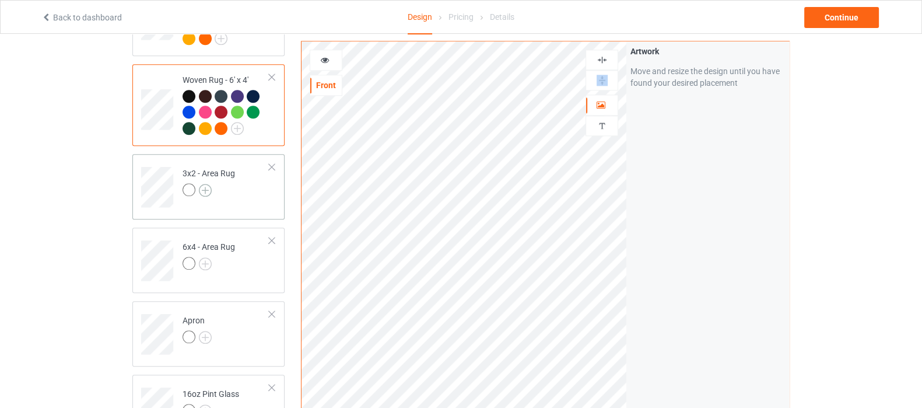
click at [210, 197] on img at bounding box center [205, 190] width 13 height 13
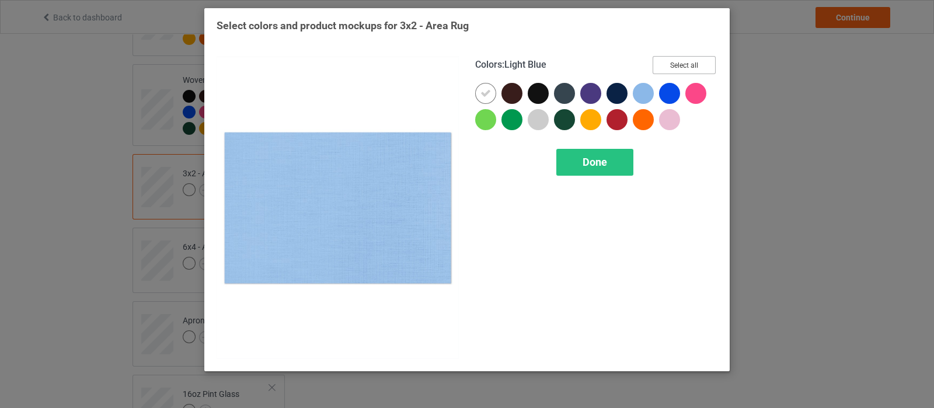
drag, startPoint x: 665, startPoint y: 63, endPoint x: 520, endPoint y: 113, distance: 153.7
click at [666, 62] on button "Select all" at bounding box center [683, 65] width 63 height 18
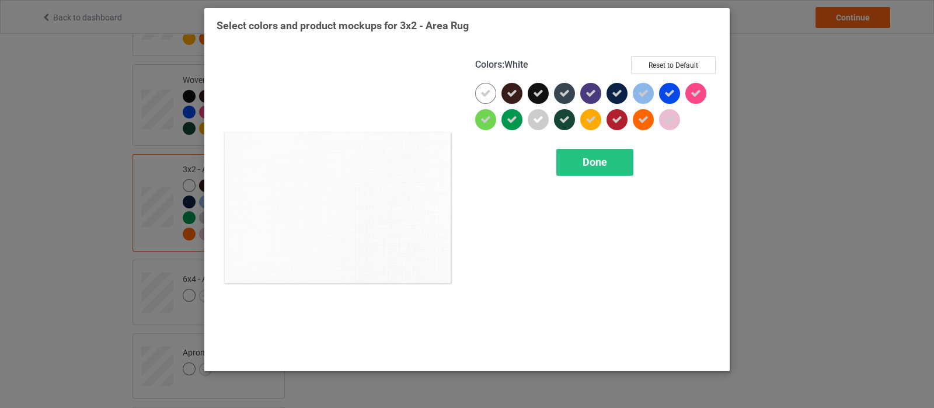
drag, startPoint x: 488, startPoint y: 93, endPoint x: 547, endPoint y: 127, distance: 67.7
click at [497, 92] on div at bounding box center [488, 96] width 26 height 26
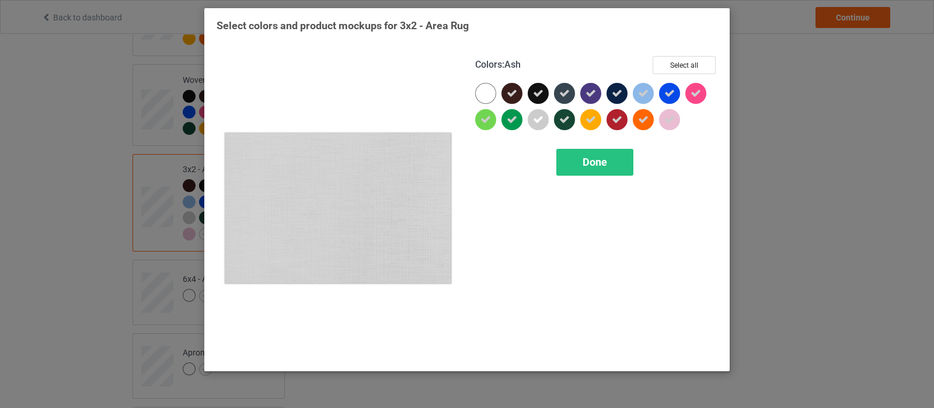
click at [540, 117] on icon at bounding box center [538, 119] width 11 height 11
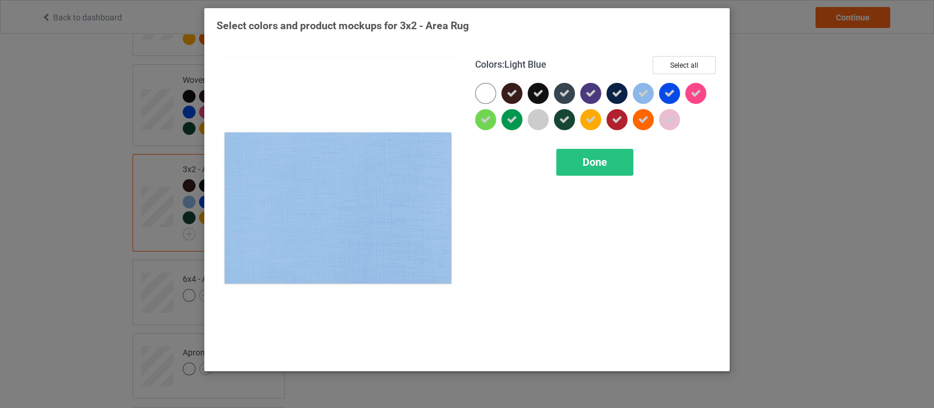
drag, startPoint x: 640, startPoint y: 97, endPoint x: 676, endPoint y: 123, distance: 43.9
click at [642, 97] on icon at bounding box center [643, 93] width 11 height 11
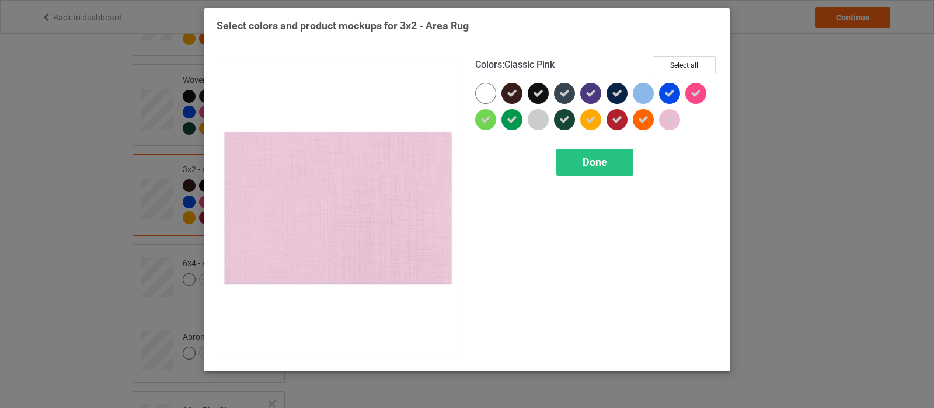
click at [676, 123] on div at bounding box center [669, 119] width 21 height 21
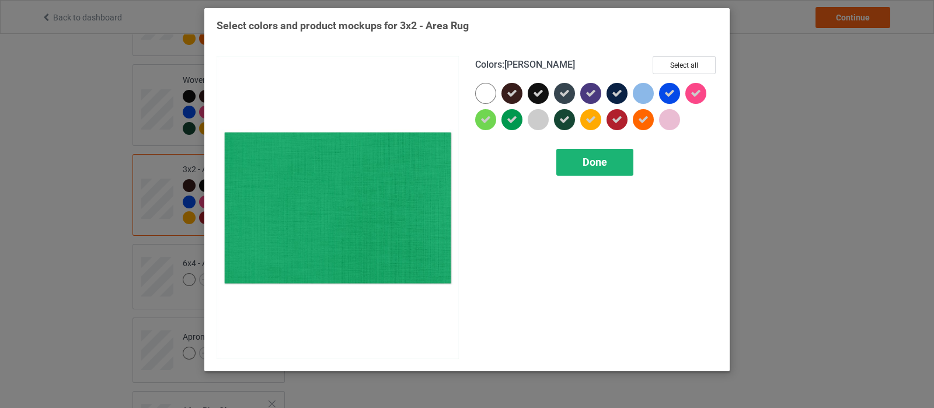
click at [605, 162] on span "Done" at bounding box center [594, 162] width 25 height 12
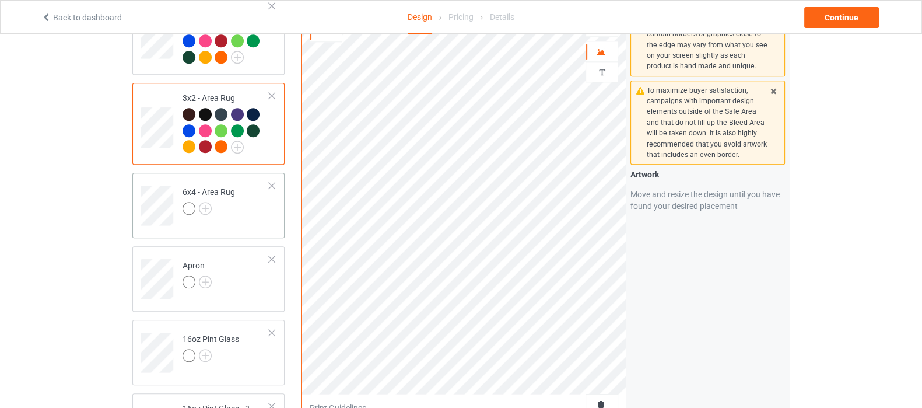
scroll to position [1571, 0]
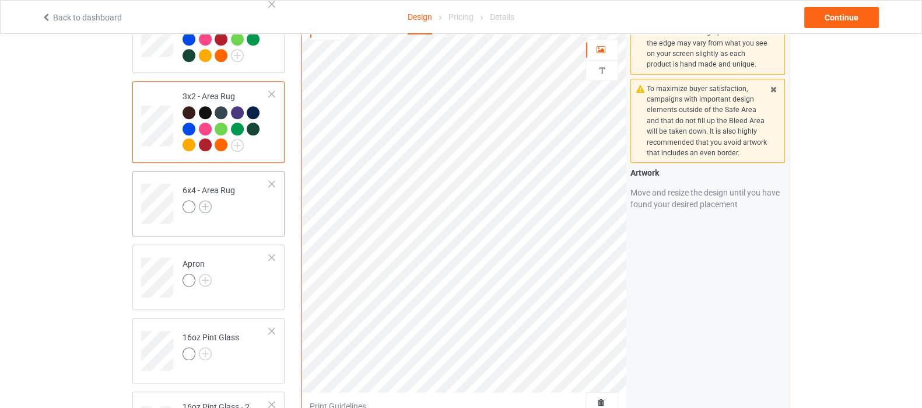
click at [199, 213] on img at bounding box center [205, 206] width 13 height 13
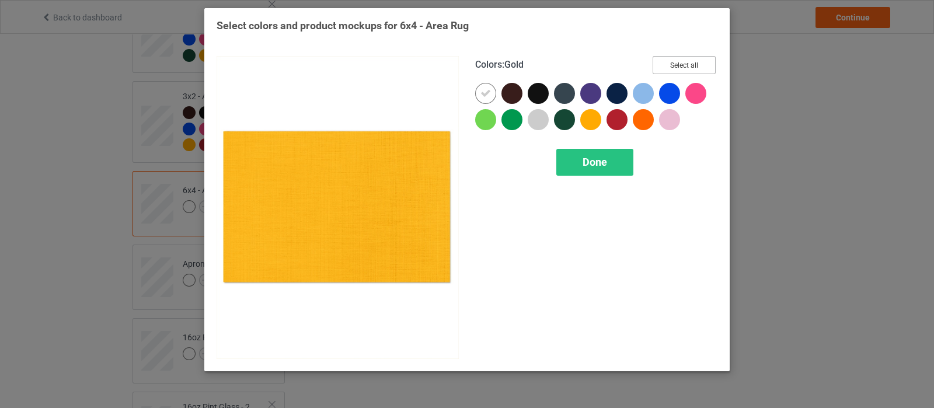
click at [677, 65] on button "Select all" at bounding box center [683, 65] width 63 height 18
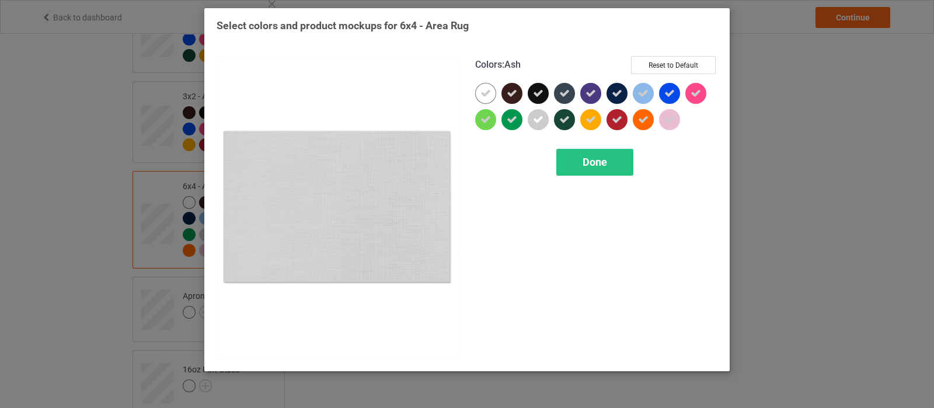
click at [537, 115] on icon at bounding box center [538, 119] width 11 height 11
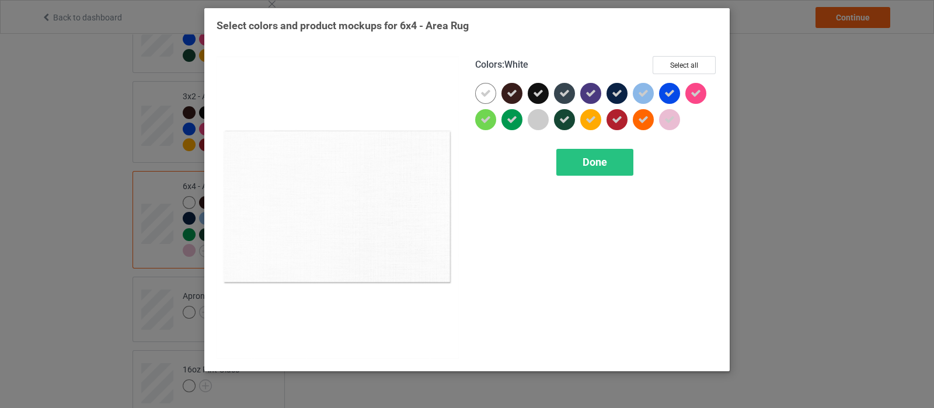
drag, startPoint x: 488, startPoint y: 95, endPoint x: 706, endPoint y: 135, distance: 221.3
click at [489, 95] on icon at bounding box center [485, 93] width 11 height 11
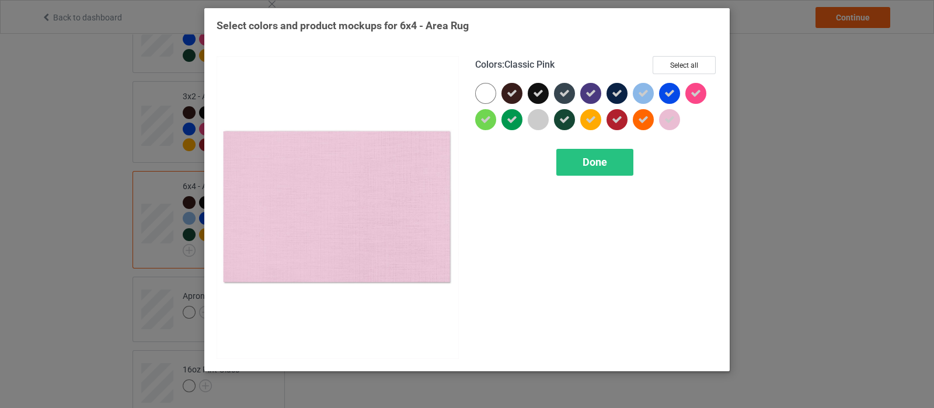
click at [672, 124] on icon at bounding box center [669, 119] width 11 height 11
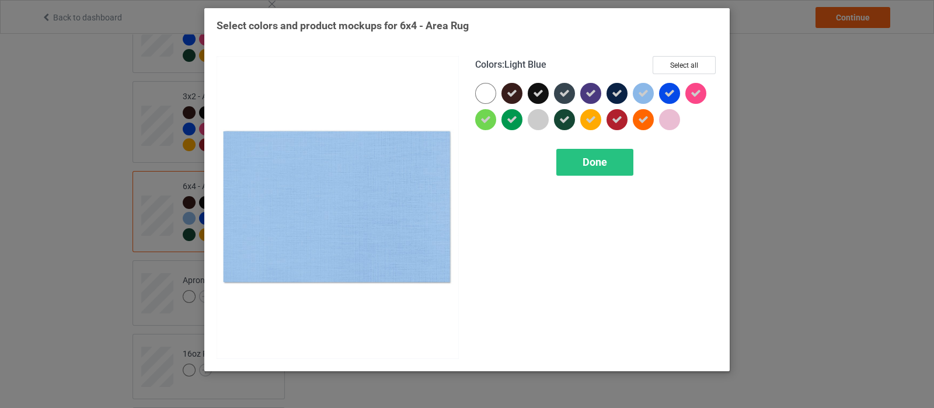
click at [646, 96] on icon at bounding box center [643, 93] width 11 height 11
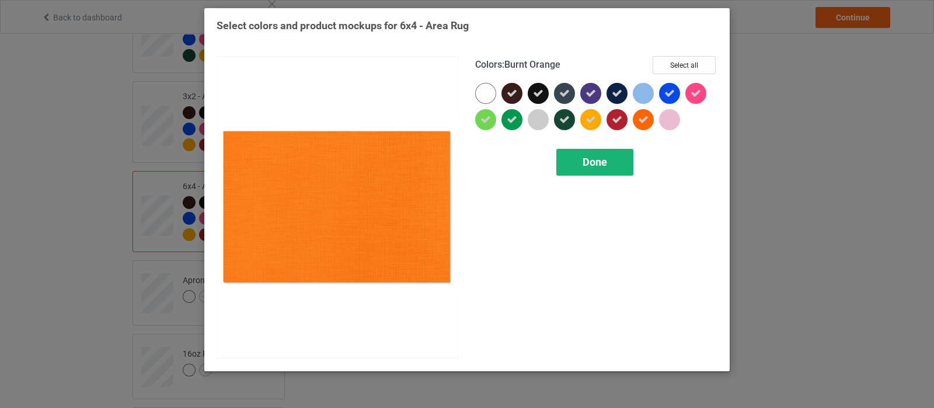
click at [604, 159] on span "Done" at bounding box center [594, 162] width 25 height 12
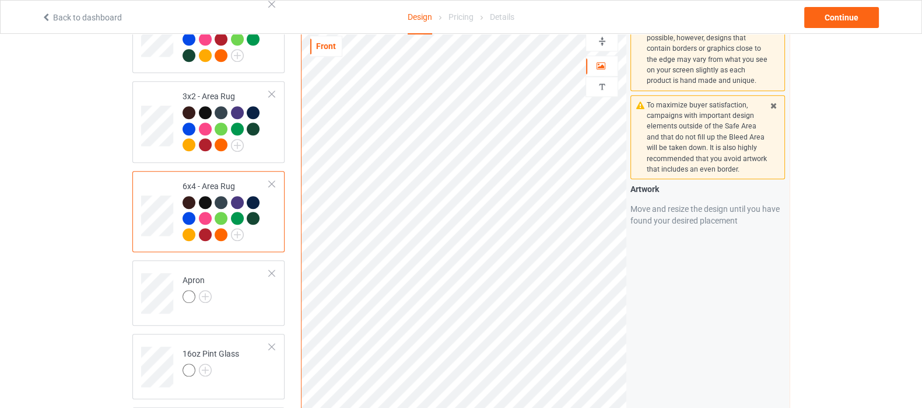
click at [607, 47] on img at bounding box center [602, 41] width 11 height 11
click at [604, 26] on img at bounding box center [602, 20] width 11 height 11
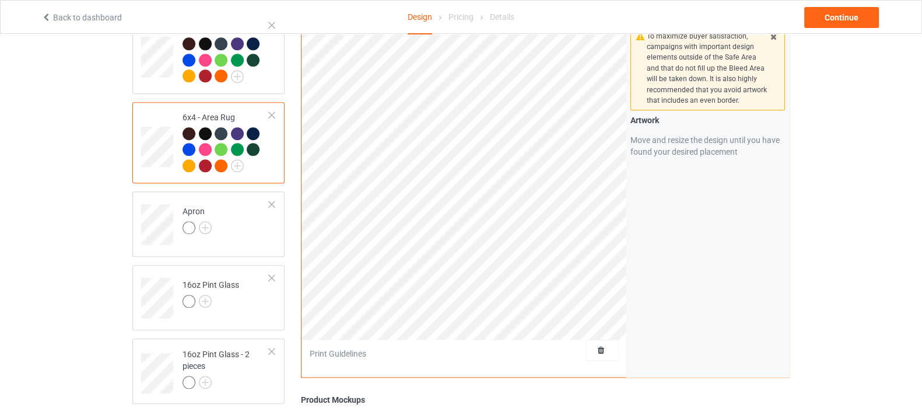
scroll to position [1644, 0]
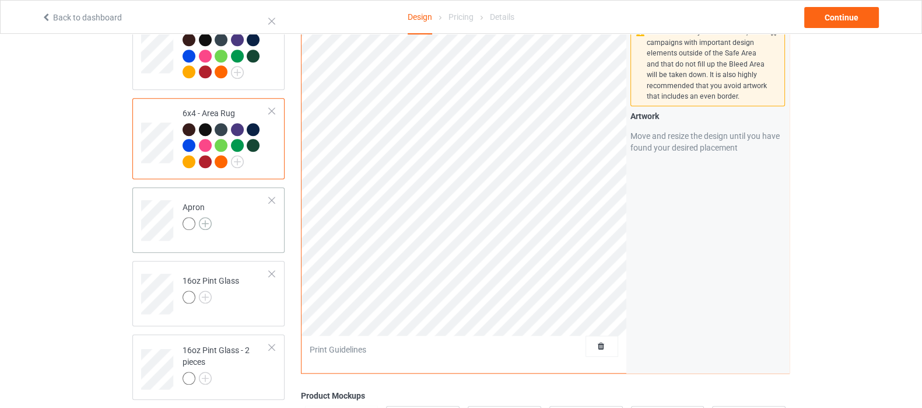
click at [202, 230] on img at bounding box center [205, 223] width 13 height 13
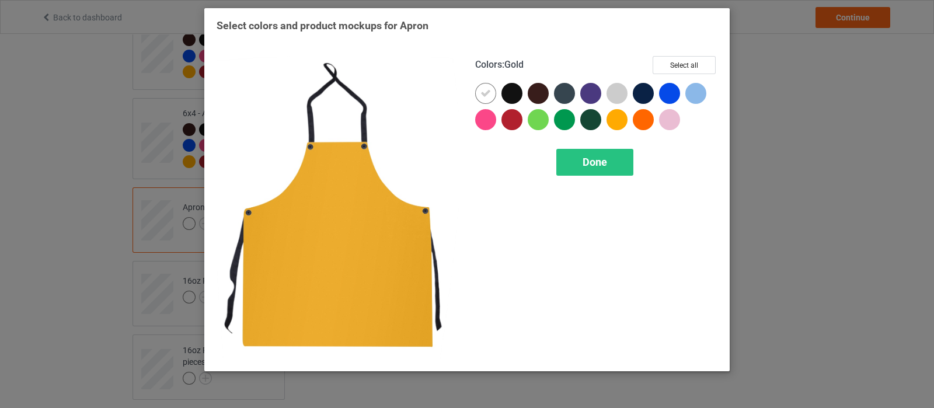
click at [663, 74] on div "Colors : Gold Select all" at bounding box center [596, 69] width 242 height 27
click at [666, 67] on button "Select all" at bounding box center [683, 65] width 63 height 18
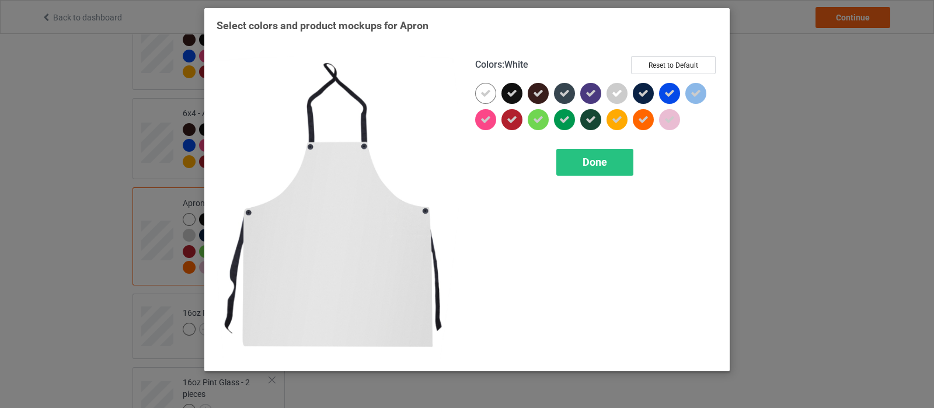
click at [478, 93] on div at bounding box center [485, 93] width 21 height 21
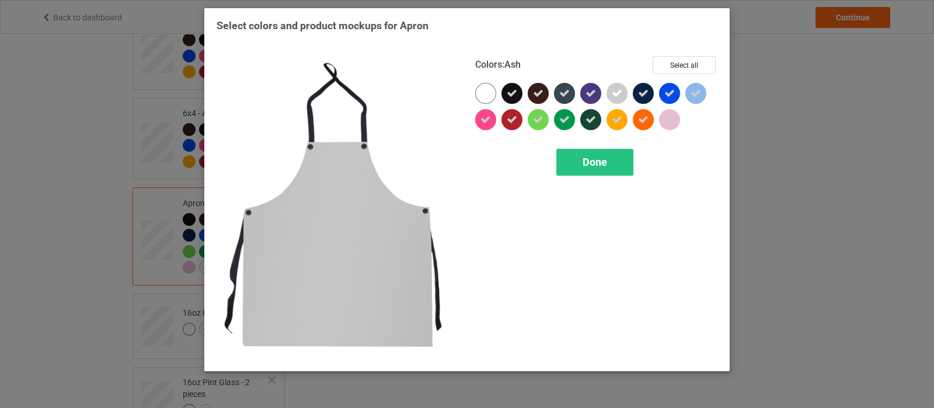
click at [607, 89] on div at bounding box center [616, 93] width 21 height 21
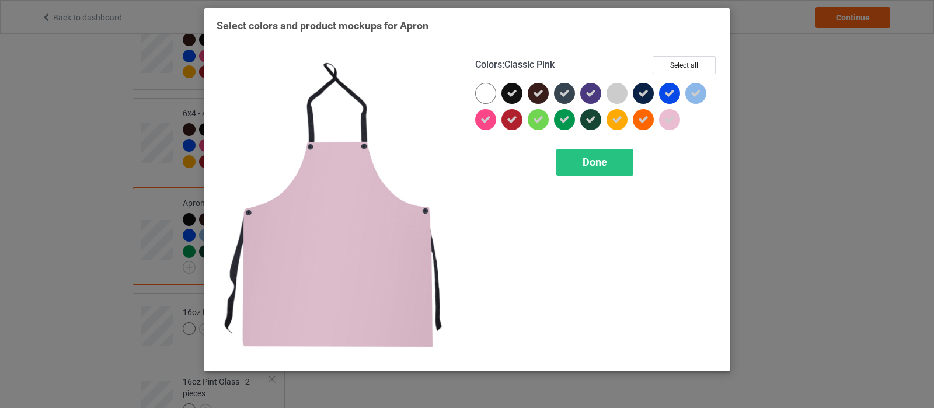
click at [667, 122] on icon at bounding box center [669, 119] width 11 height 11
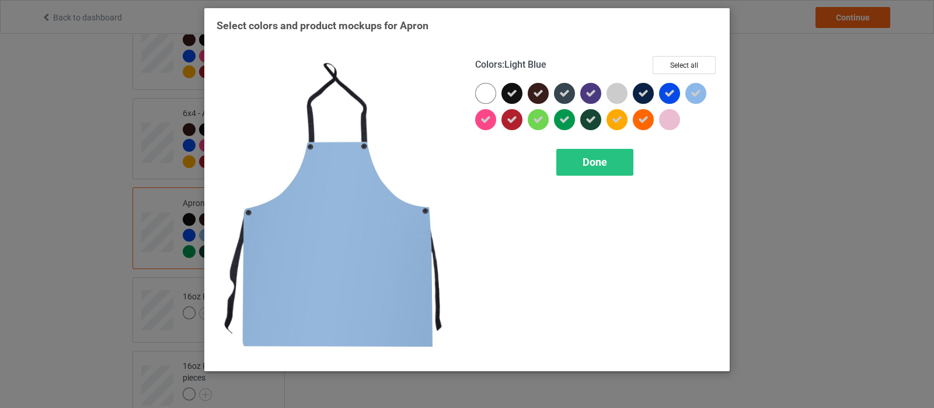
click at [703, 93] on div at bounding box center [695, 93] width 21 height 21
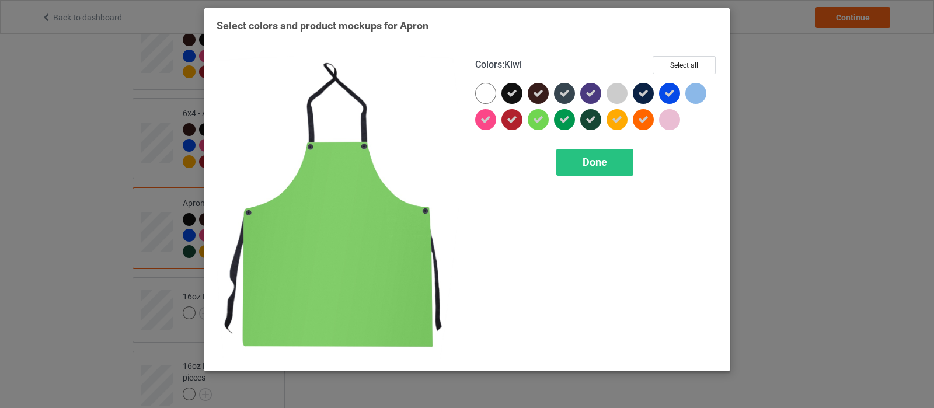
click at [534, 126] on div at bounding box center [537, 119] width 21 height 21
click at [597, 160] on span "Done" at bounding box center [594, 162] width 25 height 12
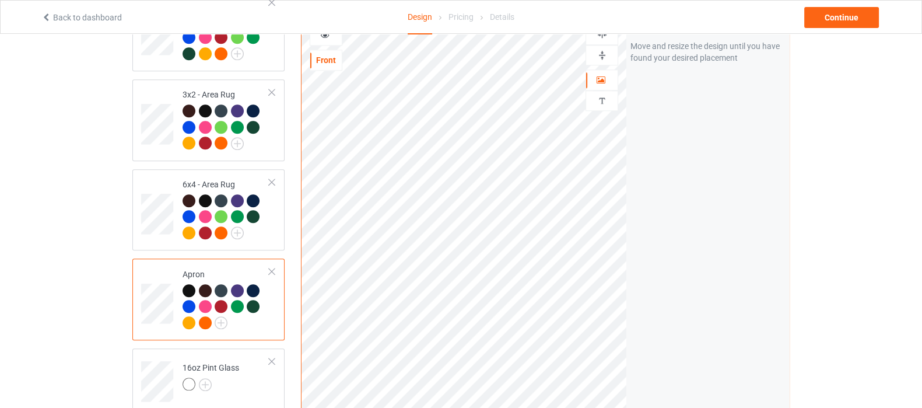
scroll to position [1571, 0]
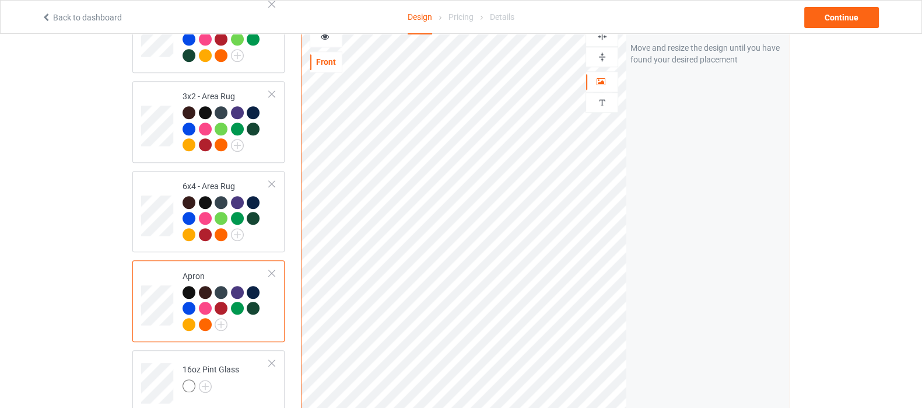
click at [598, 42] on img at bounding box center [602, 36] width 11 height 11
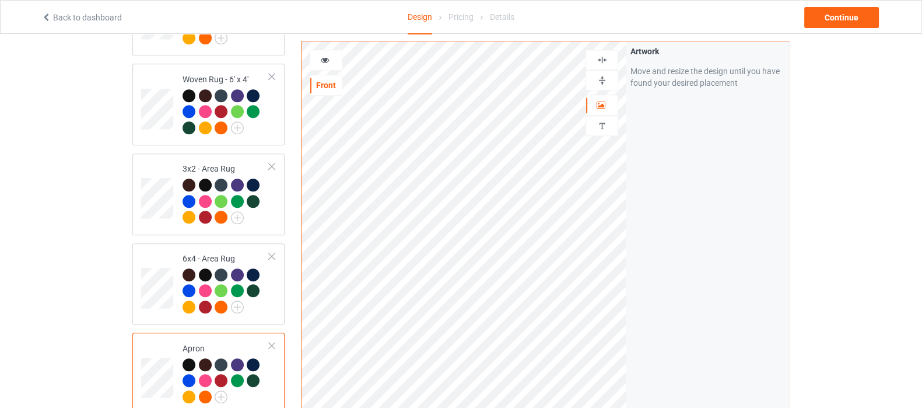
scroll to position [1498, 0]
click at [333, 65] on div at bounding box center [326, 60] width 32 height 12
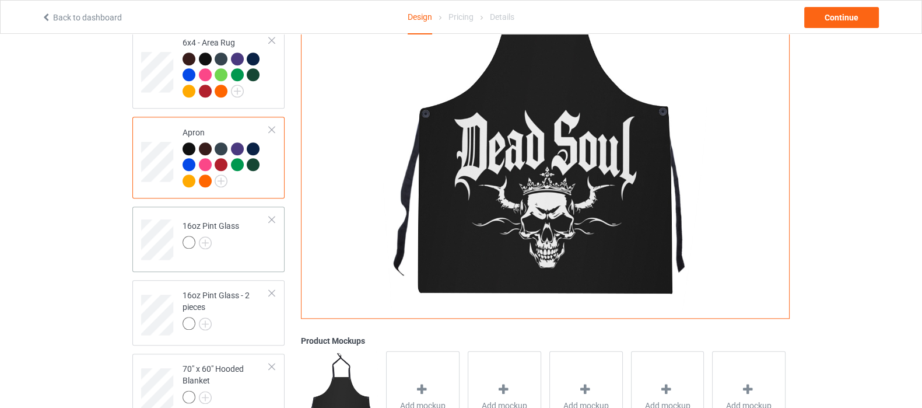
scroll to position [1716, 0]
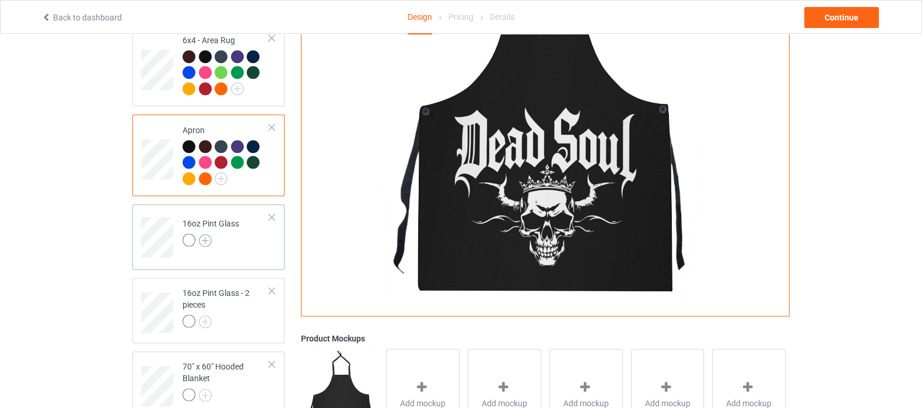
click at [207, 247] on img at bounding box center [205, 240] width 13 height 13
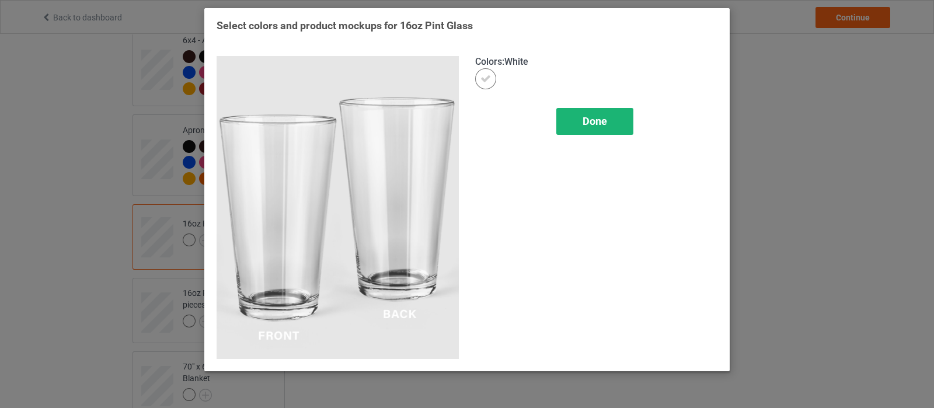
click at [592, 123] on span "Done" at bounding box center [594, 121] width 25 height 12
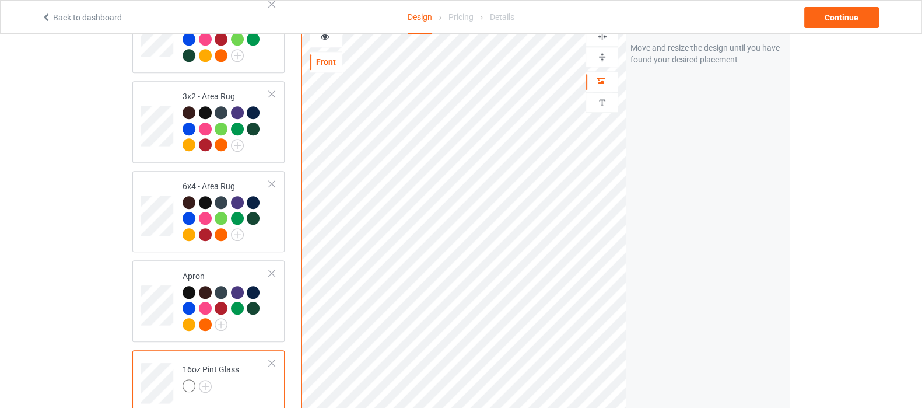
scroll to position [1425, 0]
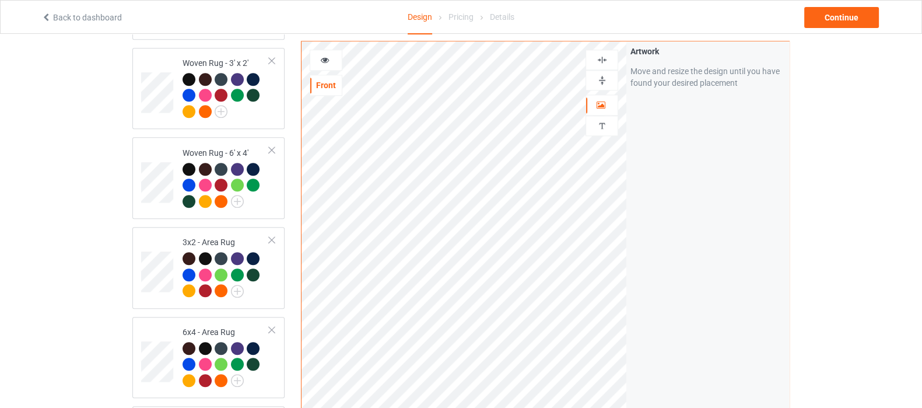
click at [606, 77] on img at bounding box center [602, 80] width 11 height 11
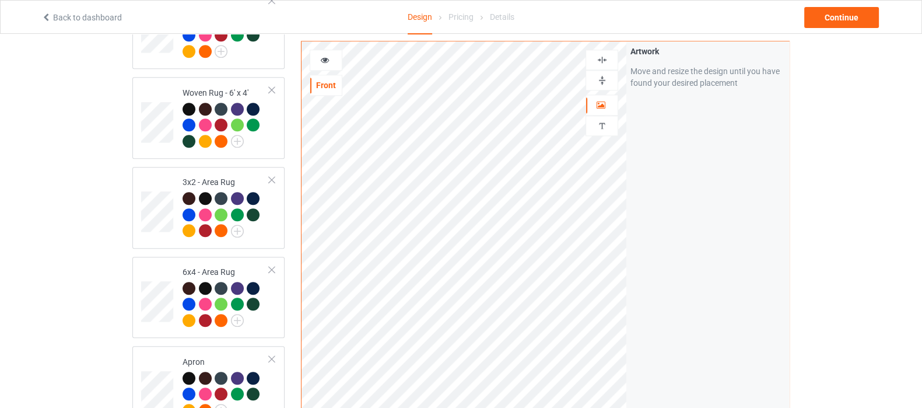
scroll to position [1716, 0]
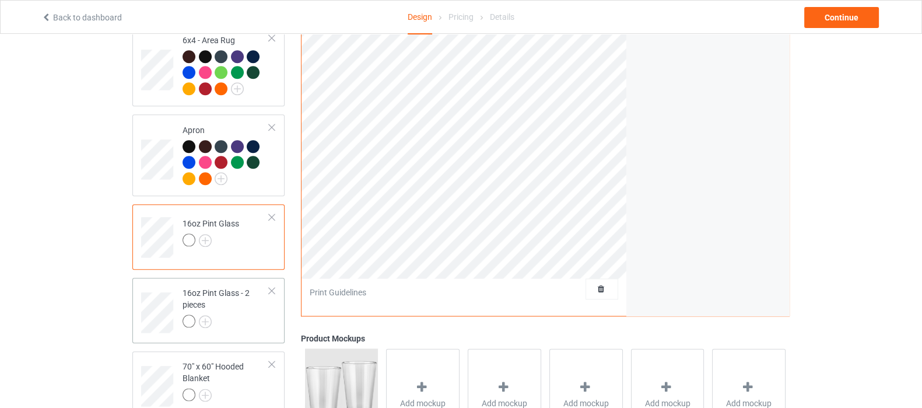
click at [244, 331] on div at bounding box center [226, 322] width 87 height 16
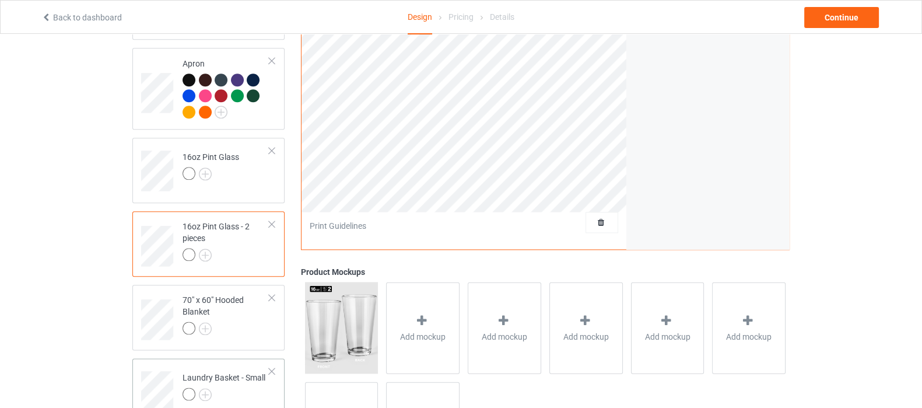
scroll to position [1862, 0]
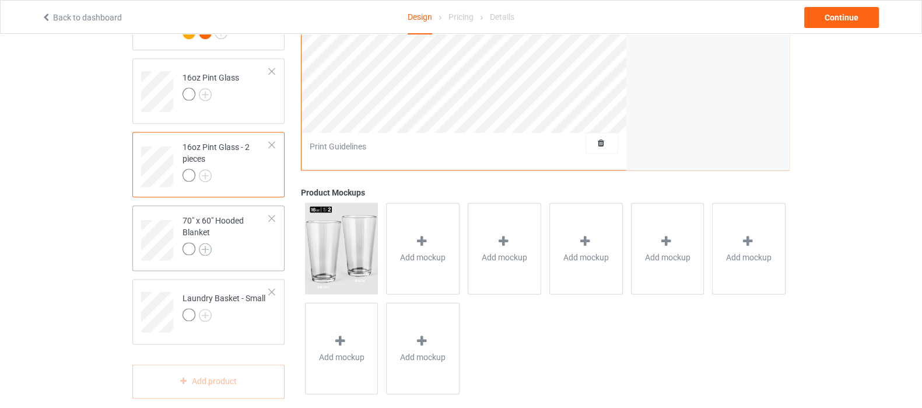
click at [205, 256] on img at bounding box center [205, 249] width 13 height 13
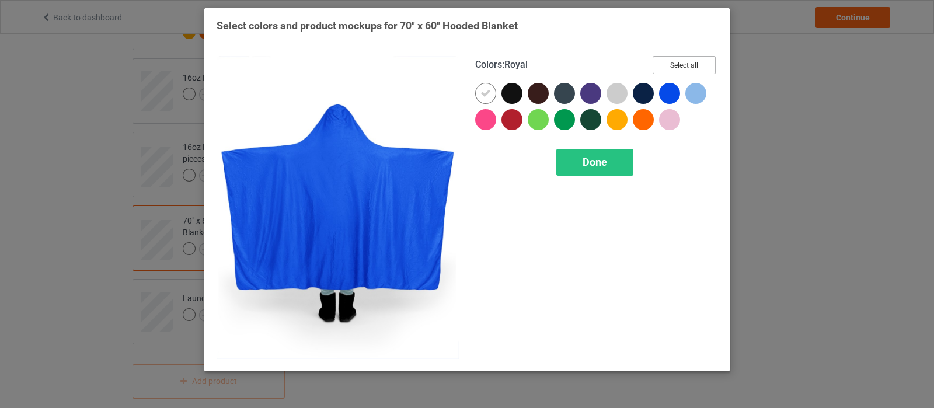
click at [672, 68] on button "Select all" at bounding box center [683, 65] width 63 height 18
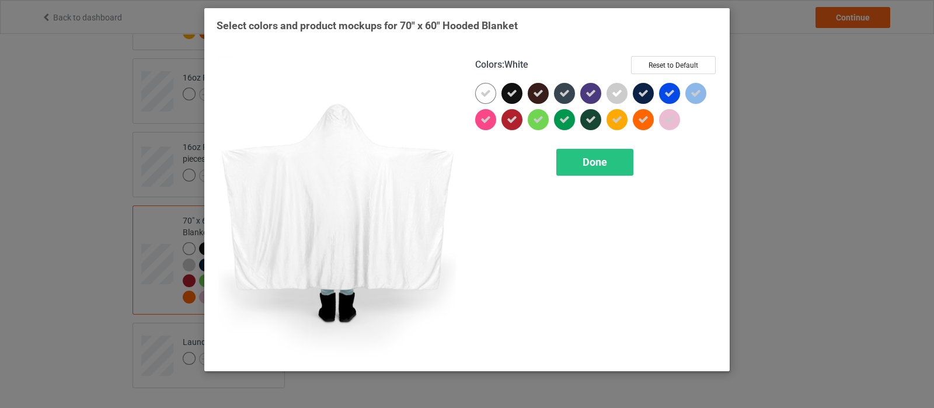
click at [483, 95] on icon at bounding box center [485, 93] width 11 height 11
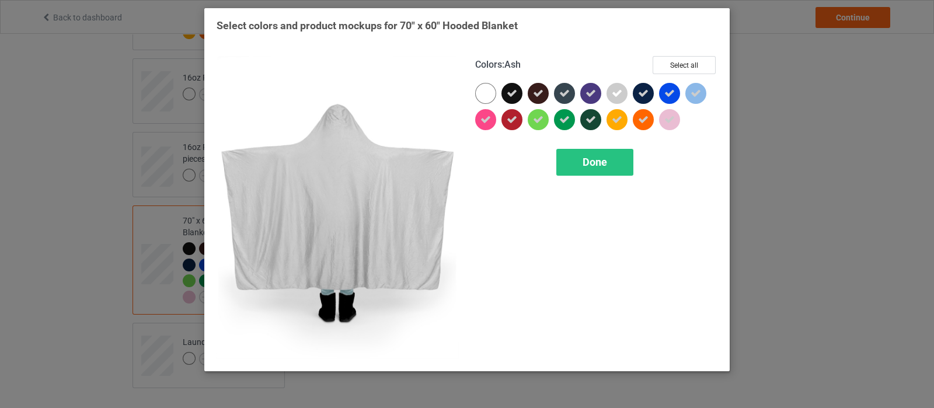
drag, startPoint x: 621, startPoint y: 96, endPoint x: 653, endPoint y: 107, distance: 34.0
click at [621, 96] on icon at bounding box center [616, 93] width 11 height 11
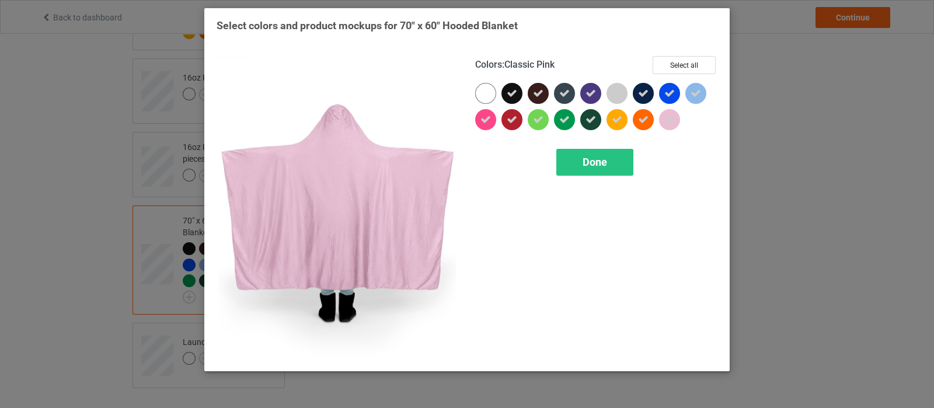
click at [669, 114] on icon at bounding box center [669, 119] width 11 height 11
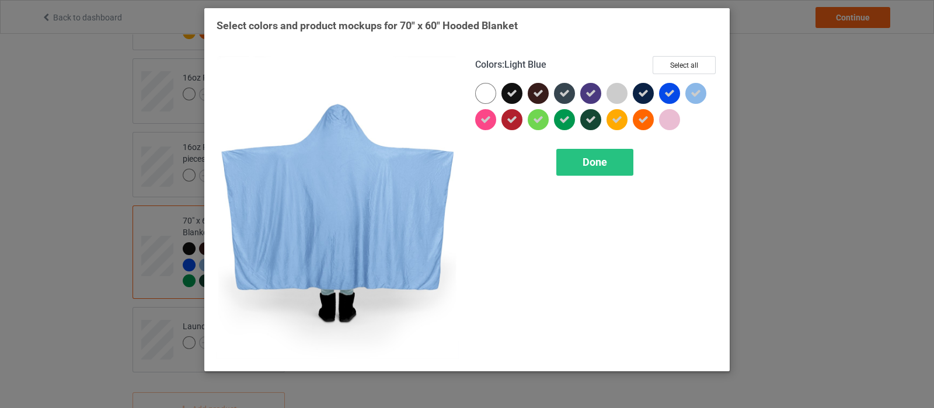
click at [690, 90] on icon at bounding box center [695, 93] width 11 height 11
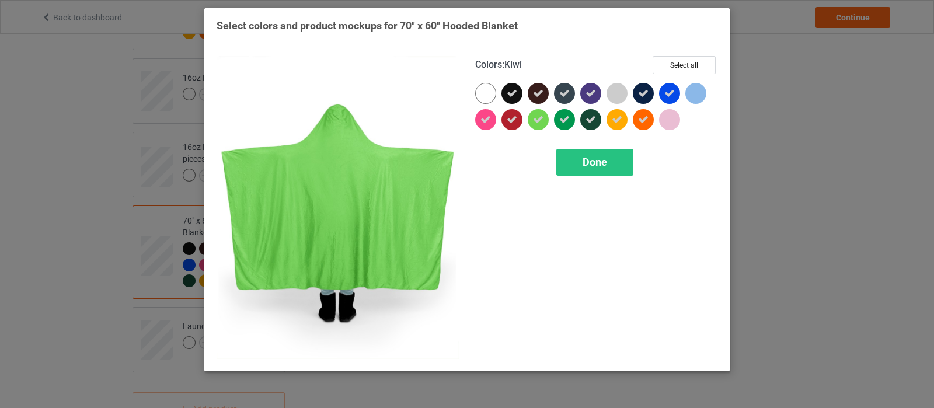
drag, startPoint x: 541, startPoint y: 116, endPoint x: 568, endPoint y: 144, distance: 39.2
click at [543, 116] on icon at bounding box center [538, 119] width 11 height 11
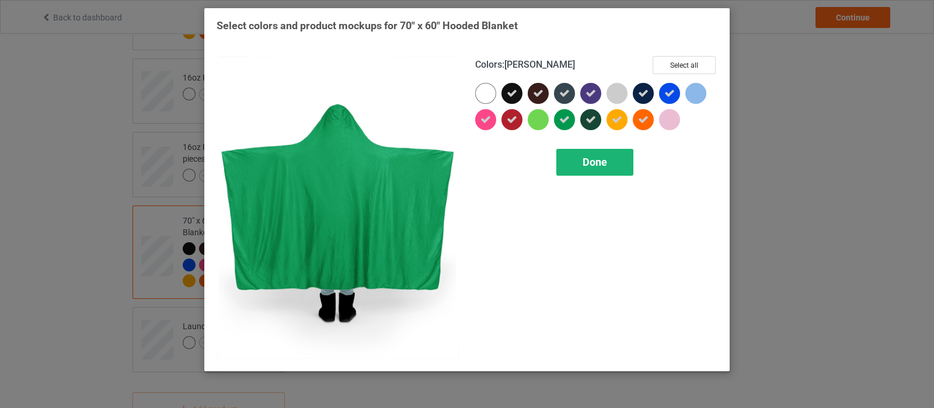
click at [582, 162] on div "Done" at bounding box center [594, 162] width 77 height 27
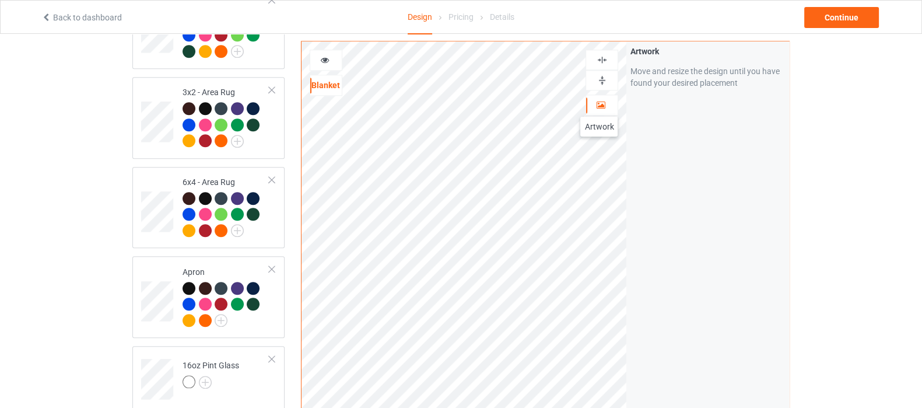
scroll to position [1498, 0]
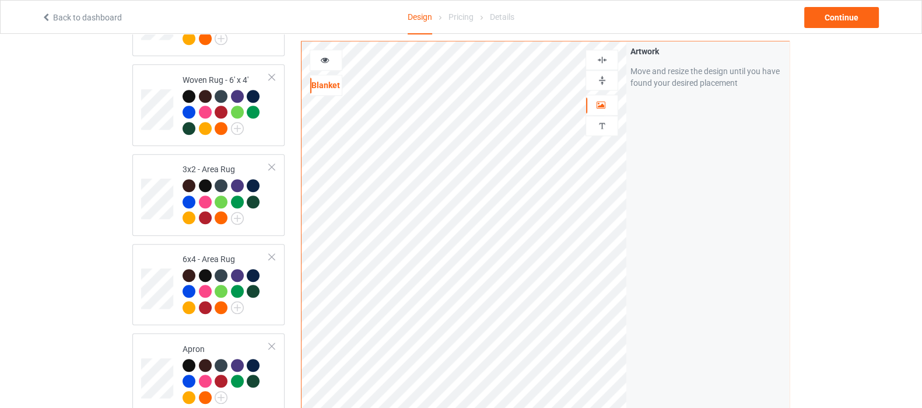
click at [605, 57] on img at bounding box center [602, 59] width 11 height 11
click at [606, 80] on img at bounding box center [602, 80] width 11 height 11
click at [613, 54] on div at bounding box center [602, 59] width 32 height 11
click at [329, 57] on icon at bounding box center [325, 58] width 10 height 8
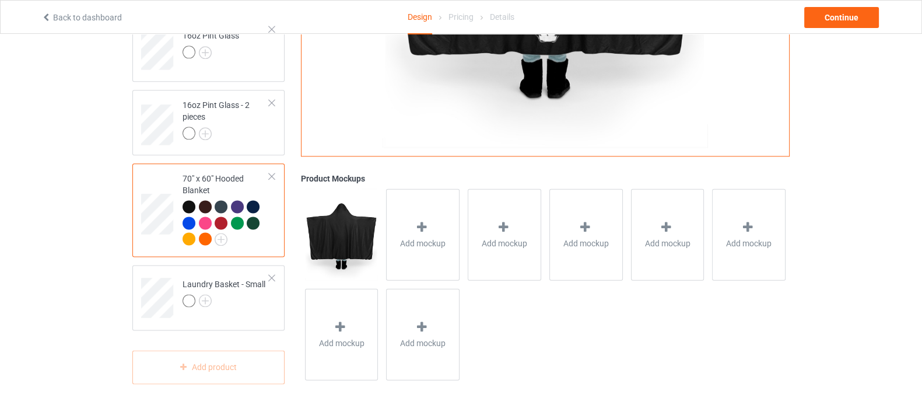
scroll to position [1924, 0]
click at [240, 311] on td "Laundry Basket - Small" at bounding box center [226, 293] width 100 height 48
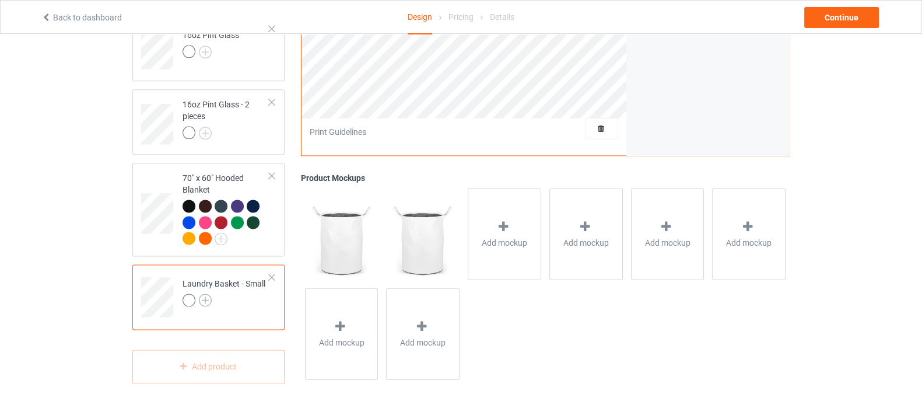
click at [207, 302] on img at bounding box center [205, 299] width 13 height 13
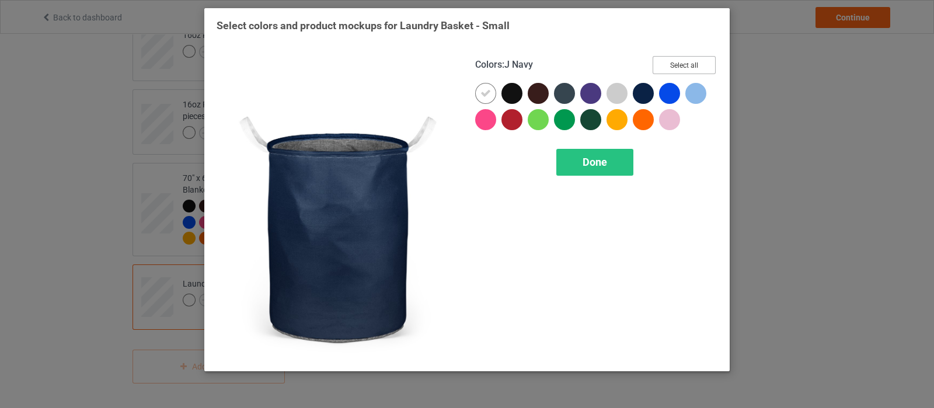
click at [688, 61] on button "Select all" at bounding box center [683, 65] width 63 height 18
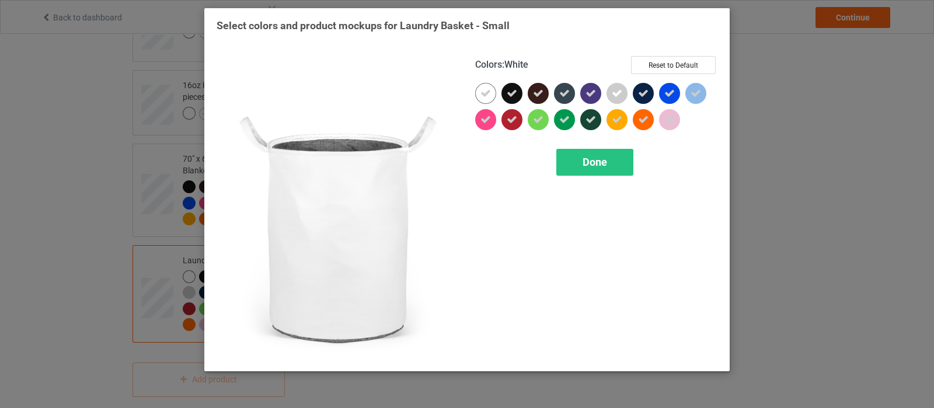
click at [478, 97] on div at bounding box center [485, 93] width 21 height 21
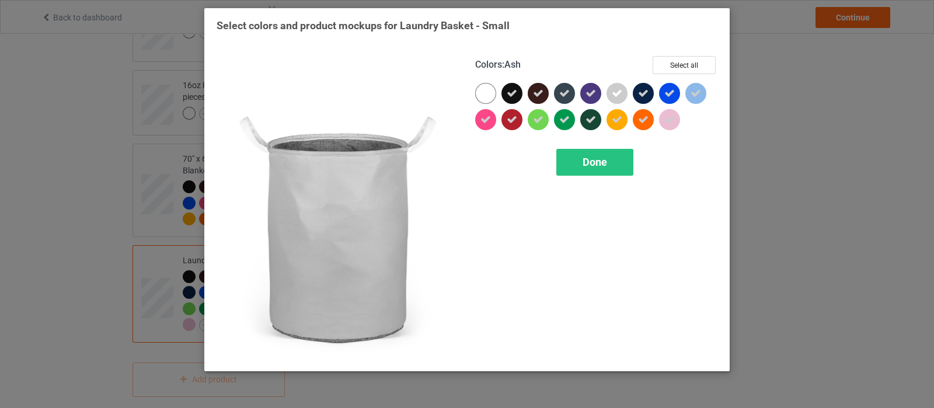
click at [613, 92] on icon at bounding box center [616, 93] width 11 height 11
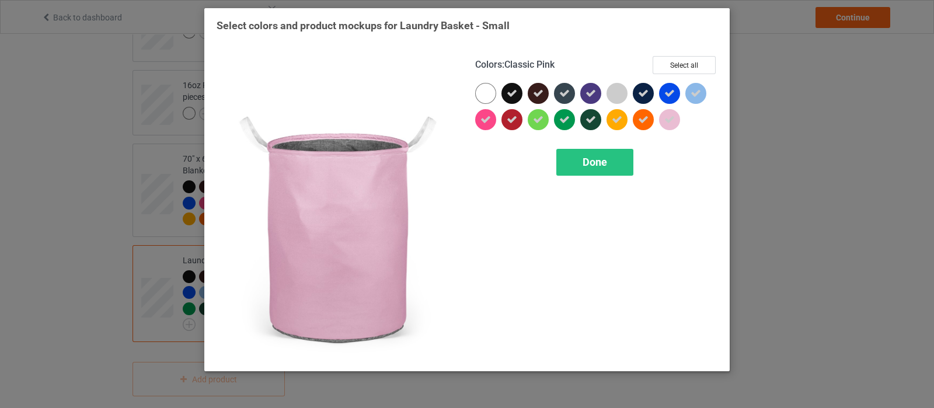
drag, startPoint x: 679, startPoint y: 120, endPoint x: 697, endPoint y: 98, distance: 28.5
click at [681, 120] on div at bounding box center [672, 122] width 26 height 26
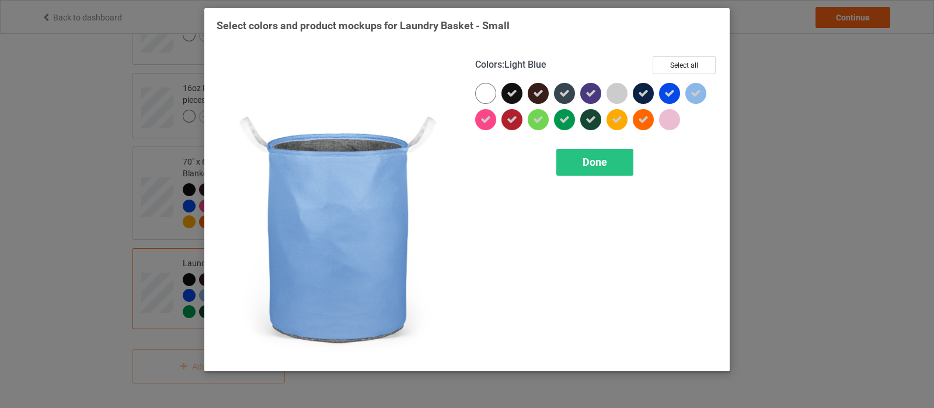
click at [697, 96] on icon at bounding box center [695, 93] width 11 height 11
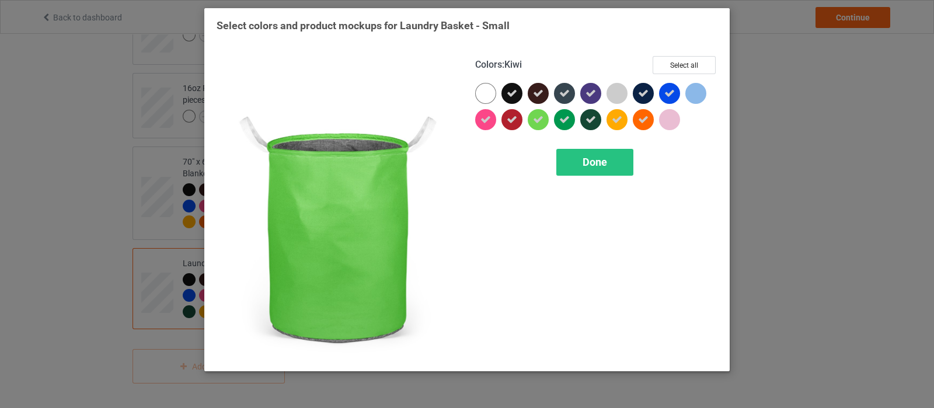
click at [540, 121] on icon at bounding box center [538, 119] width 11 height 11
click at [582, 156] on div "Done" at bounding box center [594, 162] width 77 height 27
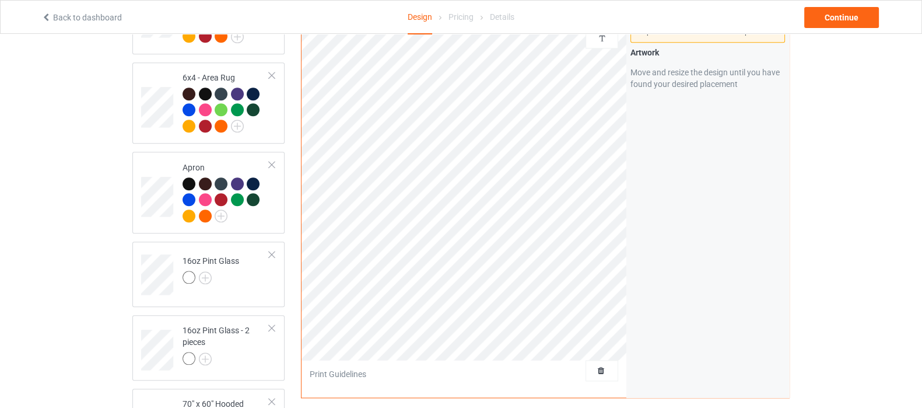
scroll to position [1632, 0]
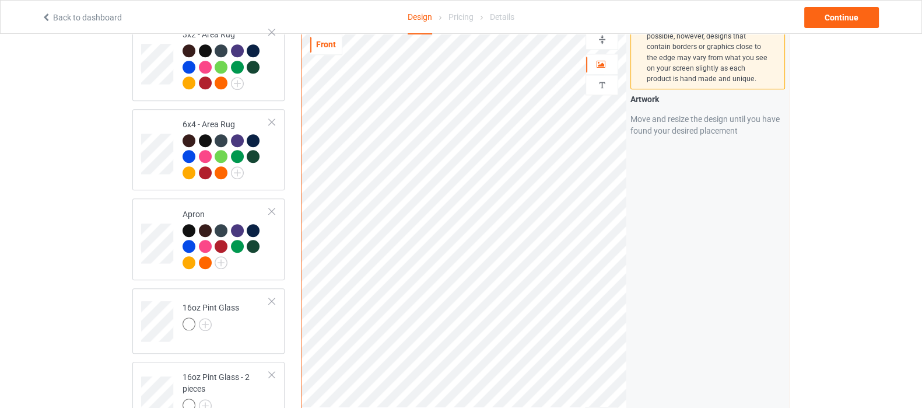
click at [603, 45] on img at bounding box center [602, 39] width 11 height 11
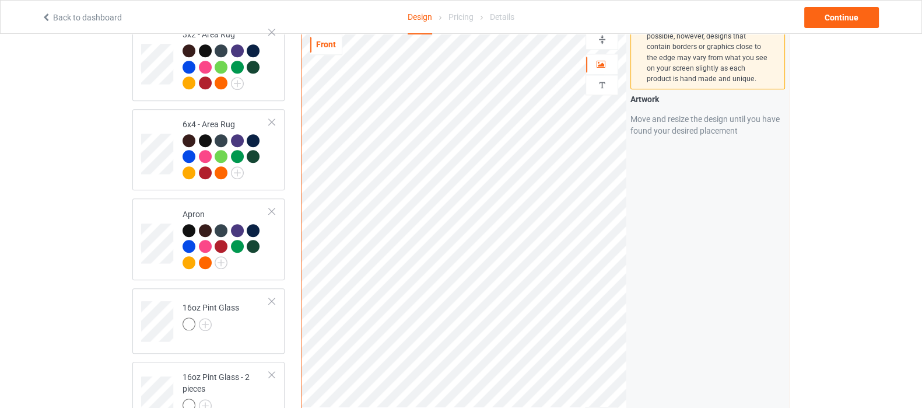
click at [603, 45] on img at bounding box center [602, 39] width 11 height 11
click at [598, 45] on img at bounding box center [602, 39] width 11 height 11
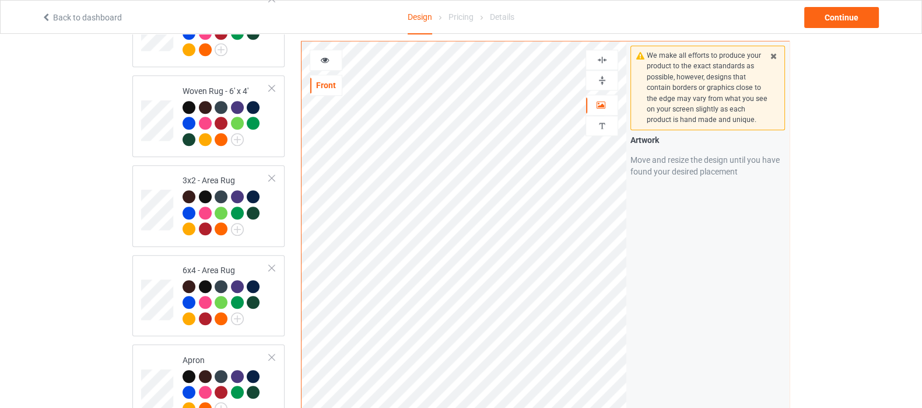
click at [604, 79] on img at bounding box center [602, 80] width 11 height 11
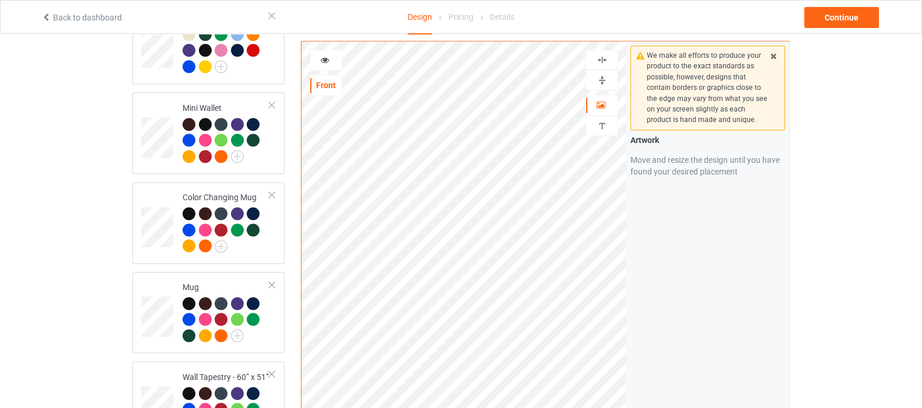
scroll to position [846, 0]
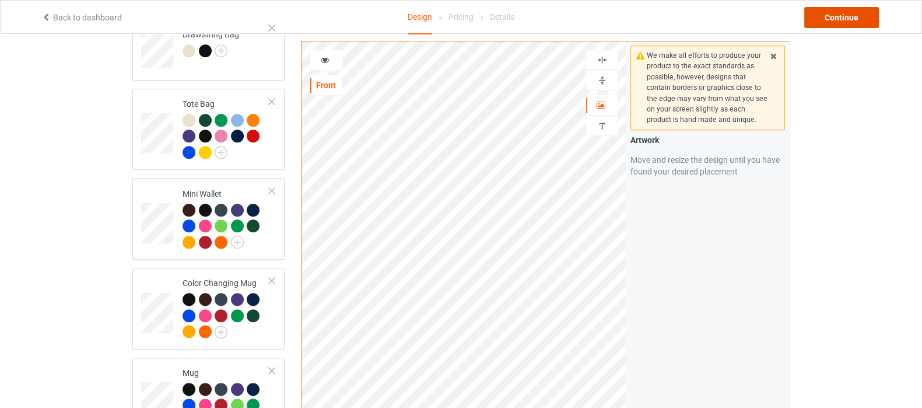
click at [837, 18] on div "Continue" at bounding box center [842, 17] width 75 height 21
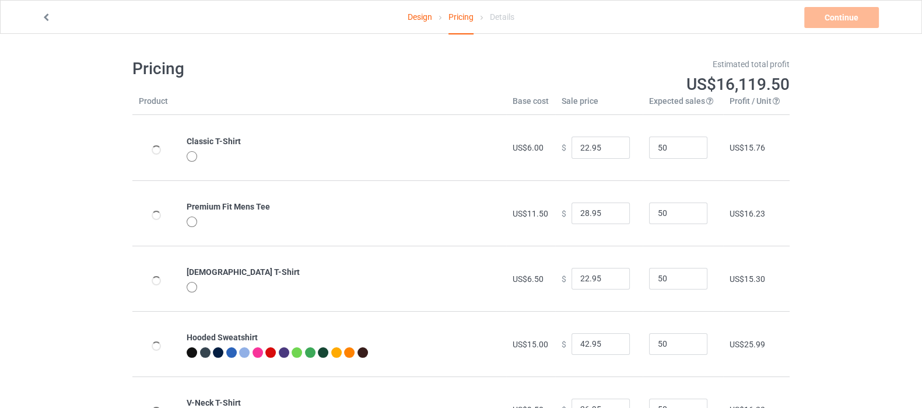
type input "34.20"
type input "26.00"
type input "25.50"
type input "62.40"
type input "21.00"
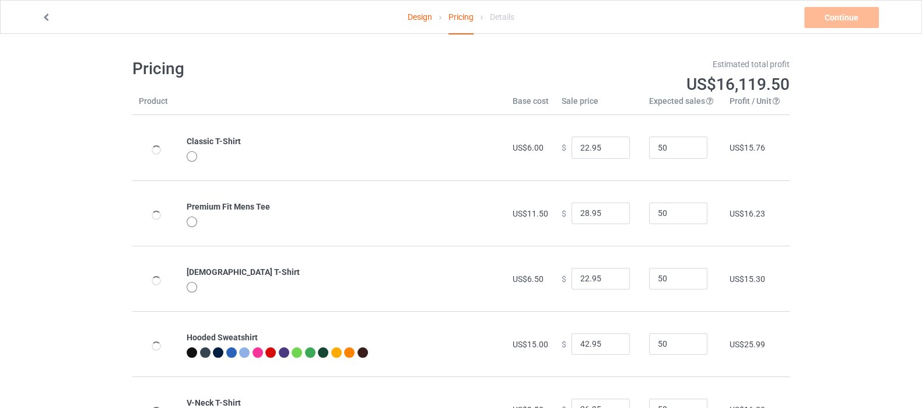
type input "16.00"
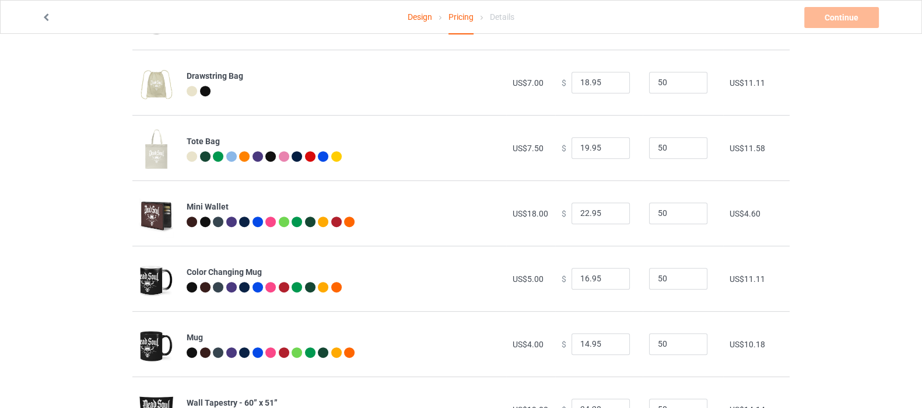
scroll to position [656, 0]
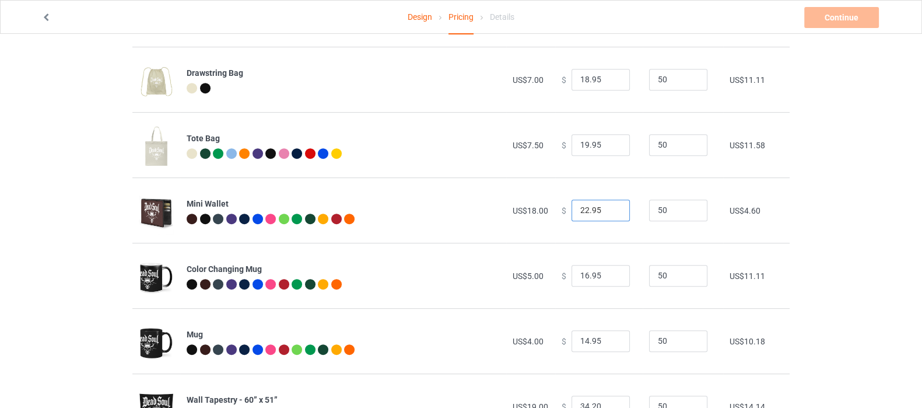
drag, startPoint x: 602, startPoint y: 208, endPoint x: 529, endPoint y: 226, distance: 75.1
click at [529, 226] on tr "Mini Wallet US$18.00 $ 22.95 50 US$4.60" at bounding box center [461, 209] width 658 height 65
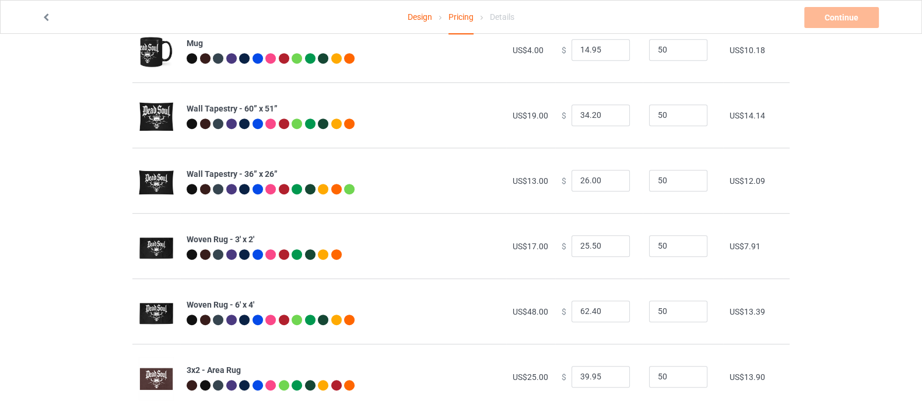
scroll to position [948, 0]
type input "25.00"
drag, startPoint x: 595, startPoint y: 249, endPoint x: 554, endPoint y: 249, distance: 41.4
click at [555, 249] on td "$ 25.50" at bounding box center [599, 245] width 88 height 65
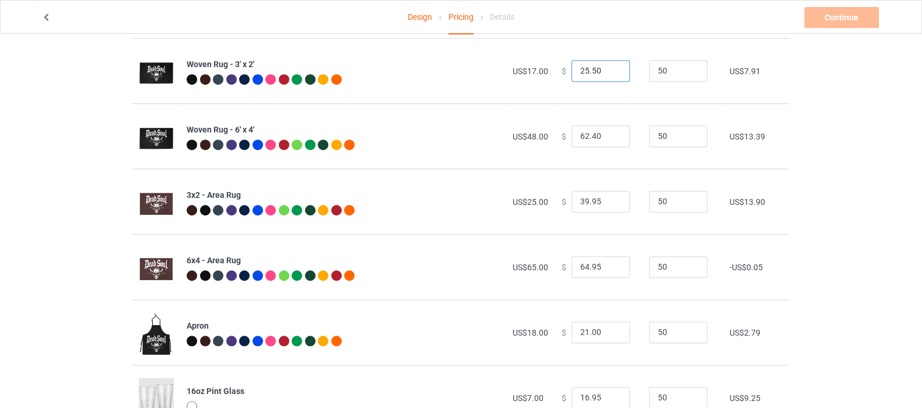
scroll to position [1166, 0]
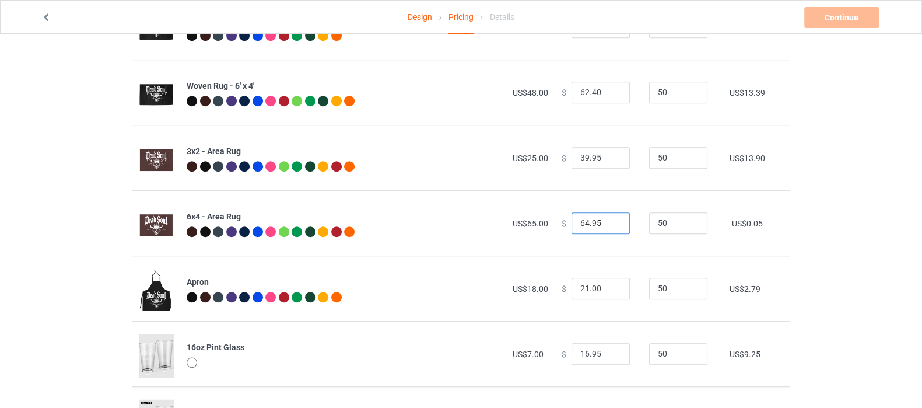
drag, startPoint x: 598, startPoint y: 222, endPoint x: 566, endPoint y: 232, distance: 33.8
click at [572, 232] on input "64.95" at bounding box center [601, 223] width 58 height 22
type input "80.00"
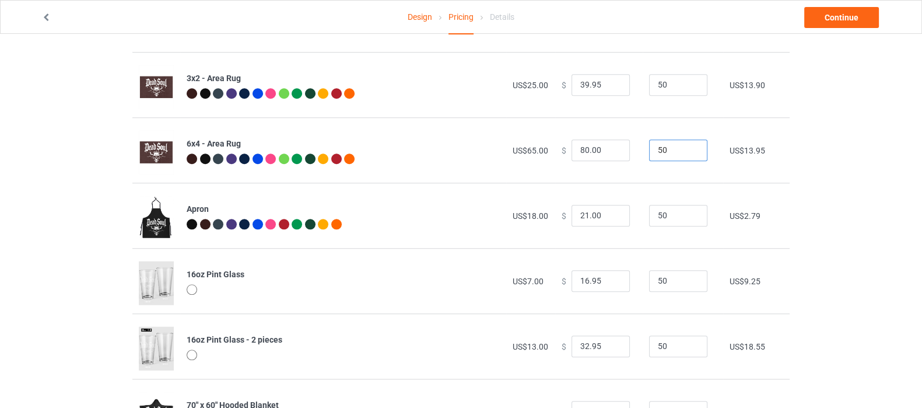
scroll to position [1240, 0]
click at [599, 214] on input "21.00" at bounding box center [601, 215] width 58 height 22
drag, startPoint x: 599, startPoint y: 214, endPoint x: 542, endPoint y: 226, distance: 57.9
click at [547, 220] on tr "Apron US$18.00 $ 21.00 50 US$2.79" at bounding box center [461, 214] width 658 height 65
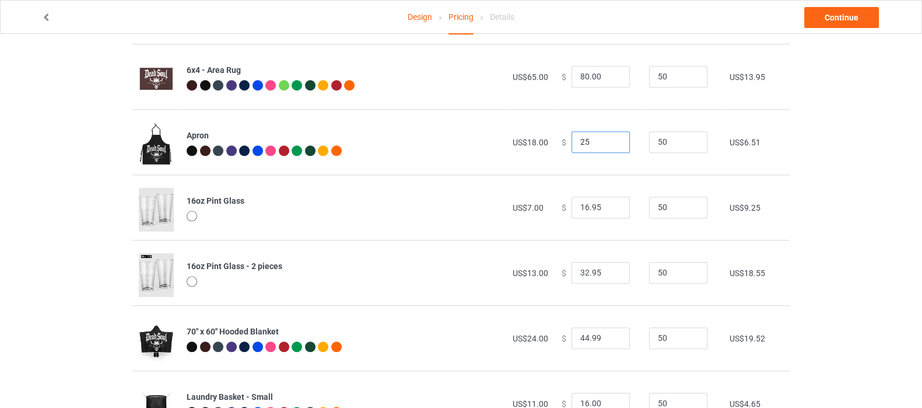
scroll to position [1365, 0]
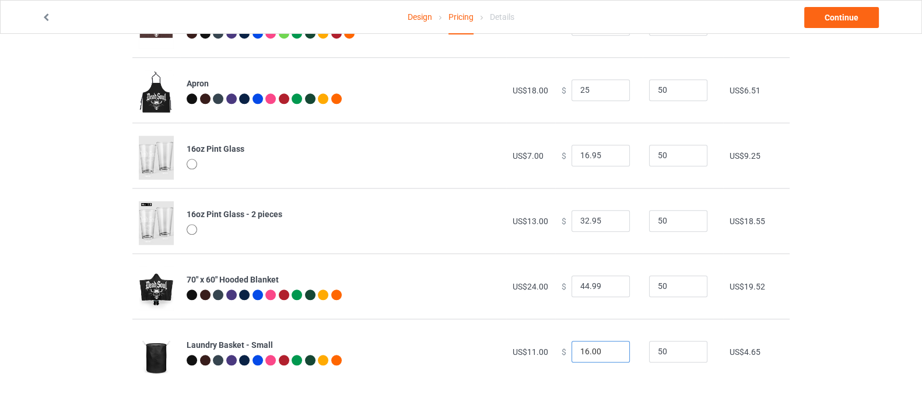
type input "25.00"
drag, startPoint x: 598, startPoint y: 356, endPoint x: 568, endPoint y: 356, distance: 30.3
click at [572, 356] on input "16.00" at bounding box center [601, 352] width 58 height 22
drag, startPoint x: 593, startPoint y: 352, endPoint x: 494, endPoint y: 349, distance: 99.2
click at [494, 349] on tr "Laundry Basket - Small US$11.00 $ 2.00 50 -US$8.37" at bounding box center [461, 351] width 658 height 65
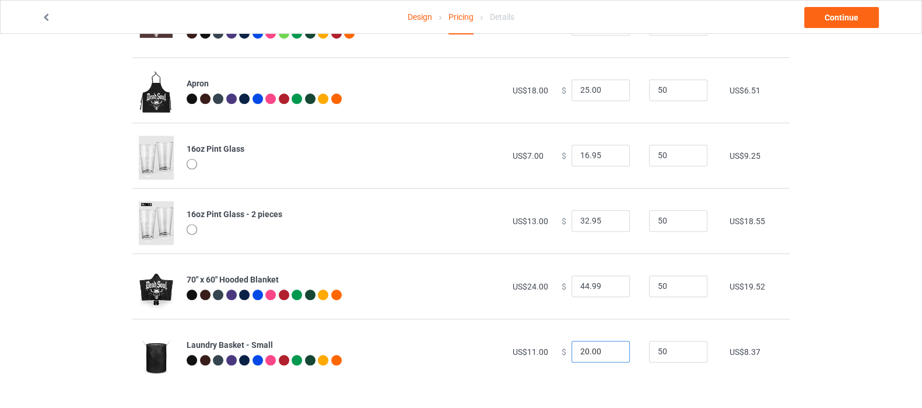
type input "20.00"
click at [853, 22] on link "Continue" at bounding box center [842, 17] width 75 height 21
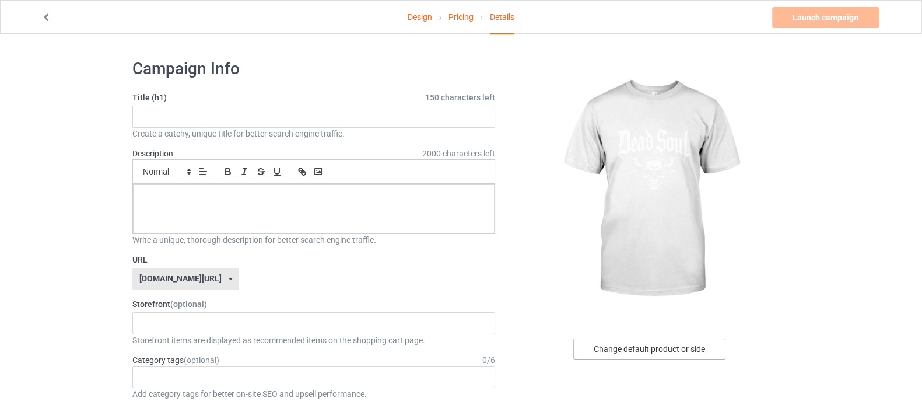
click at [677, 355] on div "Change default product or side" at bounding box center [650, 348] width 152 height 21
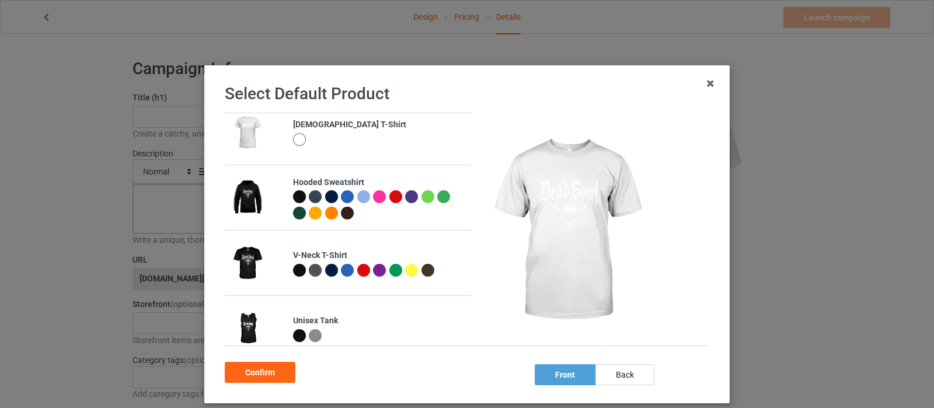
scroll to position [145, 0]
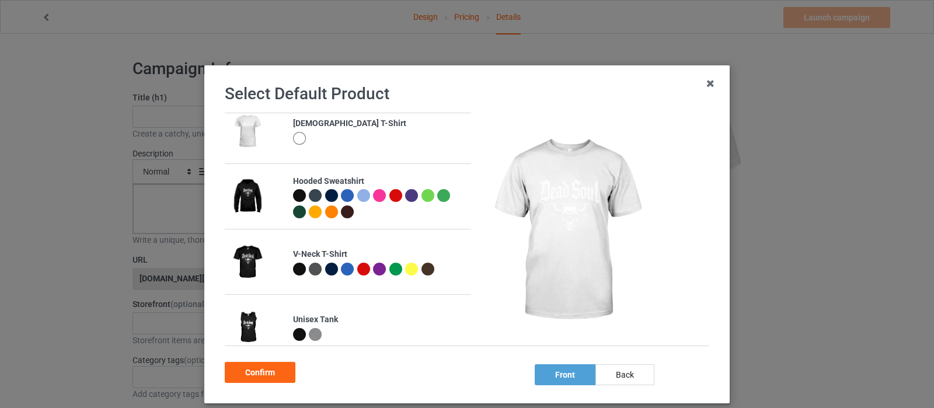
click at [295, 194] on div at bounding box center [299, 195] width 13 height 13
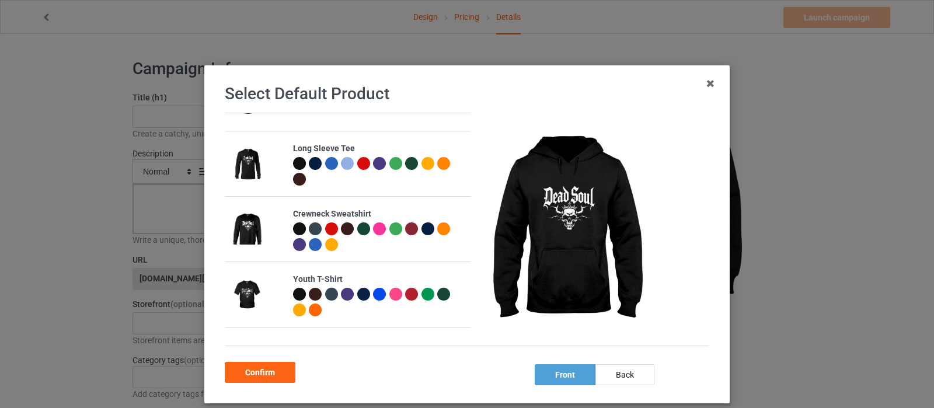
scroll to position [438, 0]
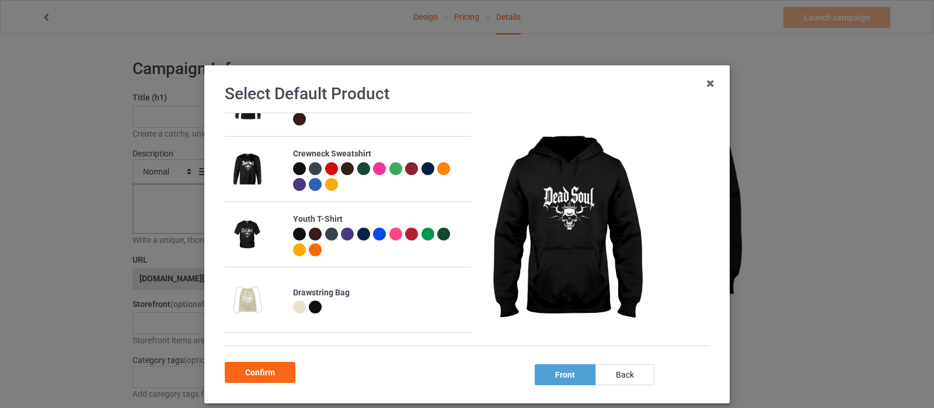
click at [293, 236] on div at bounding box center [299, 234] width 13 height 13
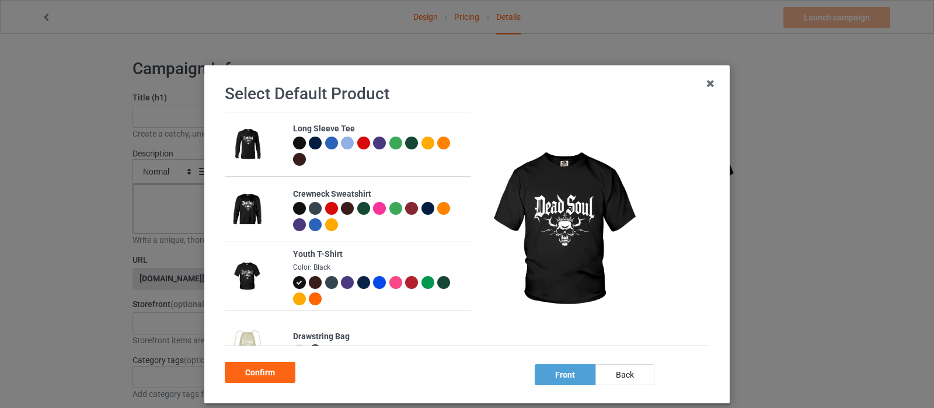
scroll to position [361, 0]
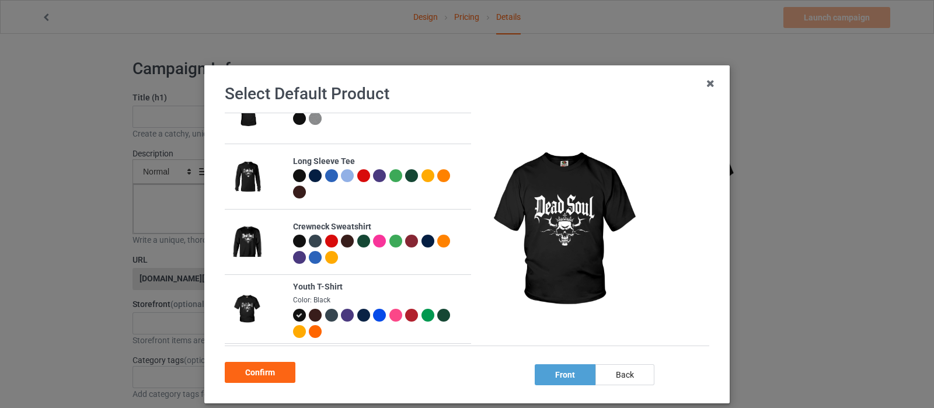
click at [293, 240] on div at bounding box center [299, 241] width 13 height 13
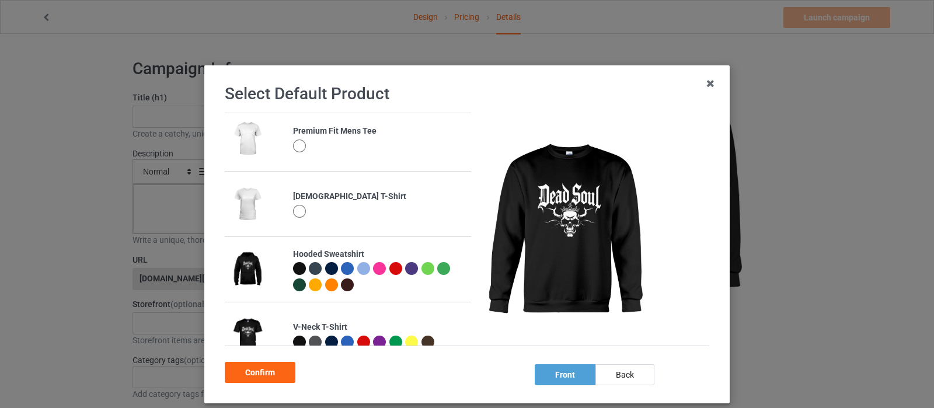
scroll to position [69, 0]
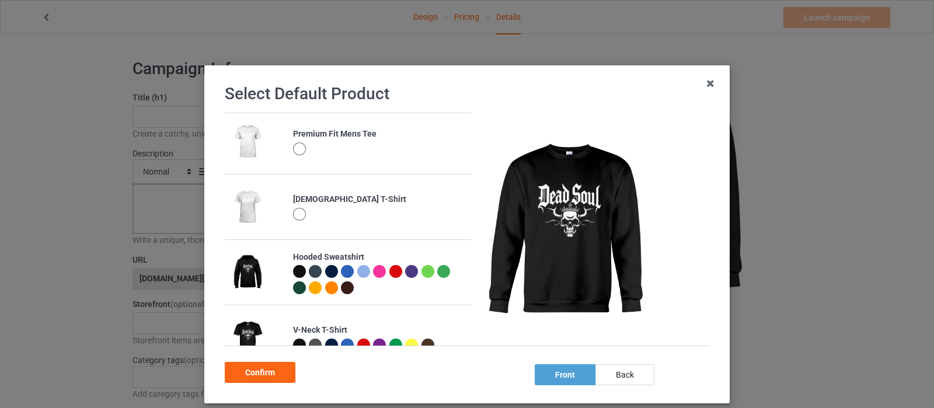
click at [293, 268] on div at bounding box center [299, 271] width 13 height 13
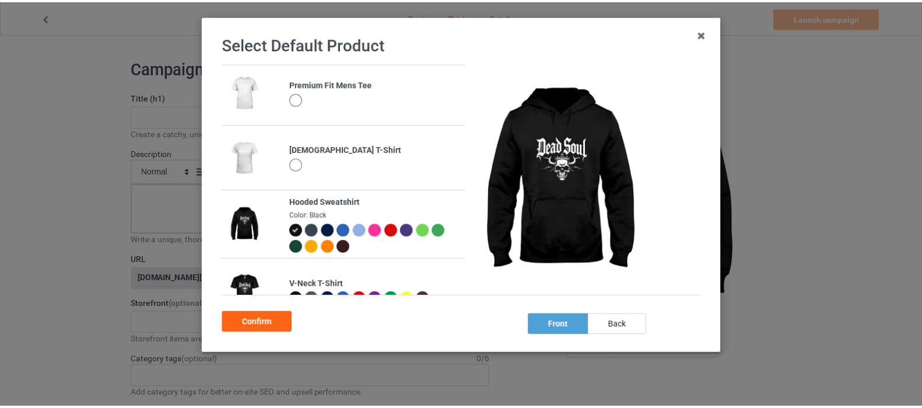
scroll to position [61, 0]
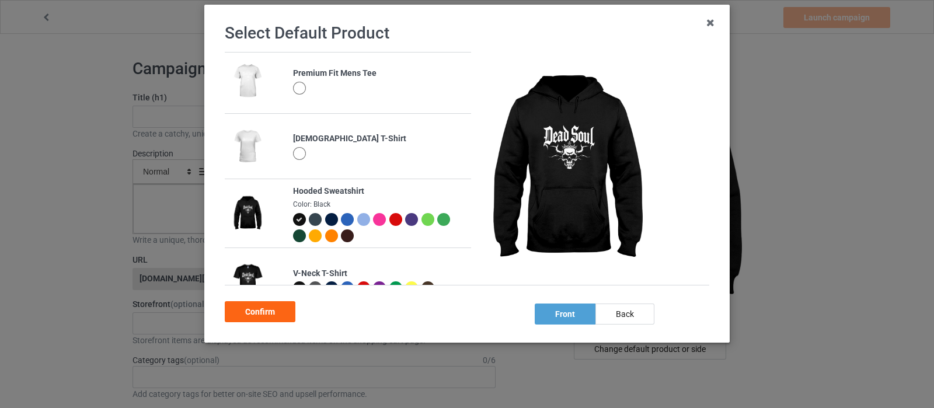
click at [270, 308] on div "Confirm" at bounding box center [260, 311] width 71 height 21
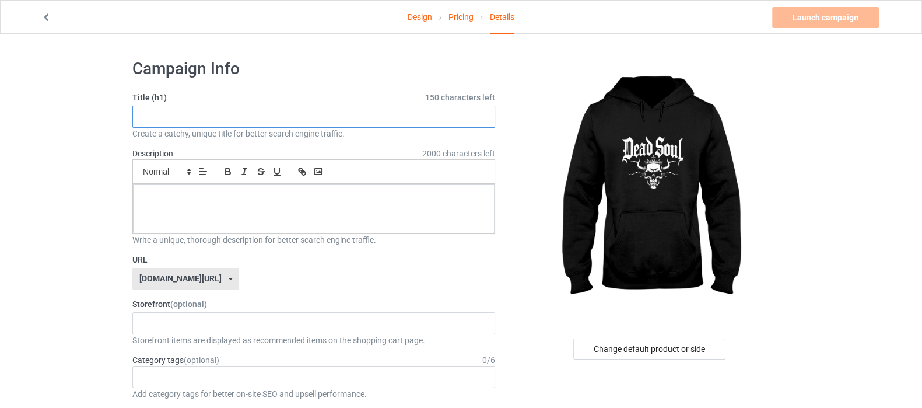
click at [239, 117] on input "text" at bounding box center [313, 117] width 363 height 22
type input "D"
type input "H"
type input "S"
type input "G"
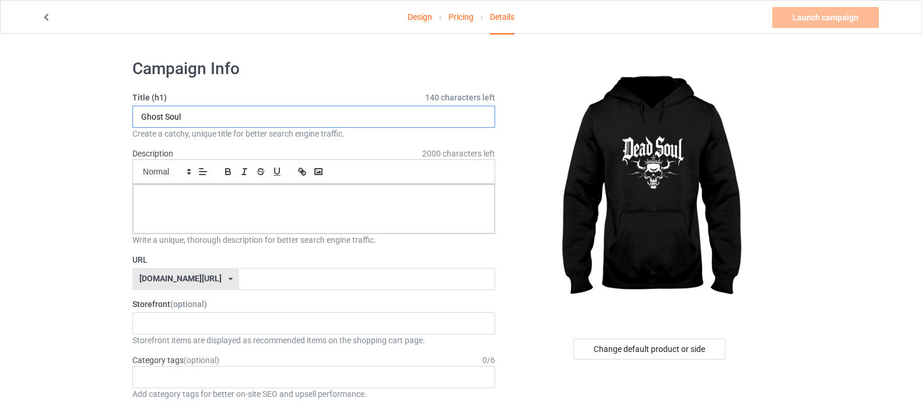
type input "Ghost Soul"
click at [200, 202] on div at bounding box center [314, 208] width 362 height 49
drag, startPoint x: 257, startPoint y: 193, endPoint x: 284, endPoint y: 199, distance: 28.2
click at [284, 199] on p "Dead Soul design with death king skeleton face." at bounding box center [313, 197] width 343 height 11
click at [326, 205] on div "Dead Soul design with death king skeleton face." at bounding box center [314, 208] width 362 height 49
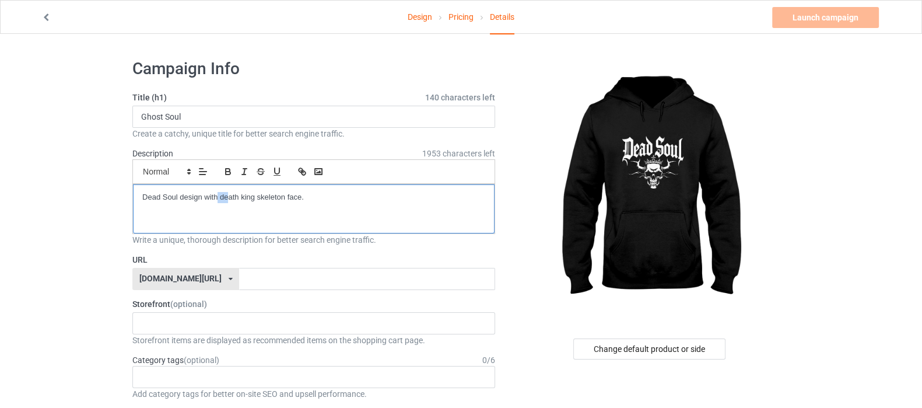
drag, startPoint x: 218, startPoint y: 194, endPoint x: 230, endPoint y: 199, distance: 12.8
click at [230, 199] on p "Dead Soul design with death king skeleton face." at bounding box center [313, 197] width 343 height 11
click at [275, 219] on div "Dead Soul design with death king skeleton face." at bounding box center [314, 208] width 362 height 49
drag, startPoint x: 221, startPoint y: 197, endPoint x: 315, endPoint y: 208, distance: 94.7
click at [315, 208] on div "Dead Soul design with death king skeleton face." at bounding box center [314, 208] width 362 height 49
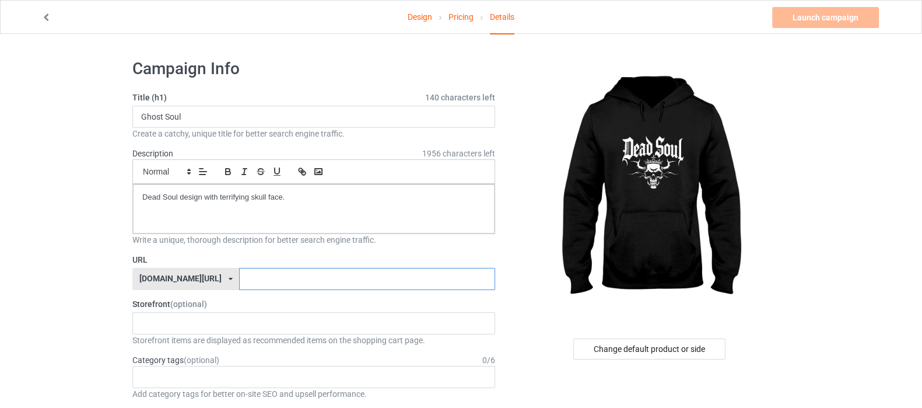
click at [239, 279] on input "text" at bounding box center [367, 279] width 256 height 22
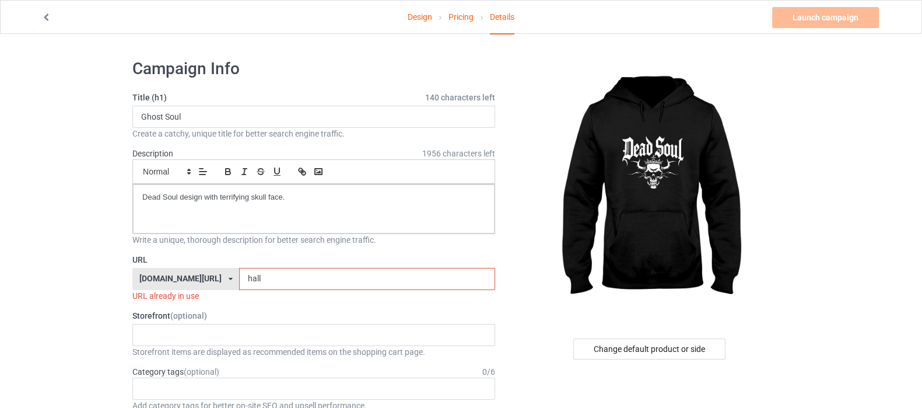
click at [248, 278] on input "hall" at bounding box center [367, 279] width 256 height 22
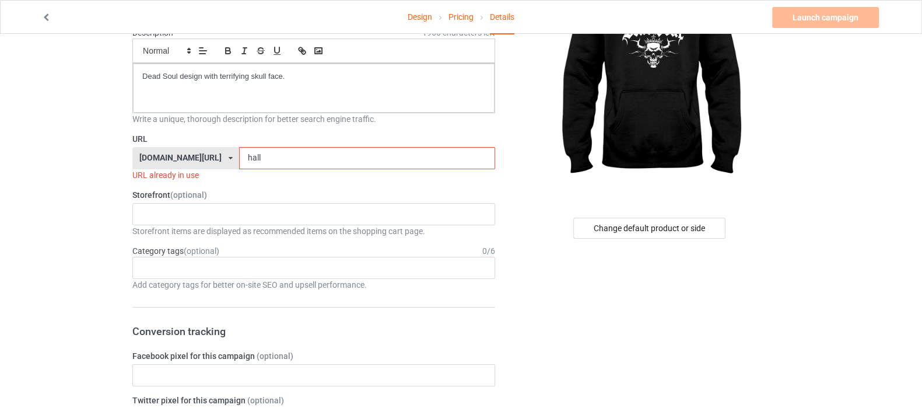
scroll to position [65, 0]
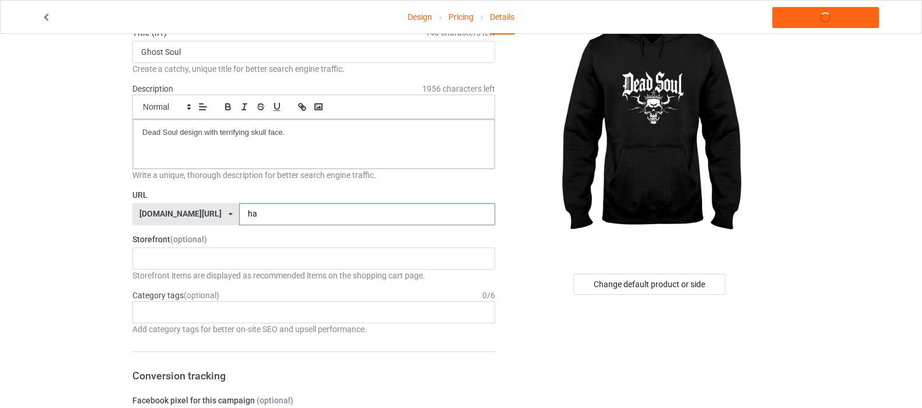
type input "h"
type input "Deadsoul"
click at [200, 261] on div "Shop What You Love Your Liking Style Happy New Year Merry Christmas 658d743a5e6…" at bounding box center [313, 258] width 363 height 22
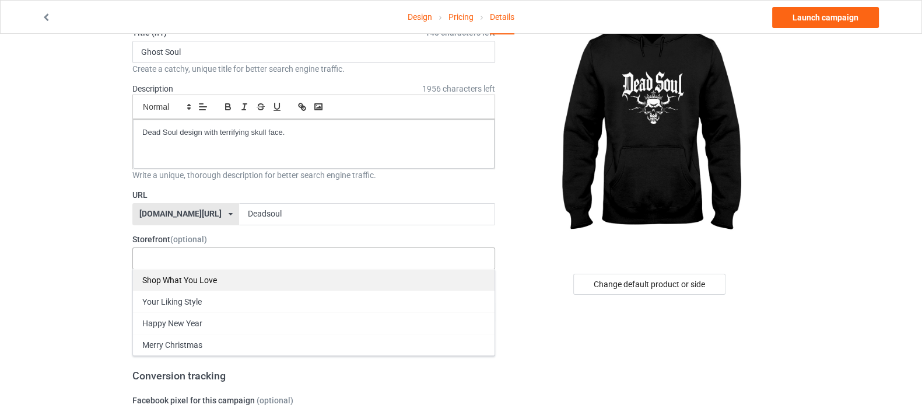
click at [194, 279] on div "Shop What You Love" at bounding box center [314, 280] width 362 height 22
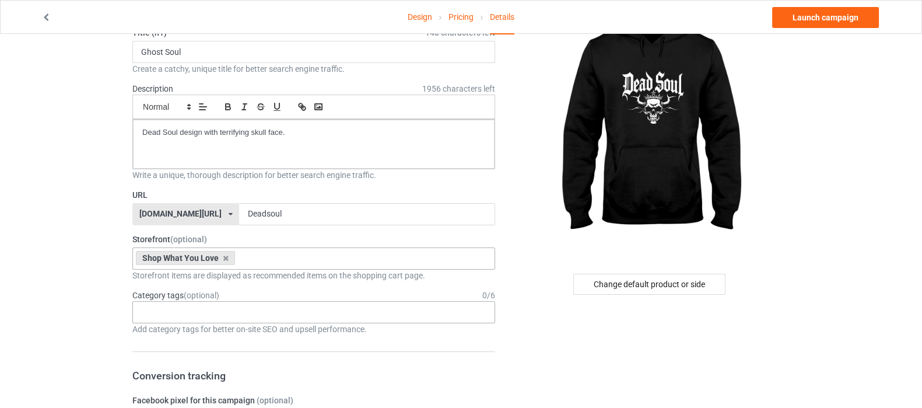
click at [295, 305] on div "Age > [DEMOGRAPHIC_DATA] > 1 Age > [DEMOGRAPHIC_DATA] Months > 1 Month Age > [D…" at bounding box center [313, 312] width 363 height 22
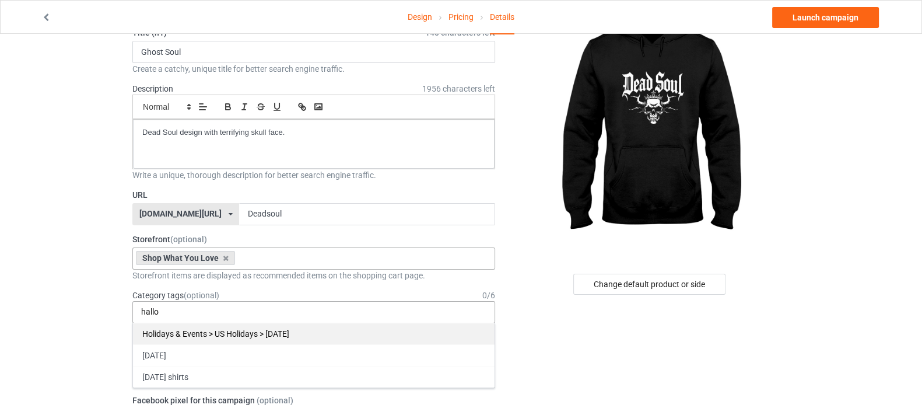
type input "hallo"
click at [281, 331] on div "Holidays & Events > US Holidays > [DATE]" at bounding box center [314, 334] width 362 height 22
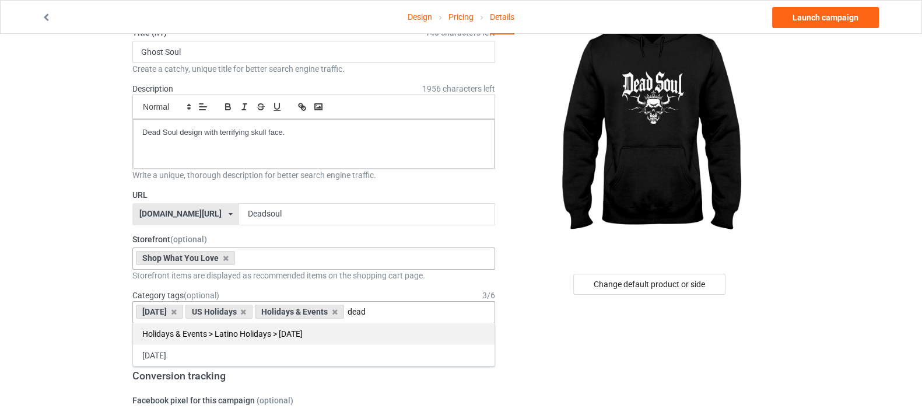
type input "dead"
click at [287, 333] on div "Holidays & Events > Latino Holidays > [DATE]" at bounding box center [314, 334] width 362 height 22
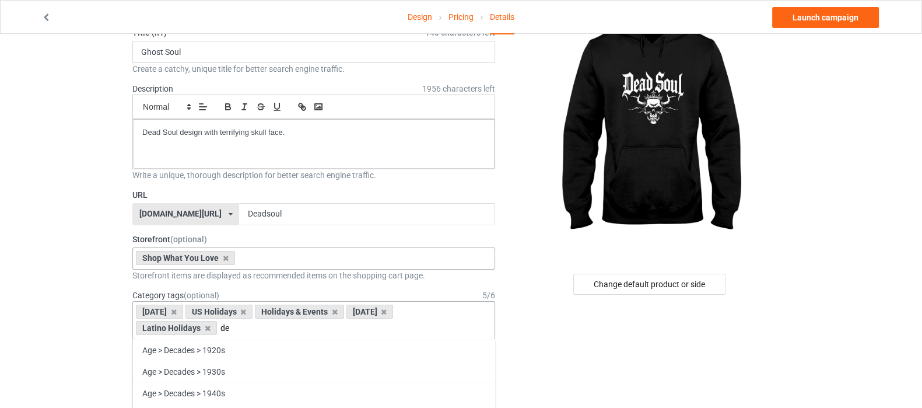
type input "d"
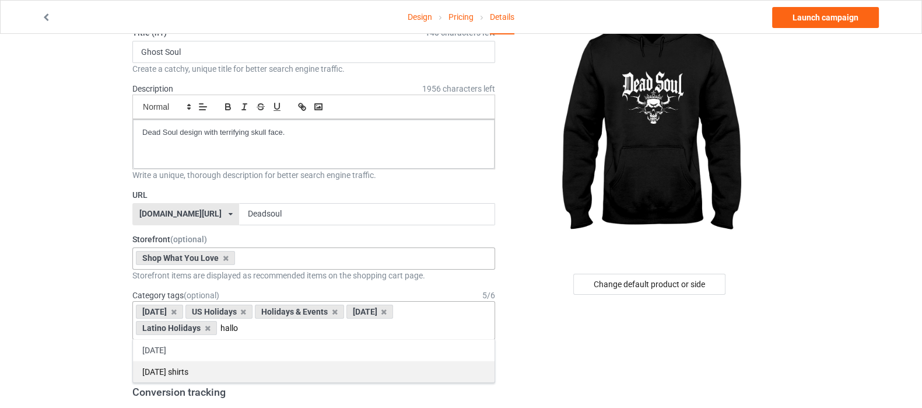
type input "hallo"
click at [223, 365] on div "[DATE] shirts" at bounding box center [314, 372] width 362 height 22
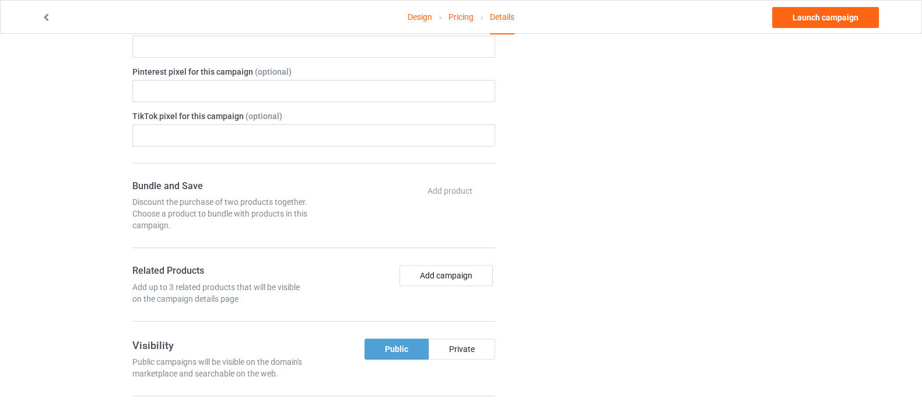
scroll to position [502, 0]
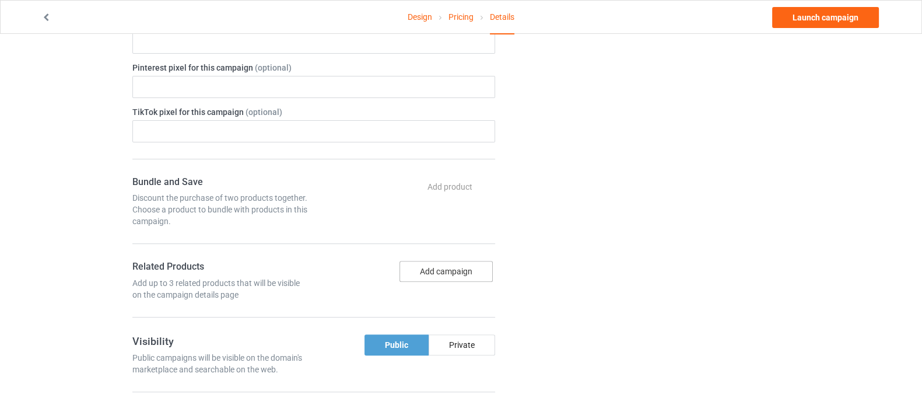
click at [445, 274] on button "Add campaign" at bounding box center [446, 271] width 93 height 21
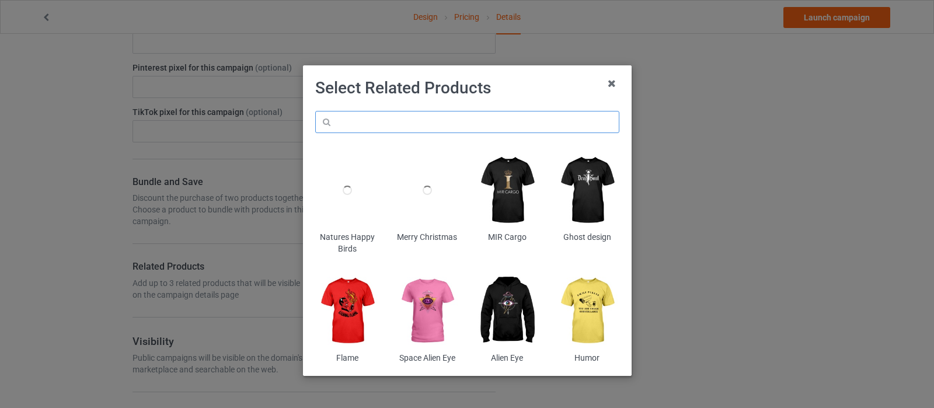
click at [356, 123] on input "text" at bounding box center [467, 122] width 304 height 22
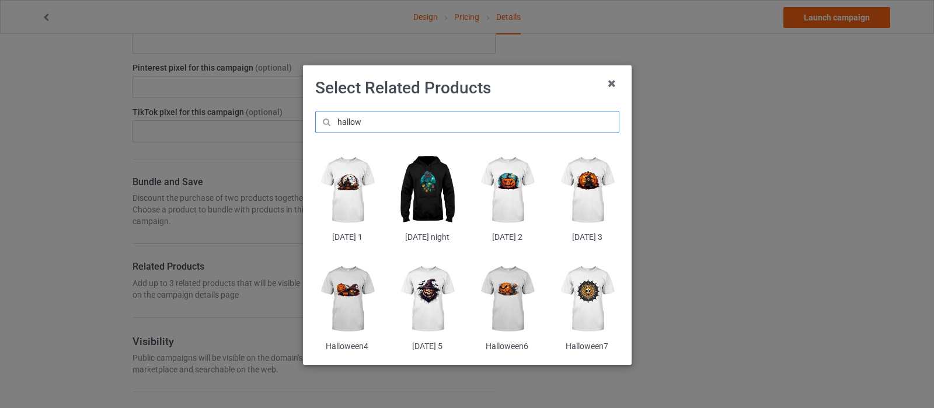
type input "hallow"
click at [340, 187] on img at bounding box center [347, 190] width 64 height 79
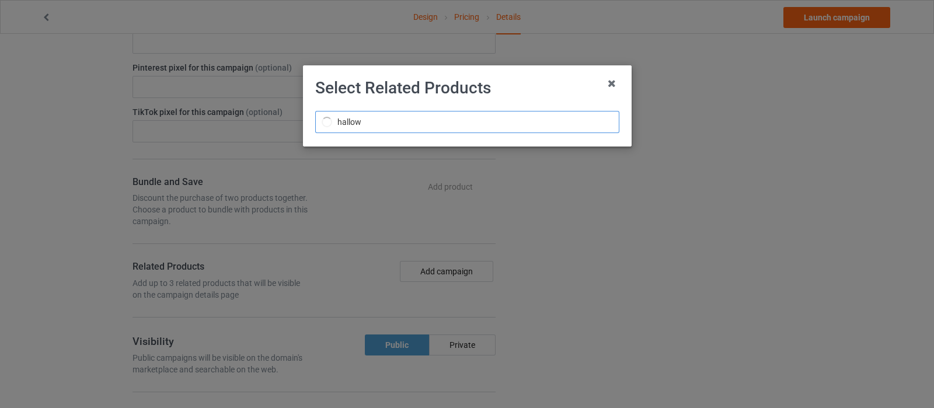
drag, startPoint x: 344, startPoint y: 122, endPoint x: 289, endPoint y: 122, distance: 55.4
click at [289, 122] on div "Select Related Products hallow" at bounding box center [467, 204] width 934 height 408
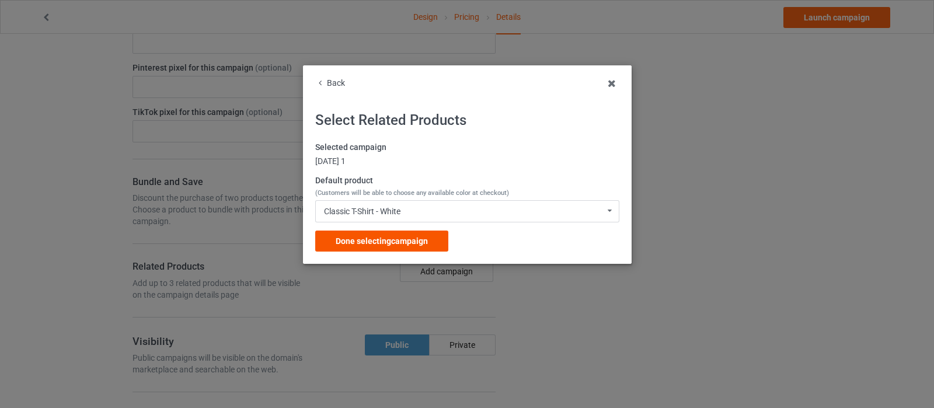
click at [397, 236] on span "Done selecting campaign" at bounding box center [381, 240] width 92 height 9
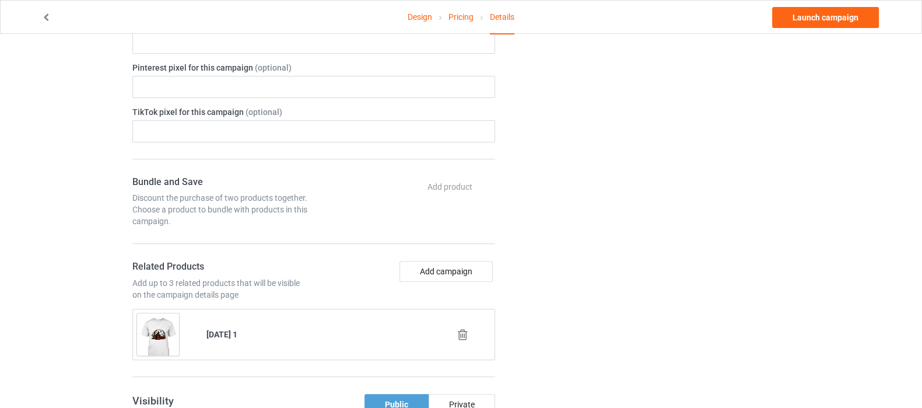
click at [459, 255] on div "Bundle and Save Discount the purchase of two products together. Choose a produc…" at bounding box center [313, 276] width 363 height 201
click at [458, 277] on button "Add campaign" at bounding box center [446, 271] width 93 height 21
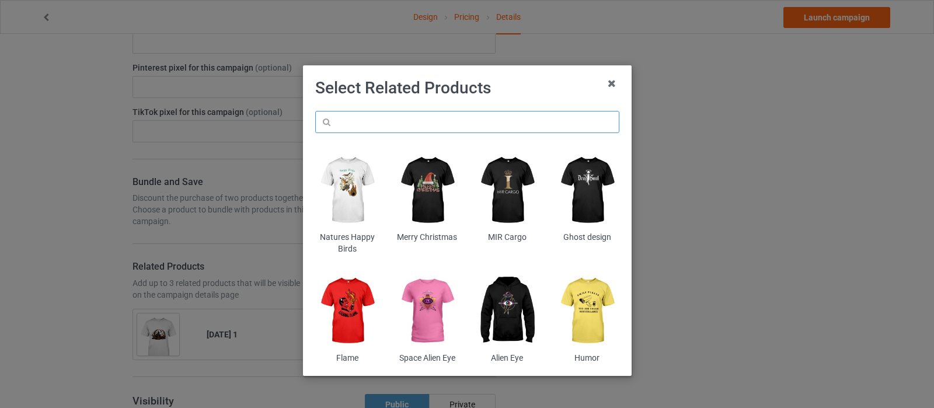
click at [449, 113] on input "text" at bounding box center [467, 122] width 304 height 22
paste input "hallow"
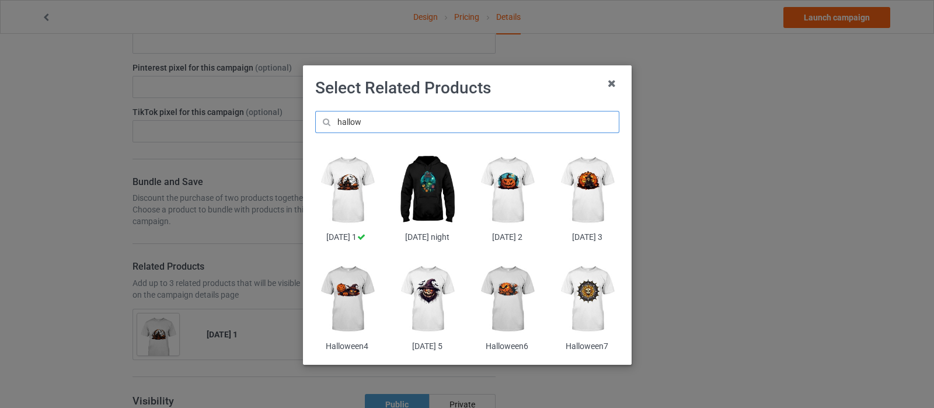
type input "hallow"
click at [435, 294] on img at bounding box center [427, 299] width 64 height 79
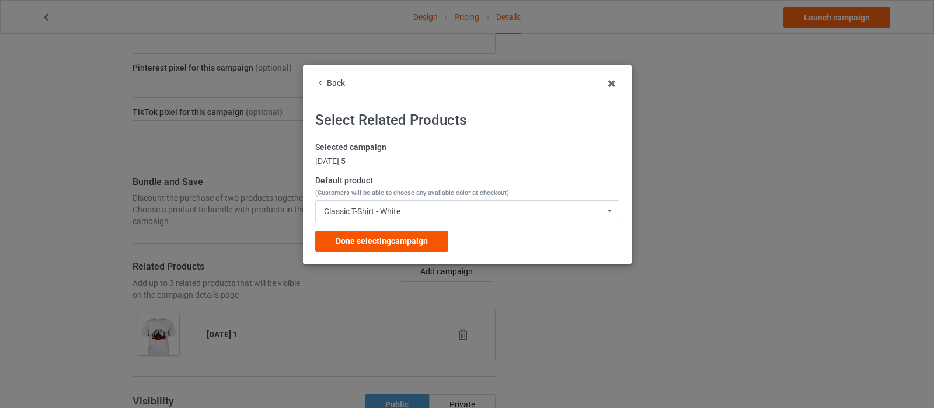
click at [408, 243] on span "Done selecting campaign" at bounding box center [381, 240] width 92 height 9
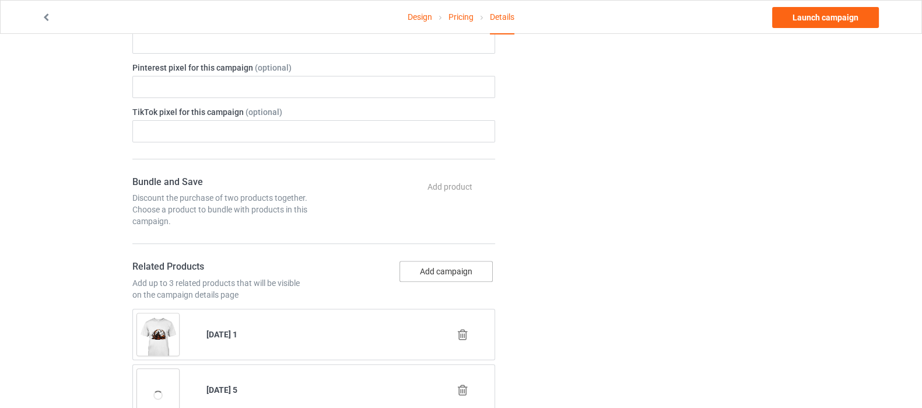
click at [464, 274] on button "Add campaign" at bounding box center [446, 271] width 93 height 21
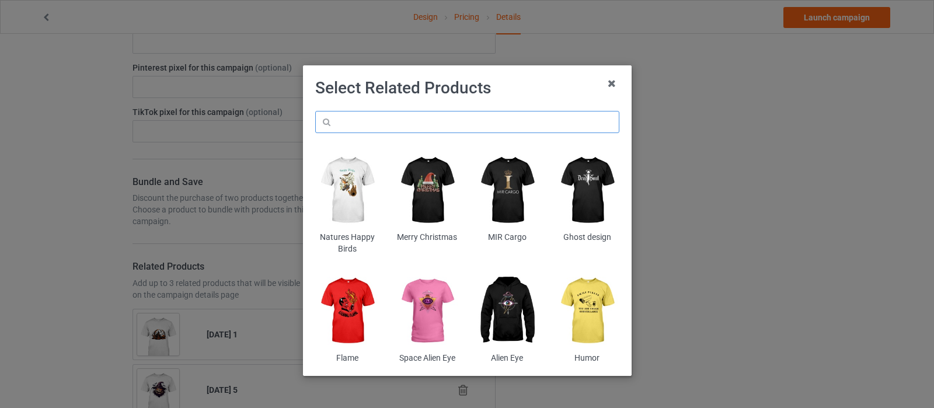
click at [383, 120] on input "text" at bounding box center [467, 122] width 304 height 22
paste input "hallow"
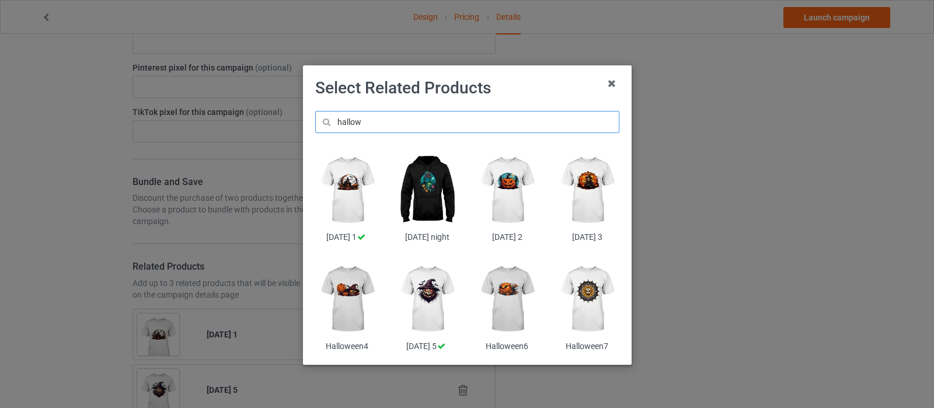
type input "hallow"
click at [417, 191] on img at bounding box center [427, 190] width 64 height 79
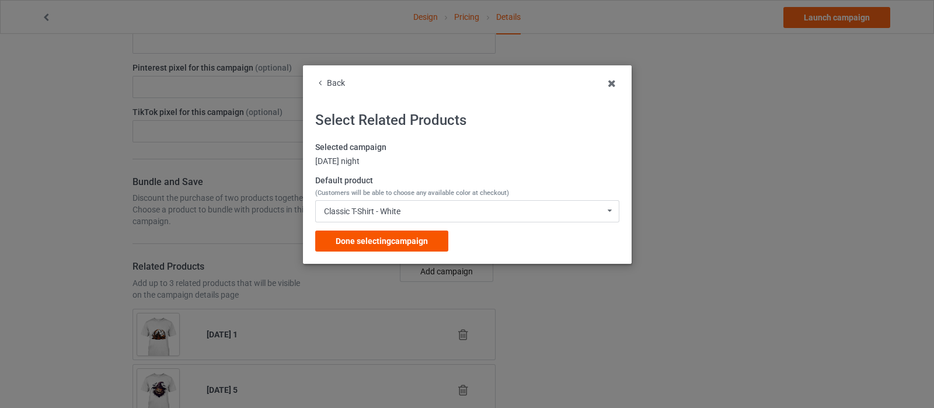
click at [381, 237] on span "Done selecting campaign" at bounding box center [381, 240] width 92 height 9
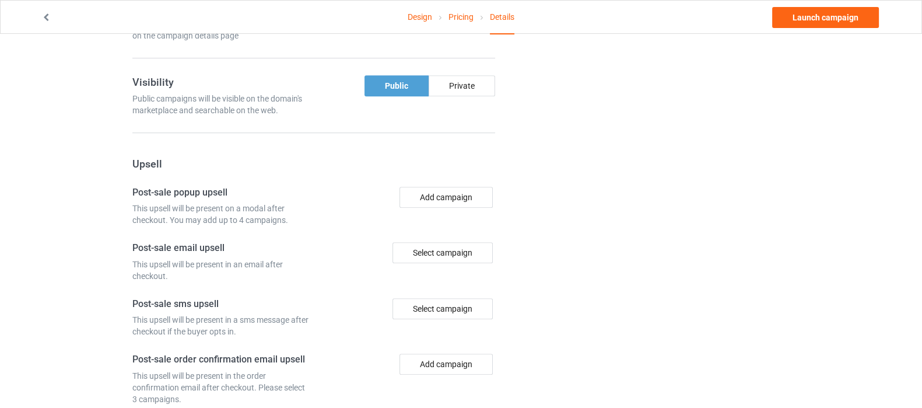
scroll to position [794, 0]
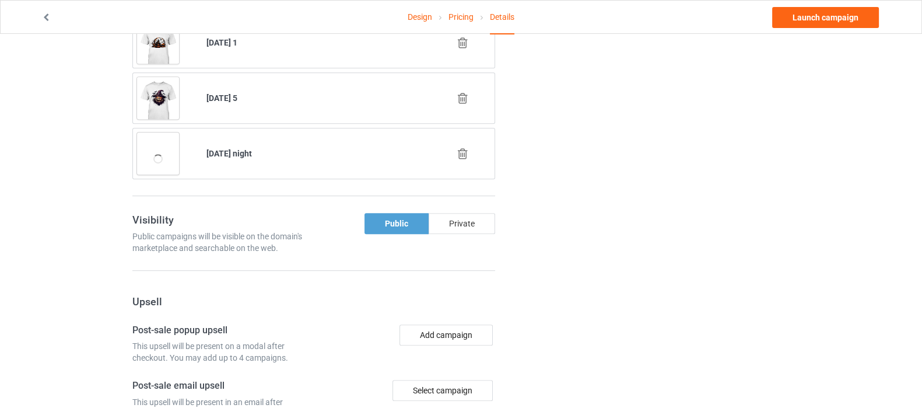
click at [445, 223] on div "Private" at bounding box center [462, 223] width 67 height 21
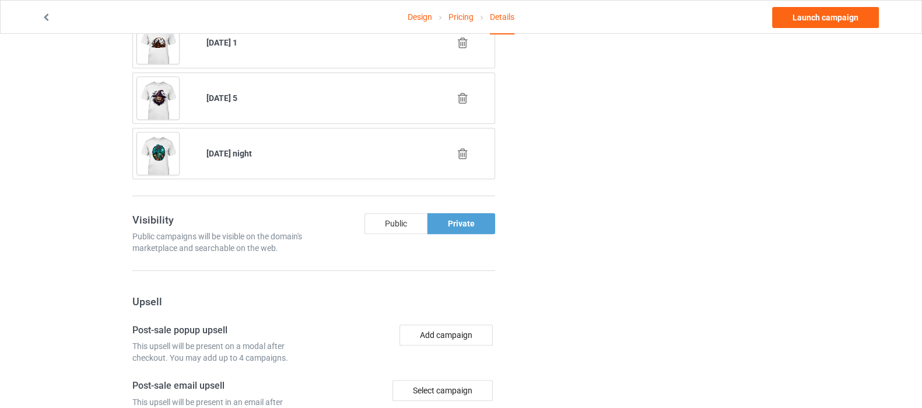
drag, startPoint x: 445, startPoint y: 223, endPoint x: 403, endPoint y: 226, distance: 42.1
click at [405, 232] on div "Public Private" at bounding box center [407, 233] width 186 height 41
click at [401, 221] on div "Public" at bounding box center [396, 223] width 63 height 21
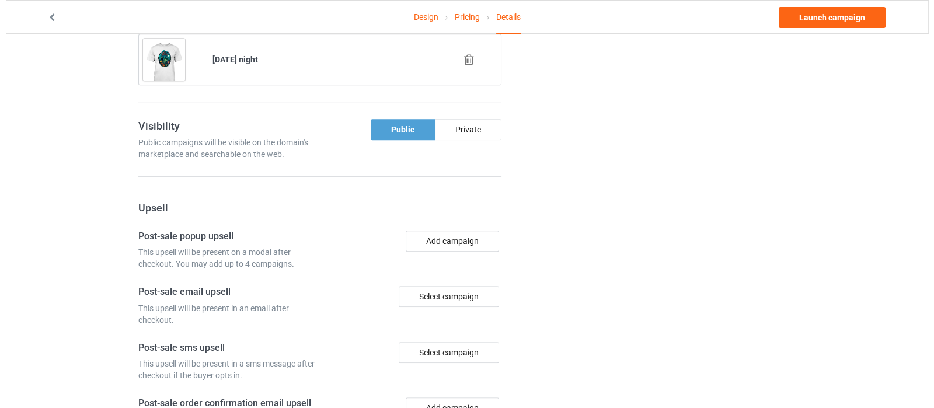
scroll to position [940, 0]
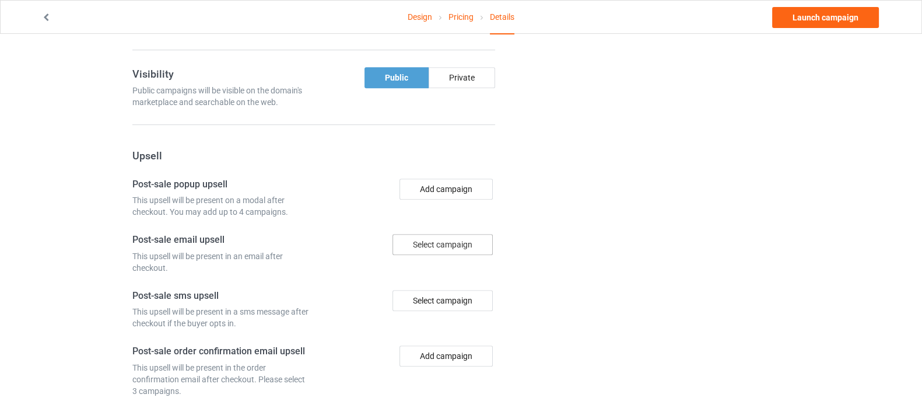
click at [467, 242] on div "Select campaign" at bounding box center [443, 244] width 100 height 21
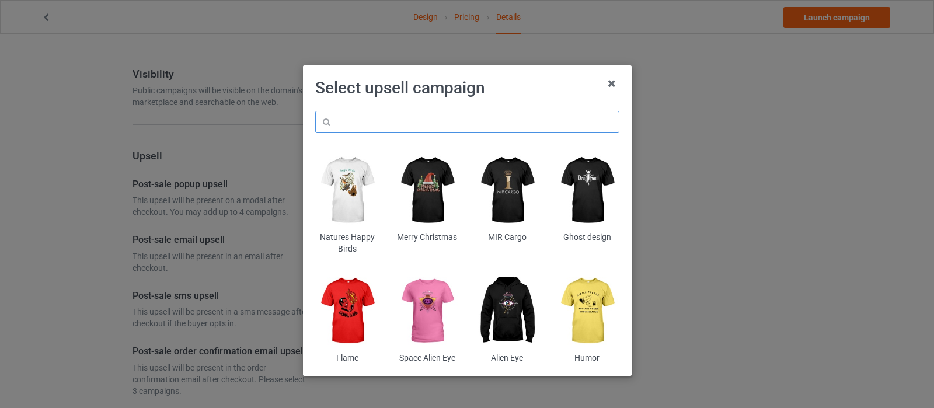
click at [420, 117] on input "text" at bounding box center [467, 122] width 304 height 22
paste input "hallow"
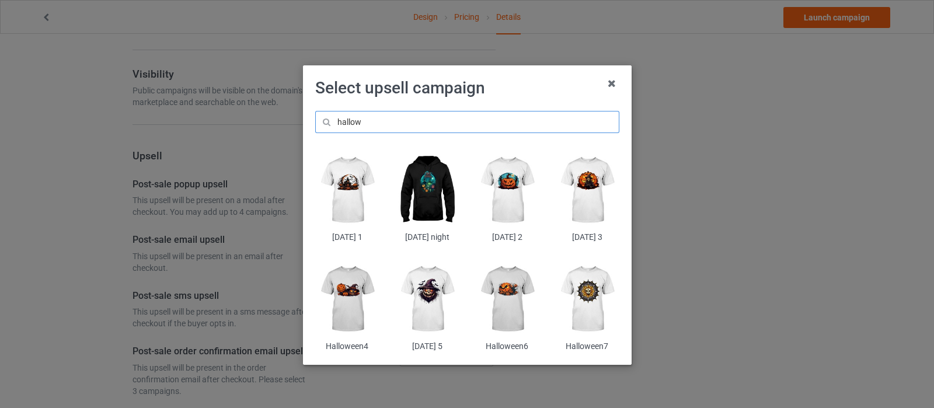
type input "hallow"
click at [504, 294] on img at bounding box center [507, 299] width 64 height 79
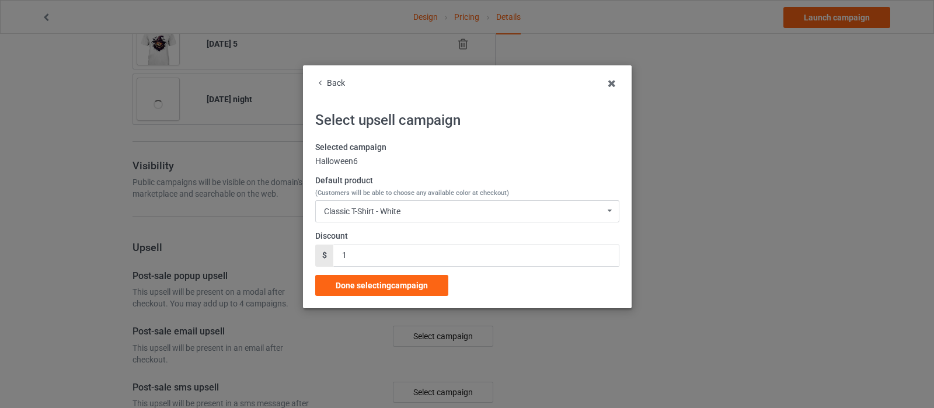
scroll to position [940, 0]
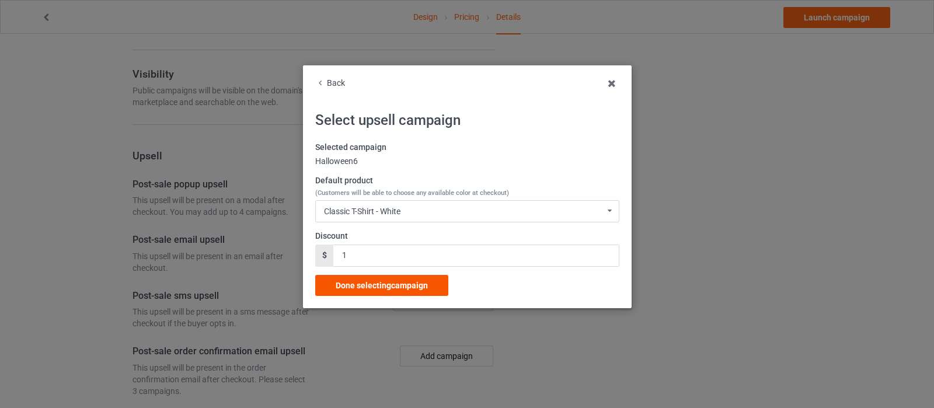
click at [429, 284] on div "Done selecting campaign" at bounding box center [381, 285] width 133 height 21
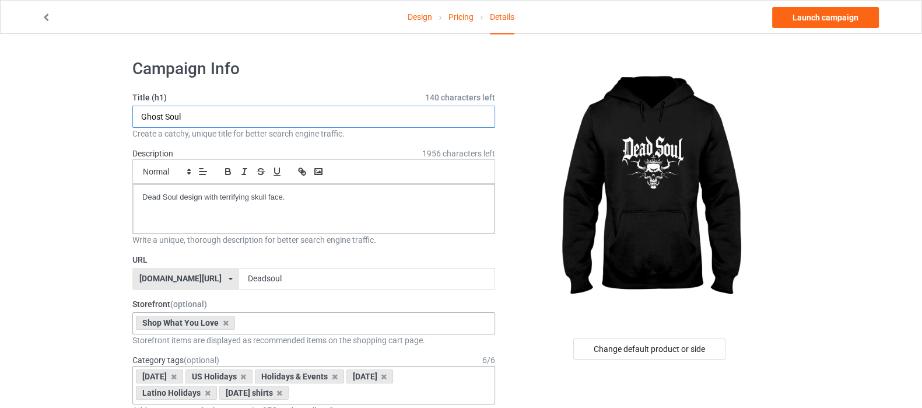
drag, startPoint x: 161, startPoint y: 117, endPoint x: 117, endPoint y: 121, distance: 44.5
click at [190, 123] on input "Dead Soul" at bounding box center [313, 117] width 363 height 22
type input "Dead Soul [DATE]"
click at [827, 22] on link "Launch campaign" at bounding box center [825, 17] width 107 height 21
